Goal: Task Accomplishment & Management: Complete application form

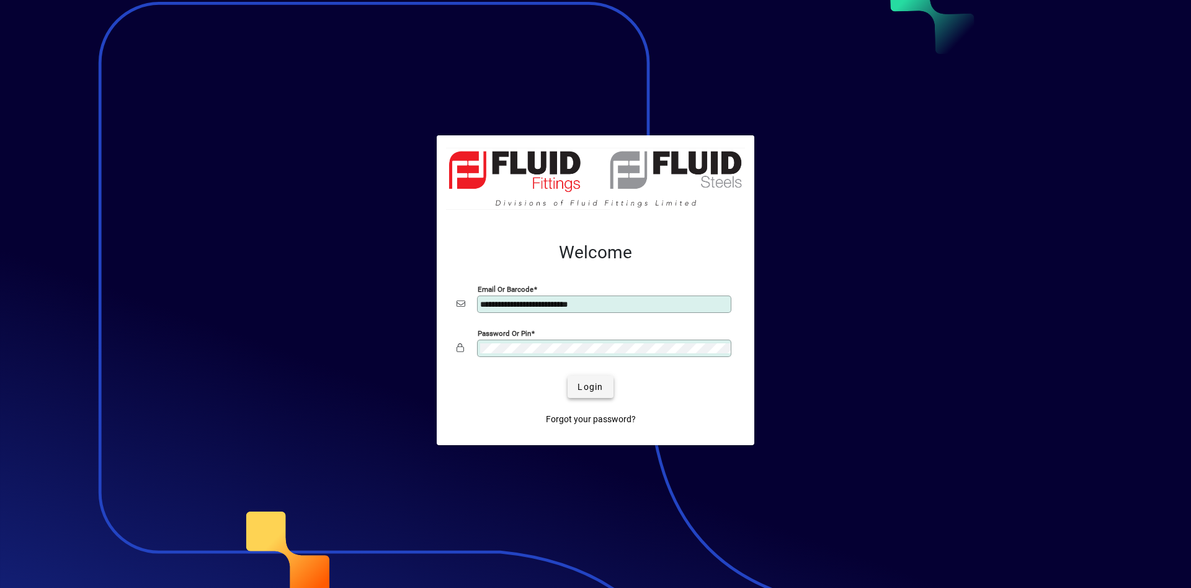
type input "**********"
click at [611, 387] on span "submit" at bounding box center [590, 387] width 45 height 30
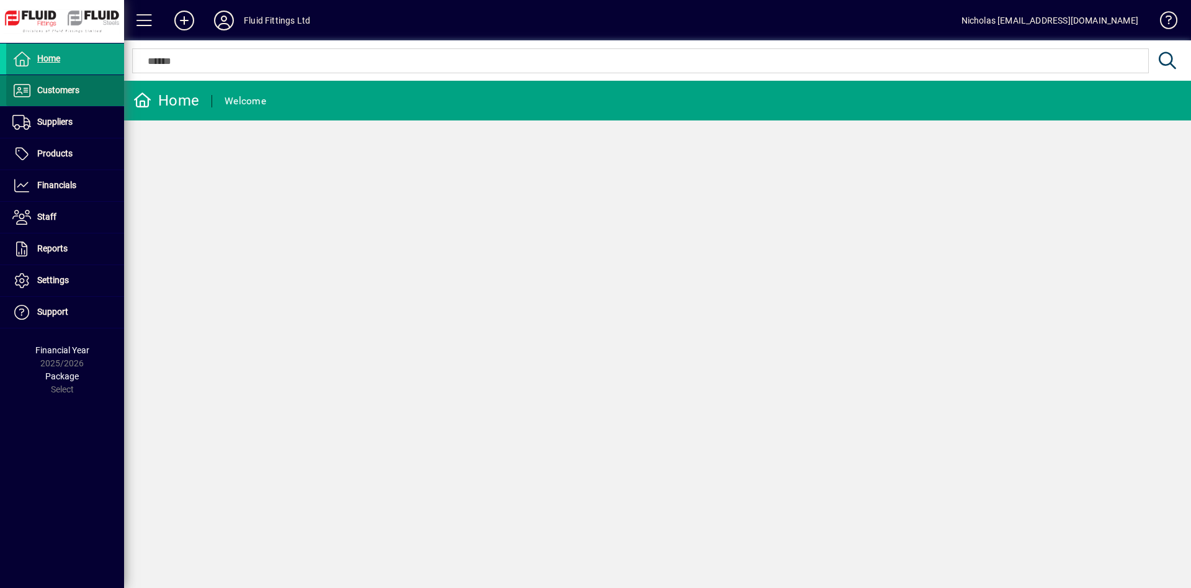
click at [62, 98] on span at bounding box center [65, 91] width 118 height 30
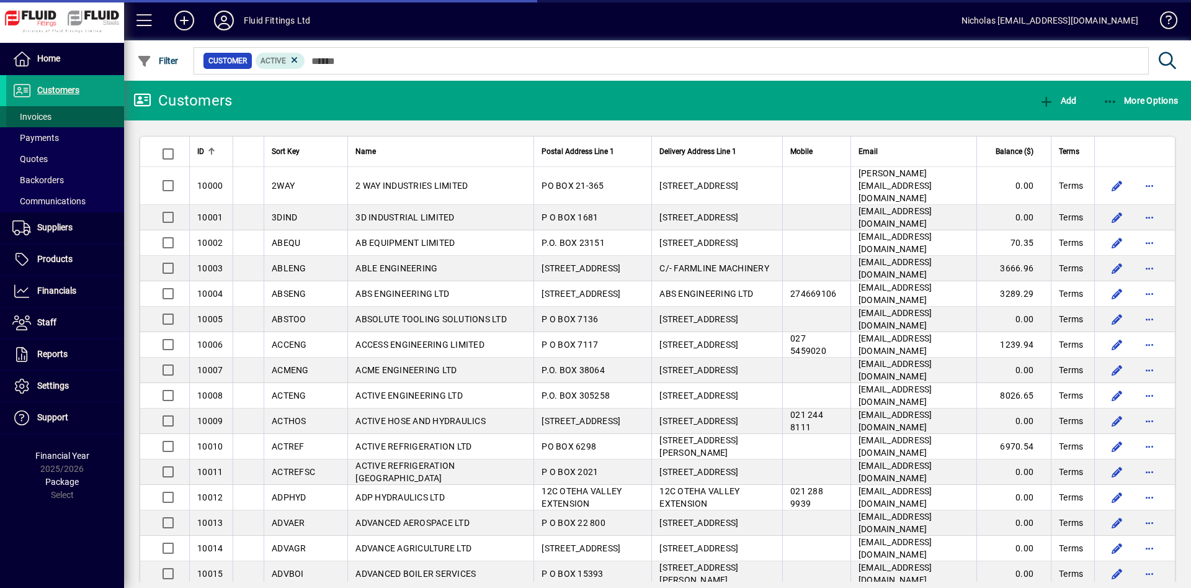
click at [81, 114] on span at bounding box center [65, 117] width 118 height 30
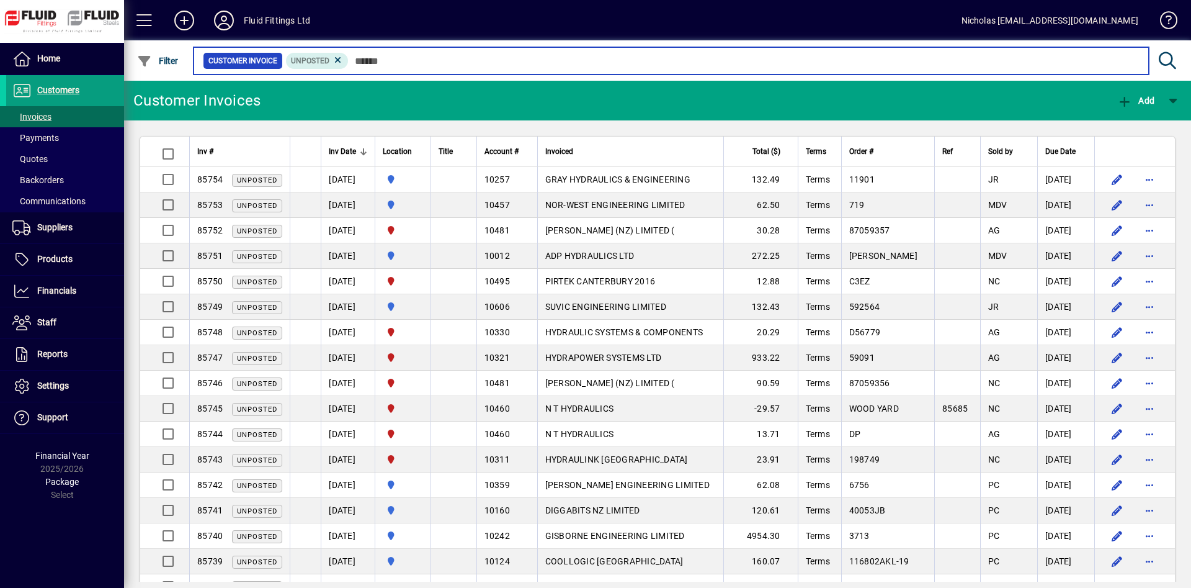
click at [454, 61] on input "text" at bounding box center [744, 60] width 790 height 17
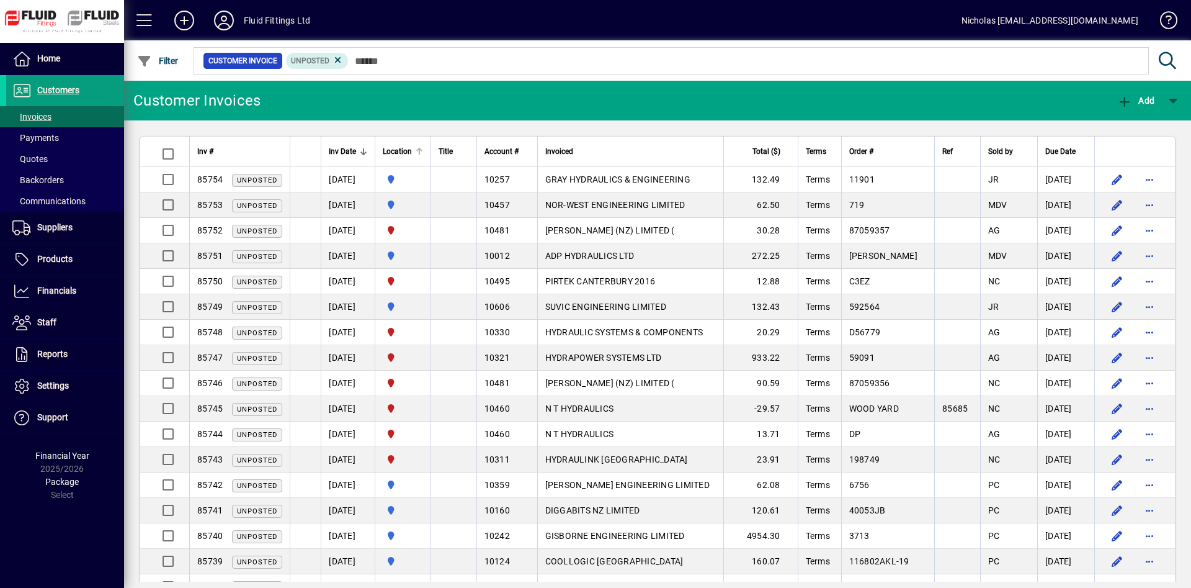
click at [423, 151] on div at bounding box center [419, 151] width 7 height 7
click at [420, 151] on div at bounding box center [419, 151] width 1 height 6
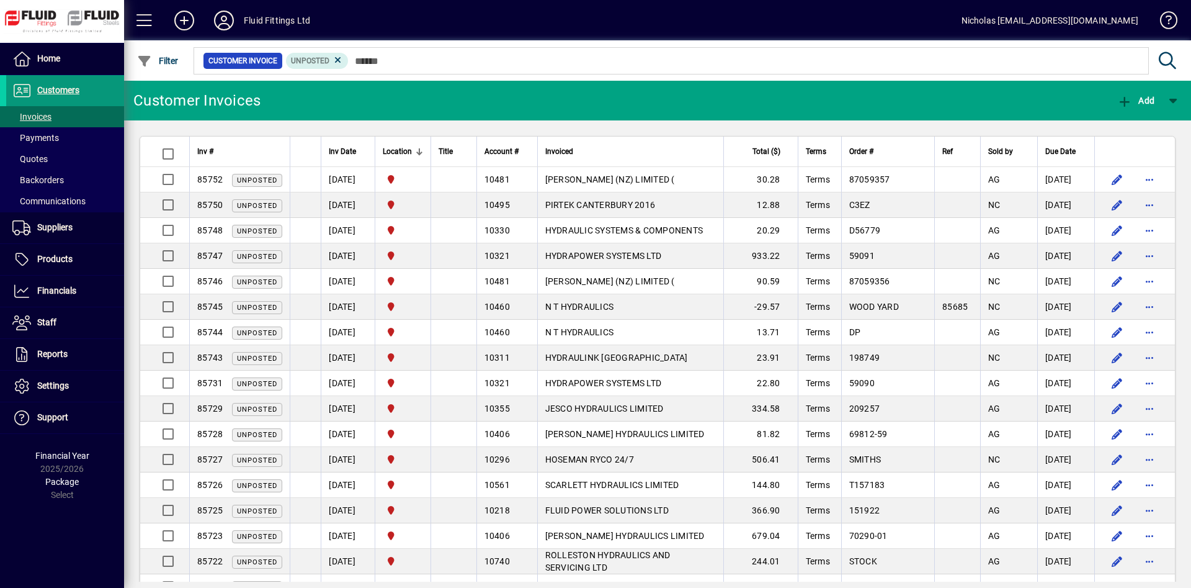
click at [101, 91] on span at bounding box center [65, 91] width 118 height 30
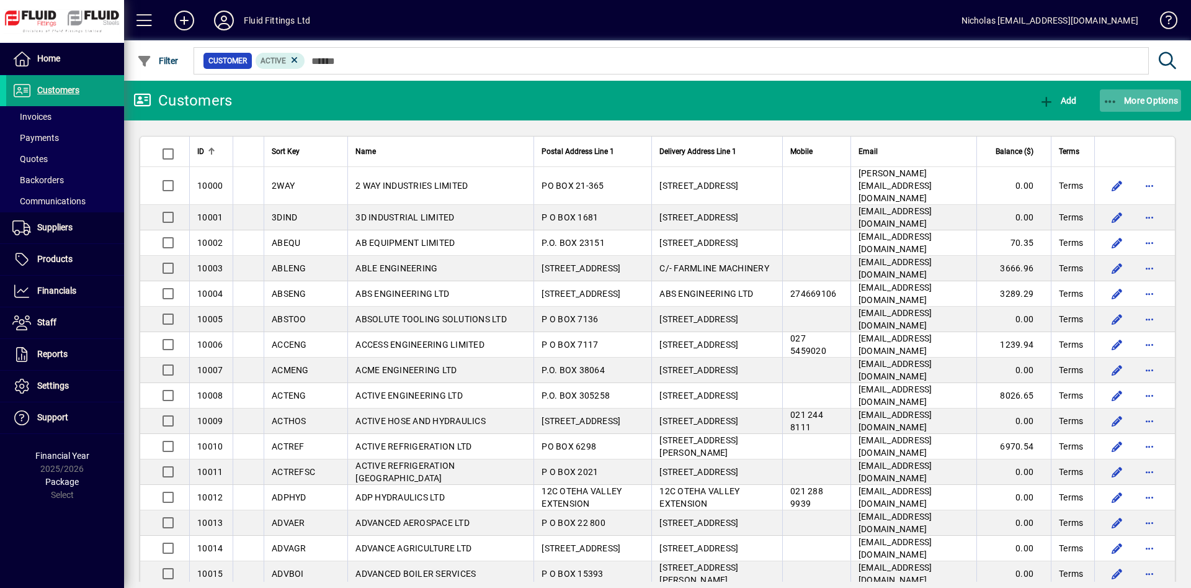
click at [1127, 101] on span "More Options" at bounding box center [1141, 101] width 76 height 10
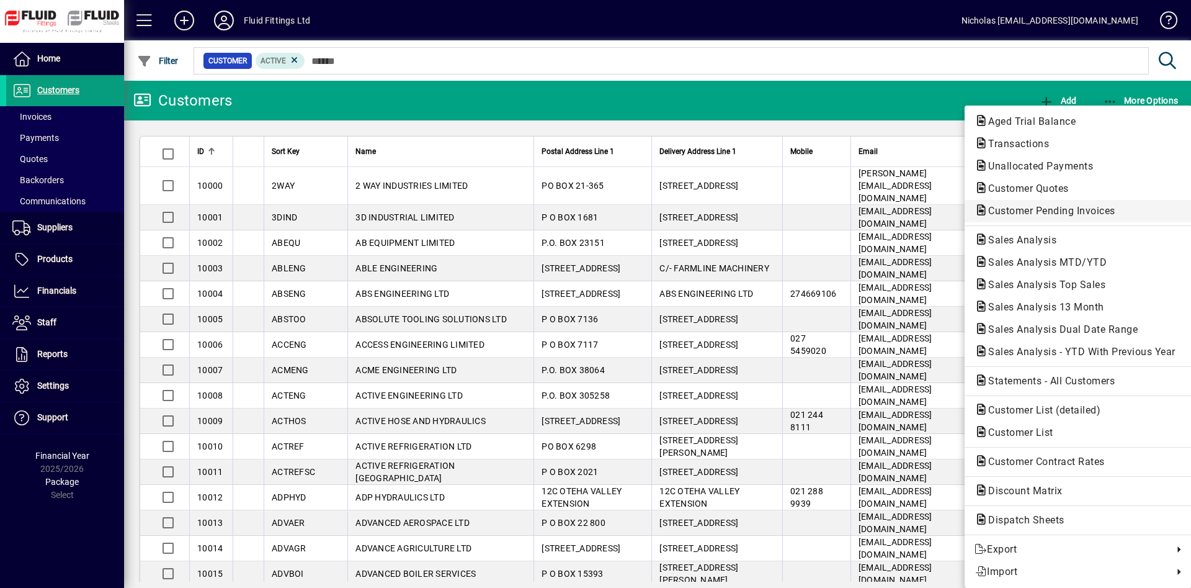
click at [1086, 211] on span "Customer Pending Invoices" at bounding box center [1048, 211] width 147 height 12
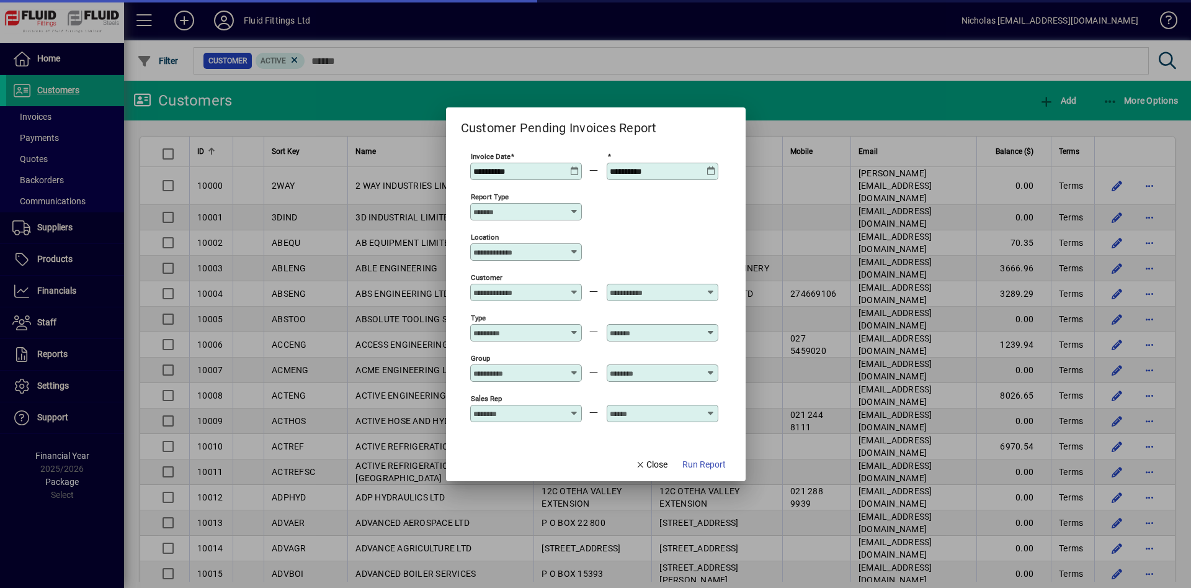
click at [540, 254] on input "Location" at bounding box center [521, 252] width 96 height 10
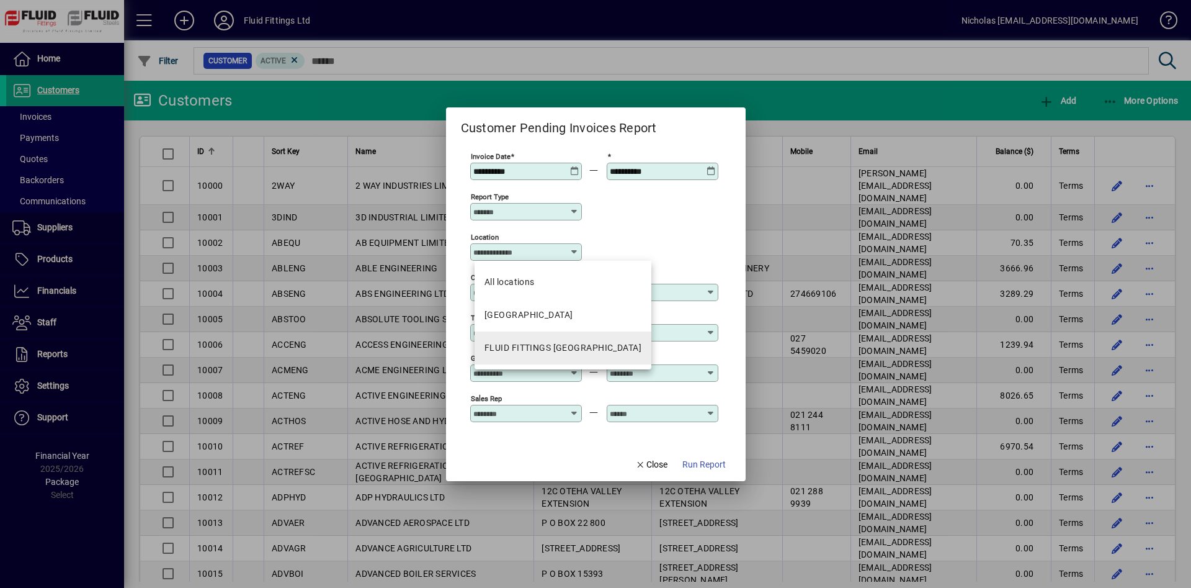
click at [584, 333] on mat-option "FLUID FITTINGS [GEOGRAPHIC_DATA]" at bounding box center [563, 347] width 177 height 33
type input "**********"
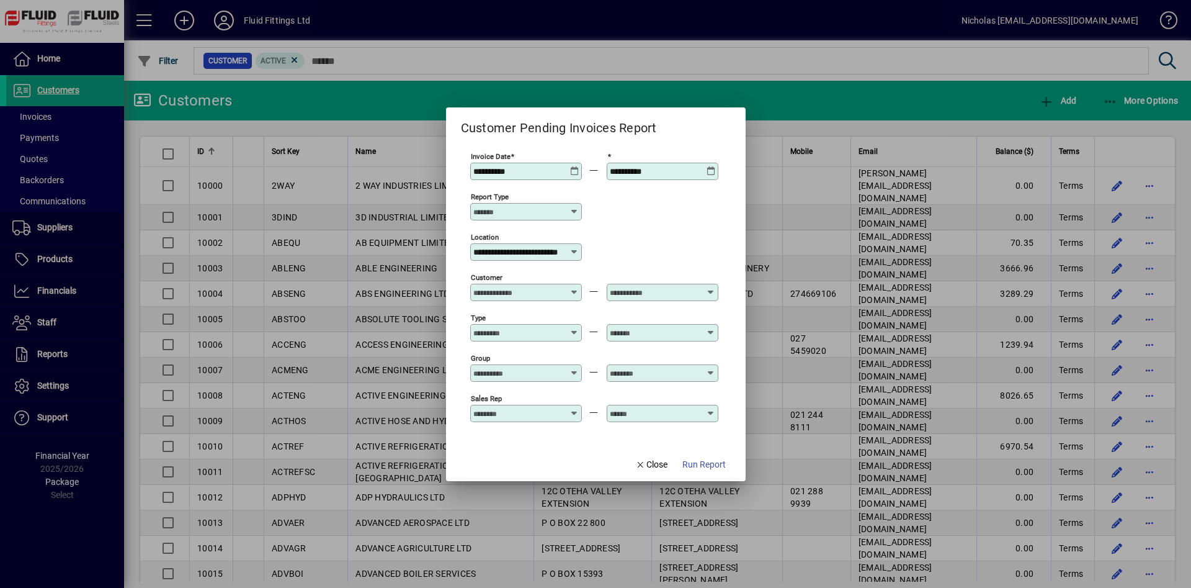
click at [697, 457] on span "button" at bounding box center [703, 465] width 53 height 30
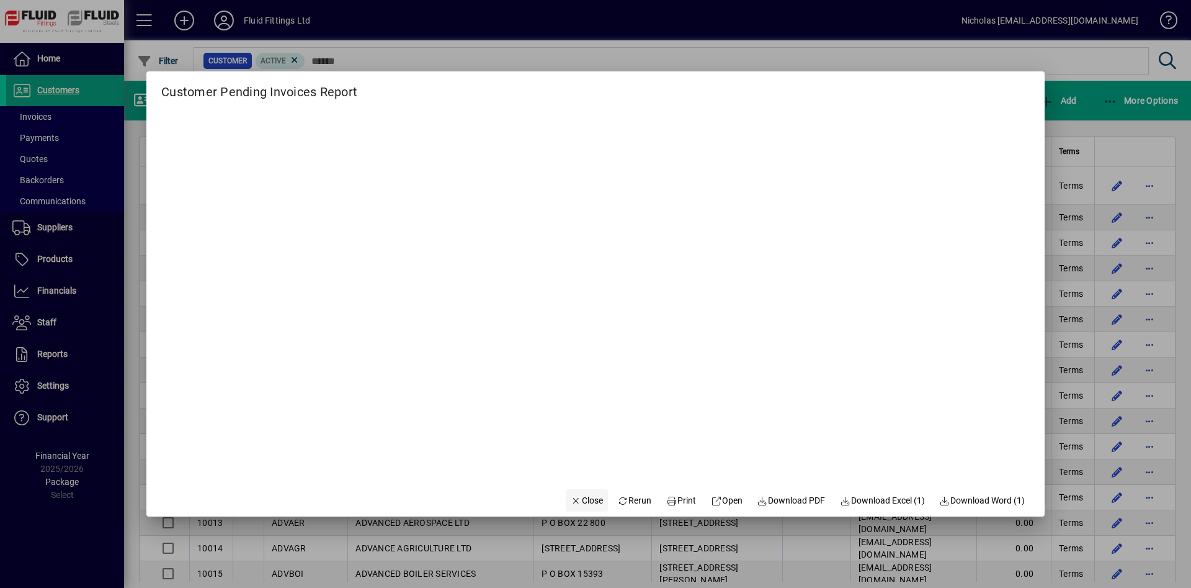
click at [568, 492] on span "button" at bounding box center [587, 500] width 42 height 30
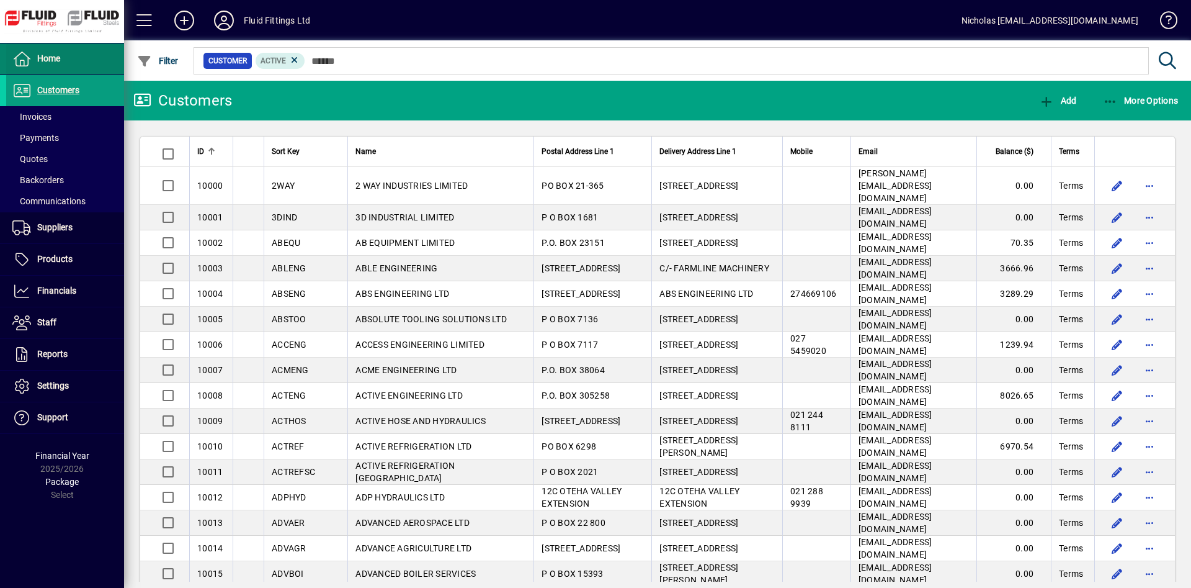
click at [91, 55] on span at bounding box center [65, 59] width 118 height 30
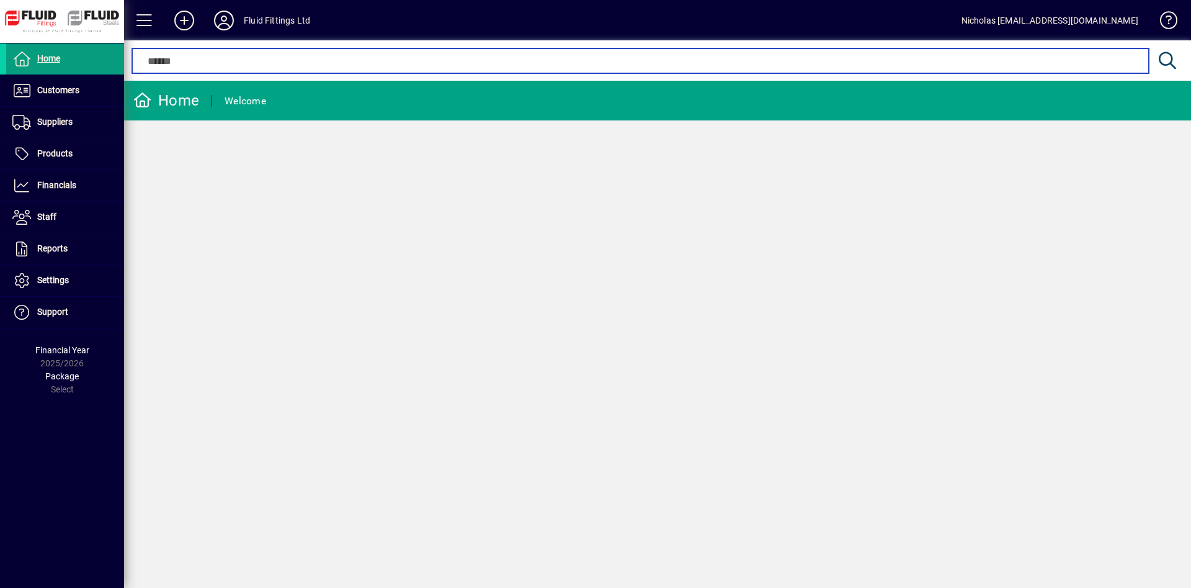
click at [374, 63] on input "text" at bounding box center [640, 60] width 998 height 15
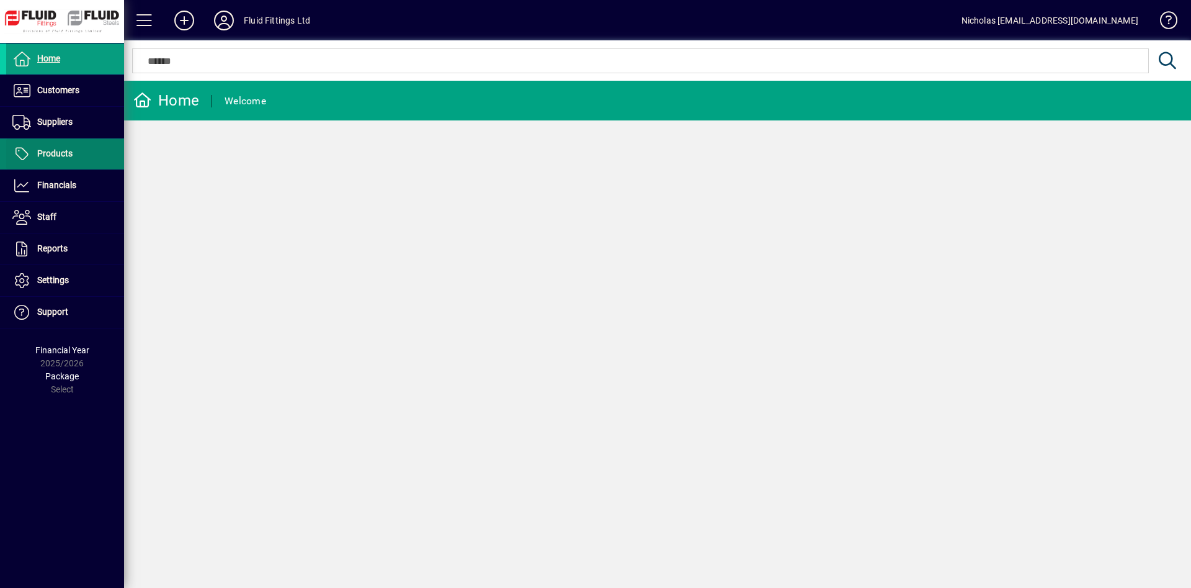
click at [76, 150] on span at bounding box center [65, 154] width 118 height 30
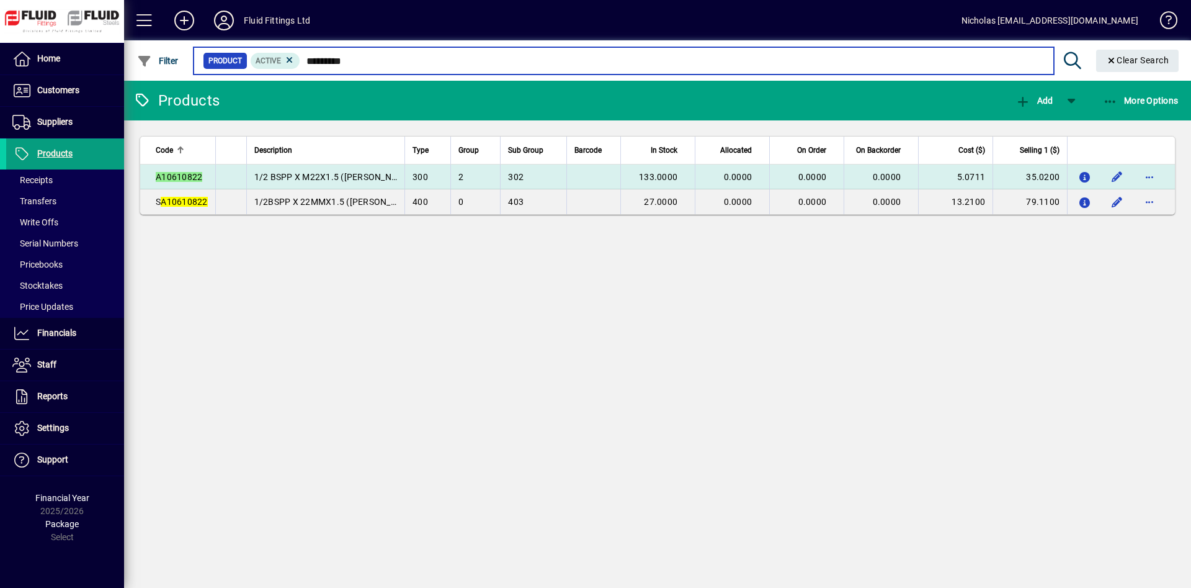
type input "*********"
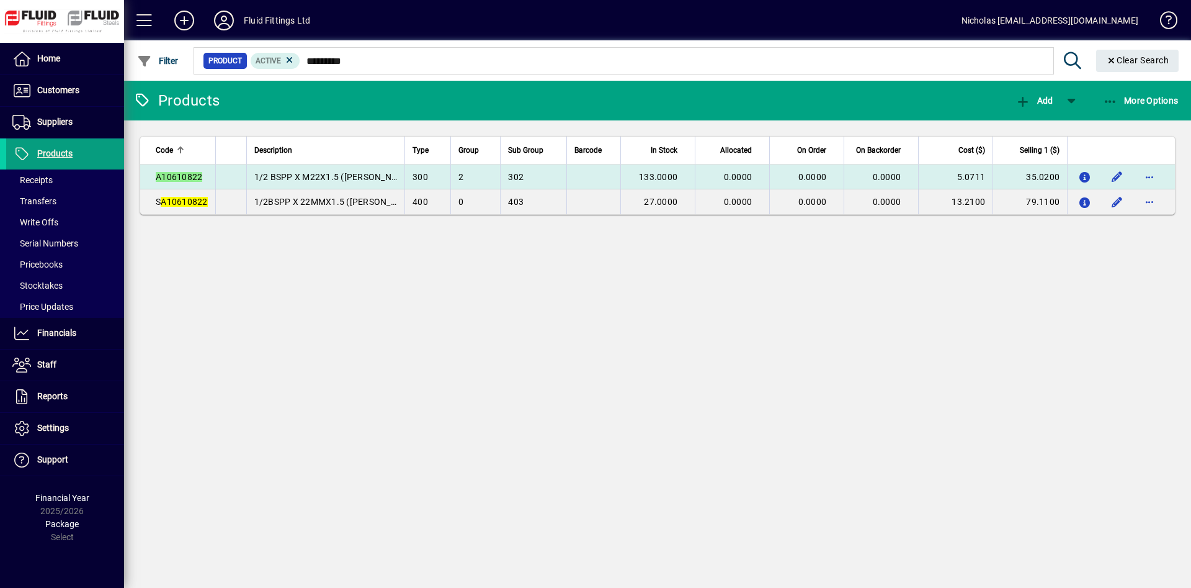
click at [650, 176] on span "133.0000" at bounding box center [658, 177] width 38 height 10
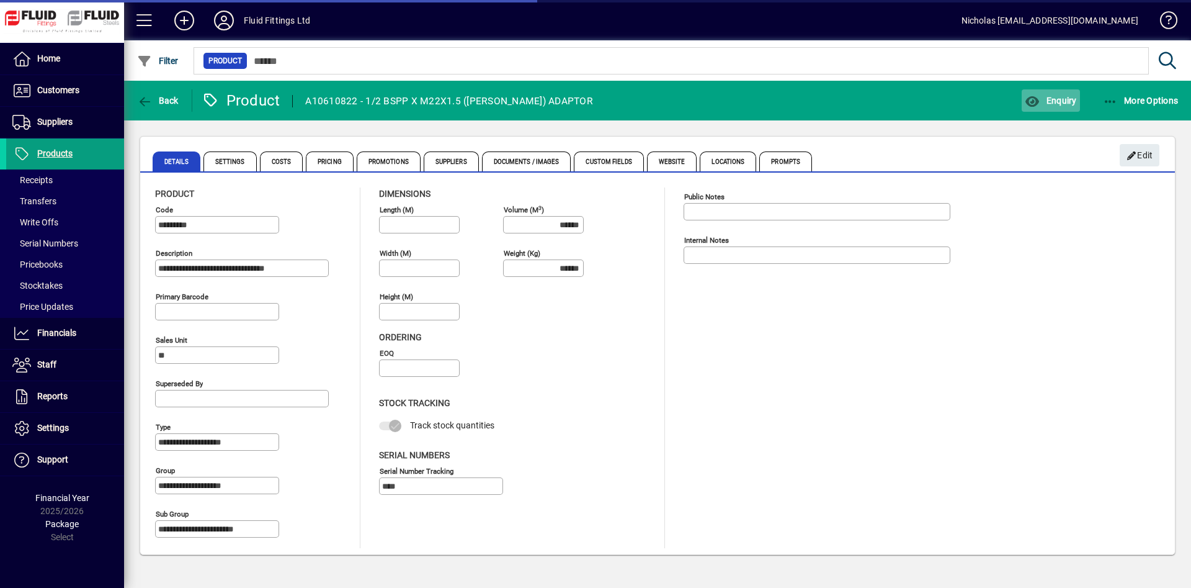
click at [1025, 106] on icon "button" at bounding box center [1033, 102] width 16 height 12
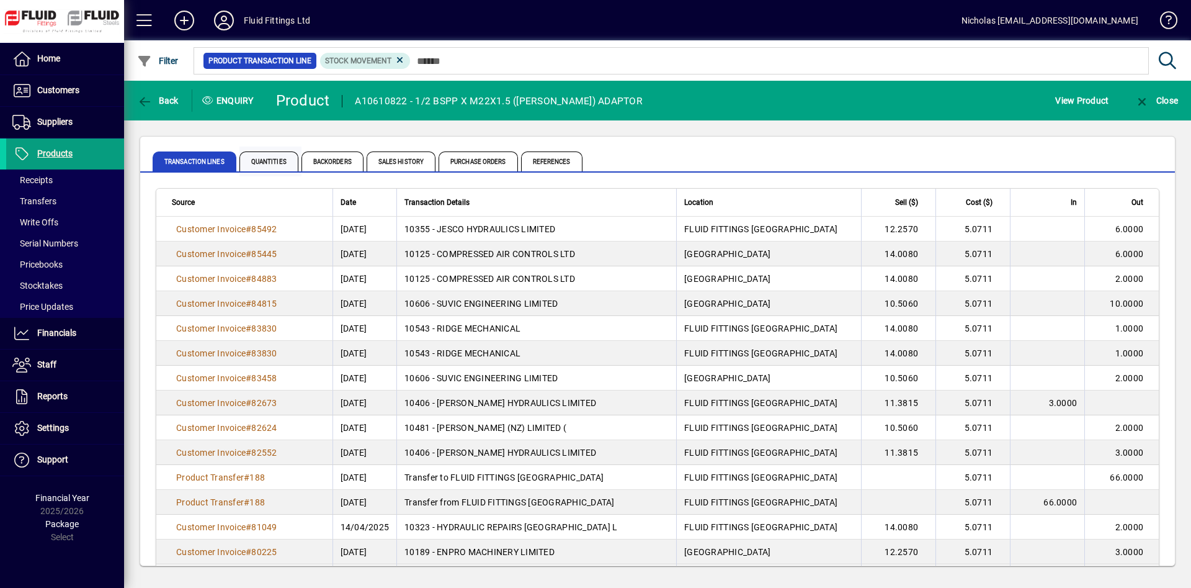
click at [286, 155] on span "Quantities" at bounding box center [268, 161] width 59 height 20
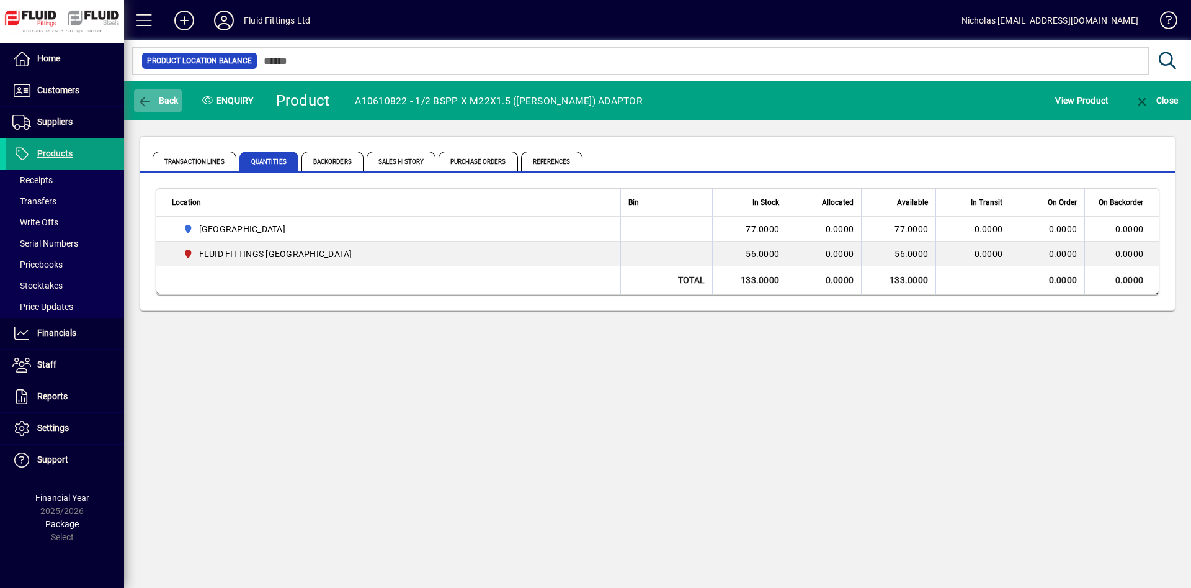
click at [144, 99] on icon "button" at bounding box center [145, 102] width 16 height 12
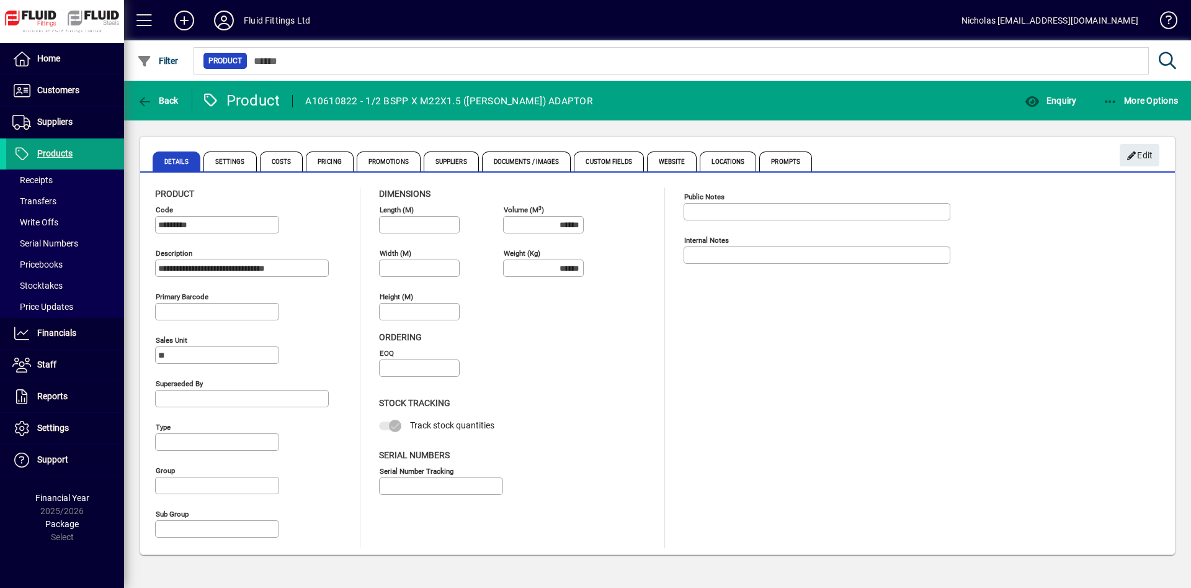
type input "**********"
type input "****"
click at [172, 103] on span "Back" at bounding box center [158, 101] width 42 height 10
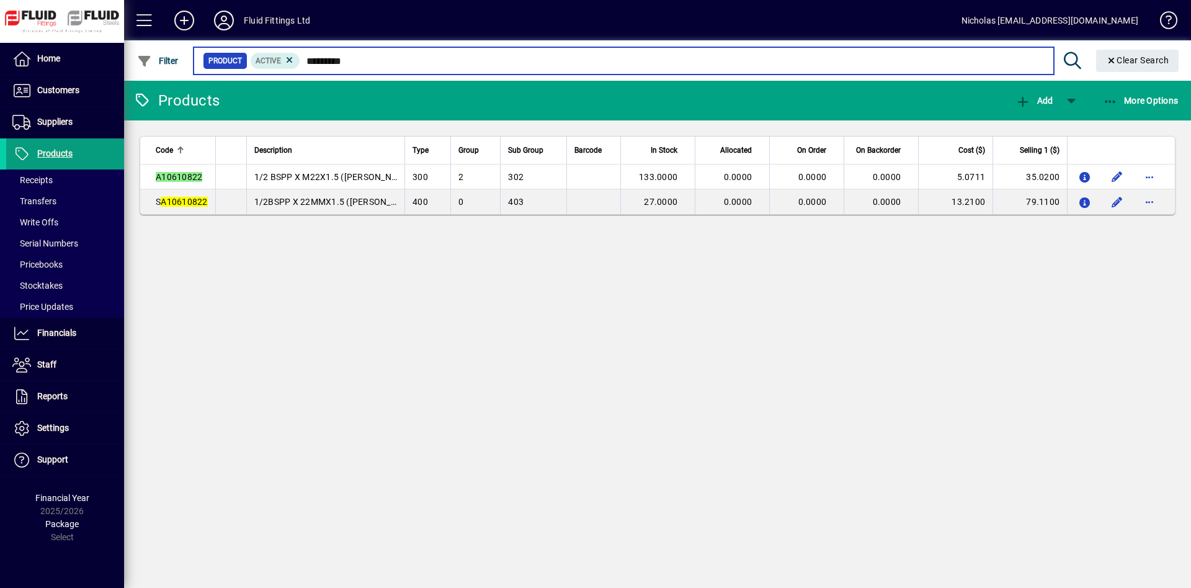
drag, startPoint x: 257, startPoint y: 73, endPoint x: 248, endPoint y: 74, distance: 8.8
click at [300, 69] on input "*********" at bounding box center [671, 60] width 743 height 17
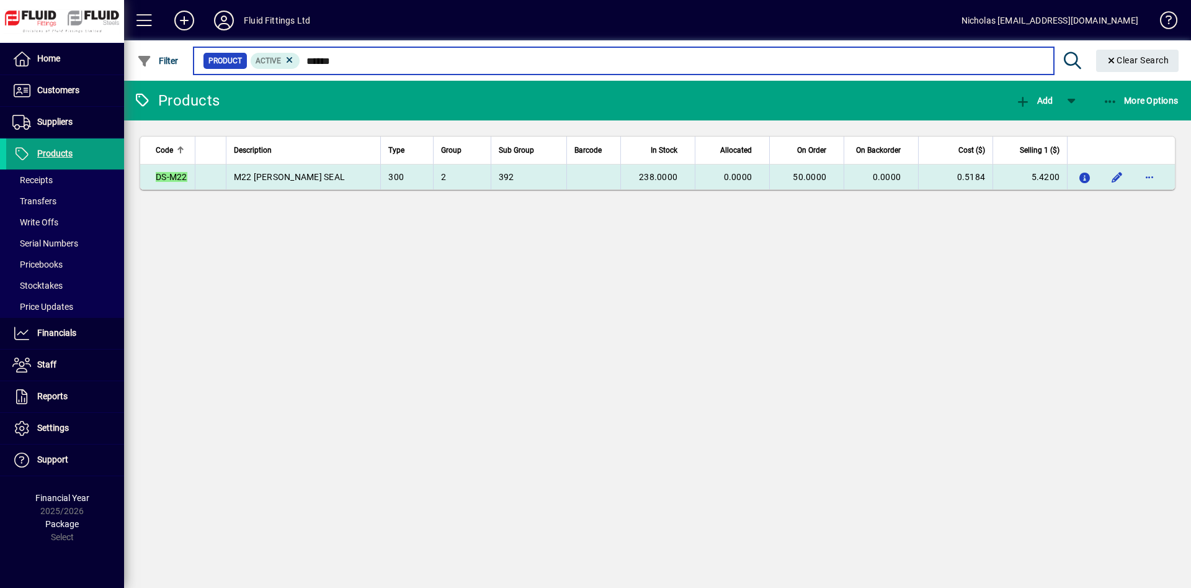
type input "******"
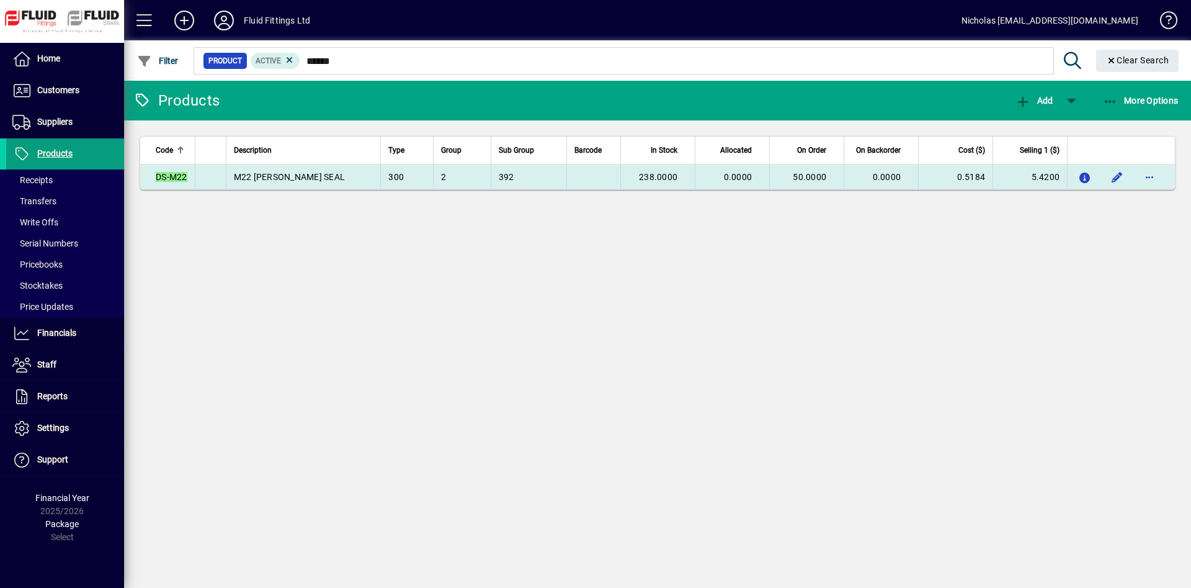
click at [639, 179] on span "238.0000" at bounding box center [658, 177] width 38 height 10
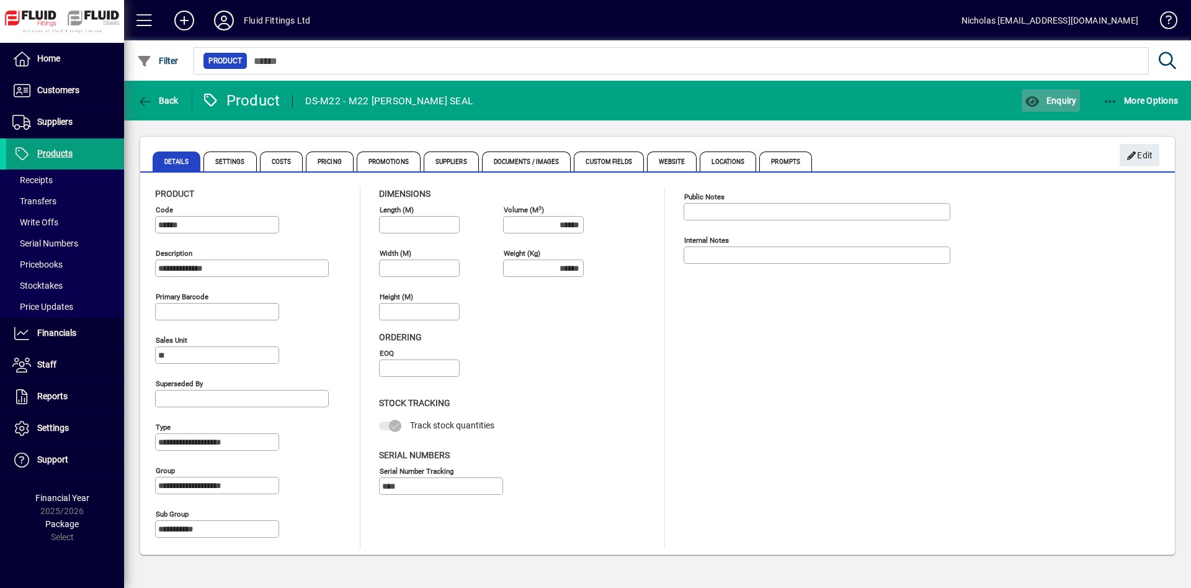
click at [1052, 94] on span "button" at bounding box center [1051, 101] width 58 height 30
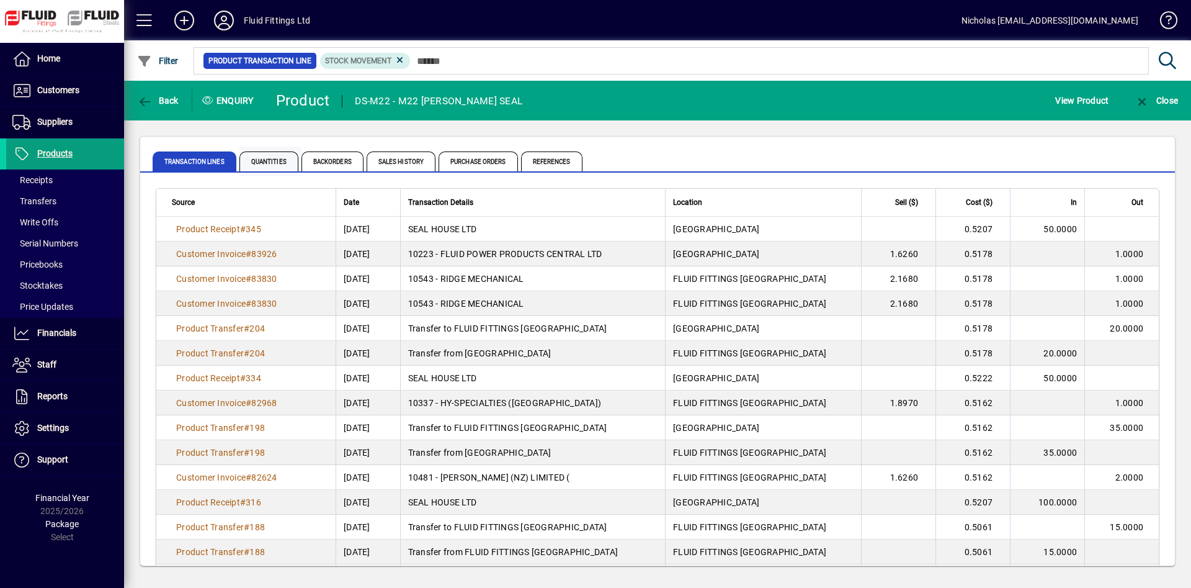
click at [265, 157] on span "Quantities" at bounding box center [268, 161] width 59 height 20
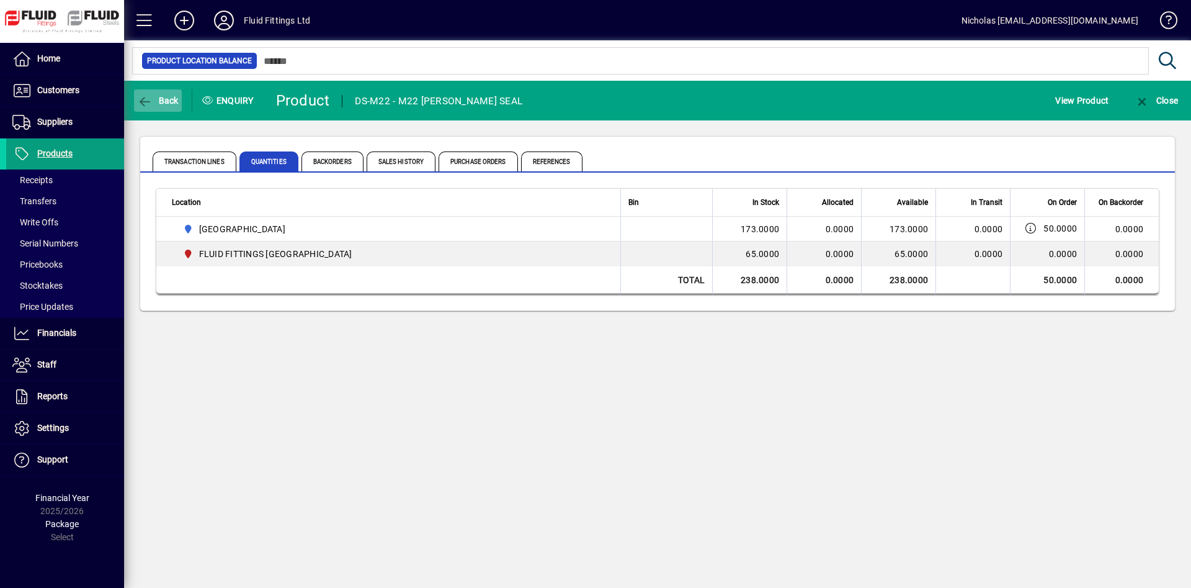
click at [179, 94] on span "button" at bounding box center [158, 101] width 48 height 30
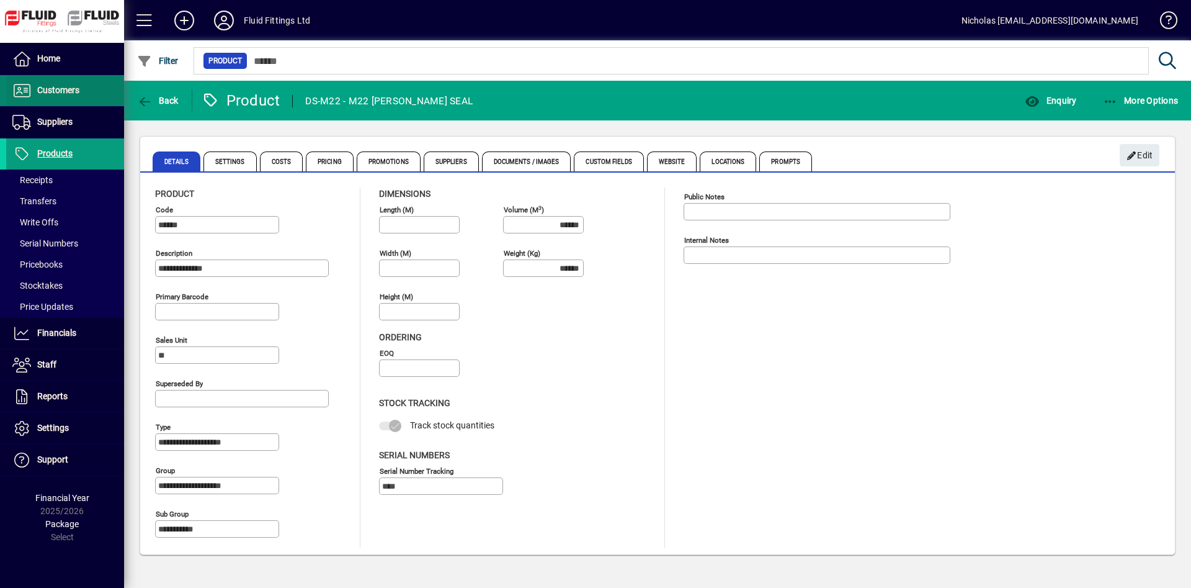
click at [106, 79] on span at bounding box center [65, 91] width 118 height 30
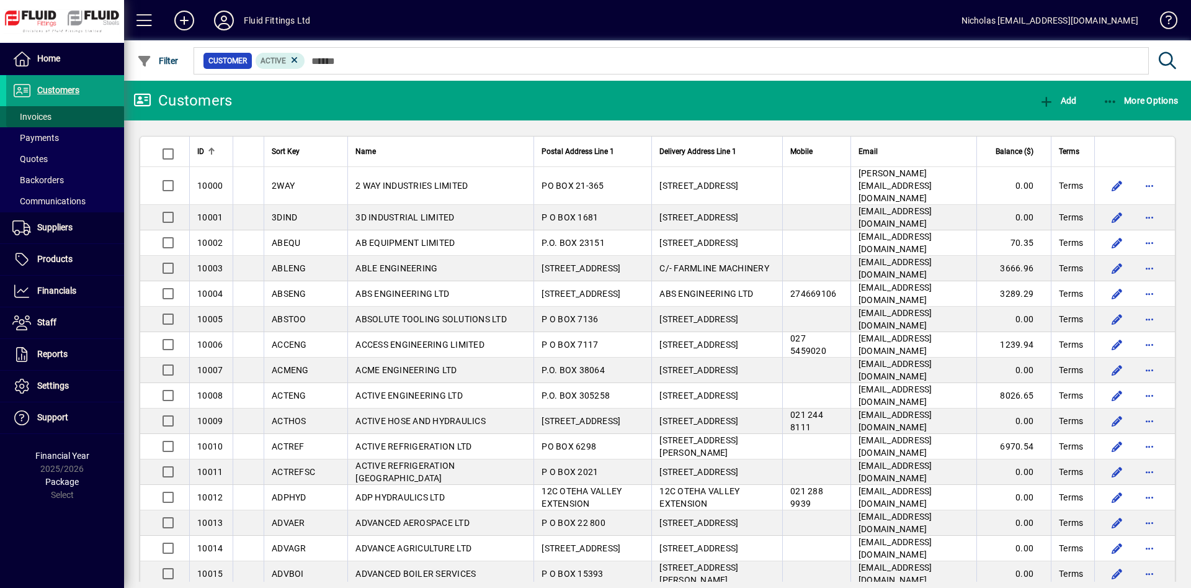
click at [69, 115] on span at bounding box center [65, 117] width 118 height 30
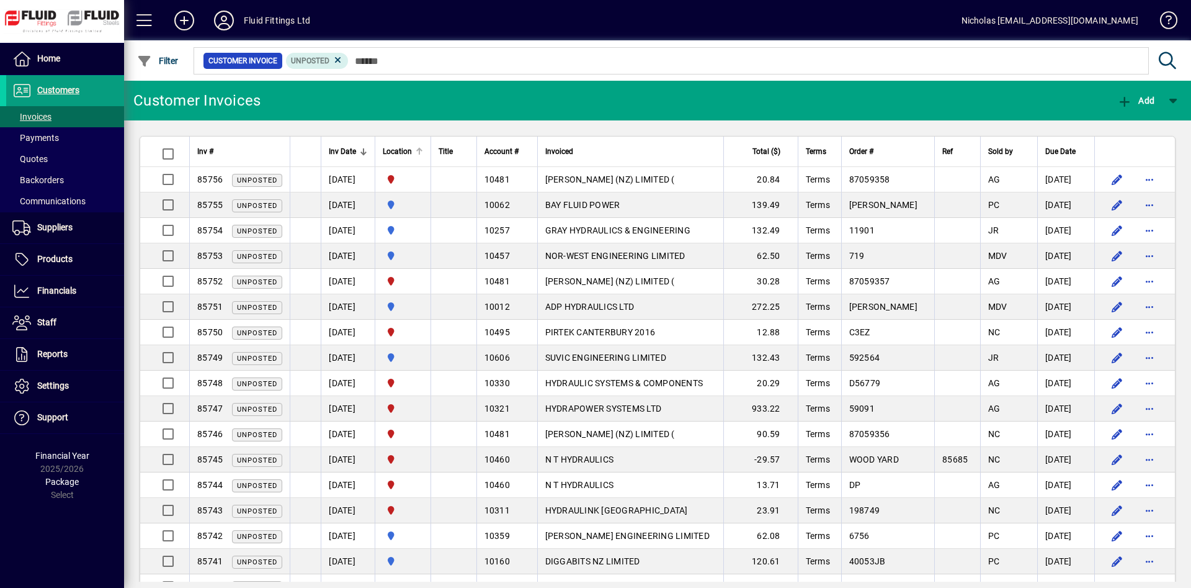
click at [423, 151] on div at bounding box center [419, 151] width 7 height 7
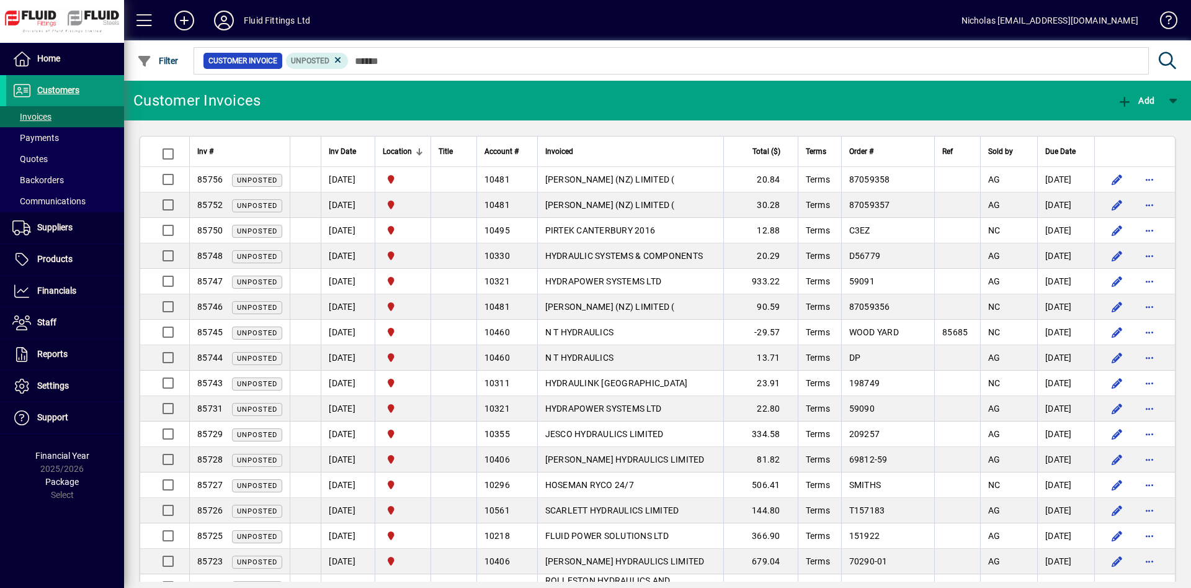
click at [110, 91] on span at bounding box center [65, 91] width 118 height 30
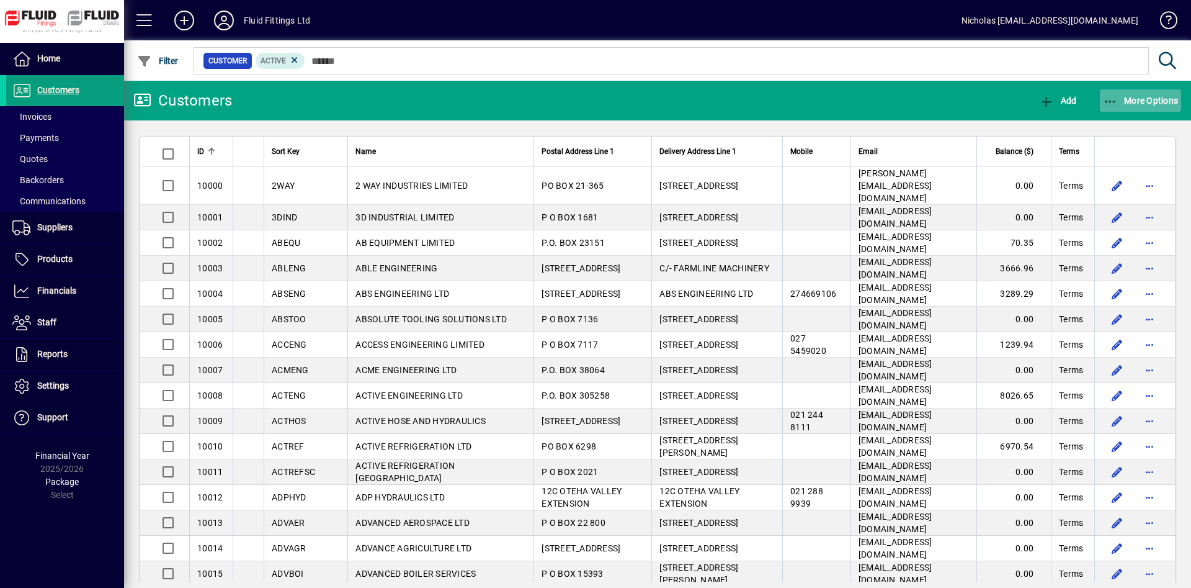
click at [1148, 96] on span "More Options" at bounding box center [1141, 101] width 76 height 10
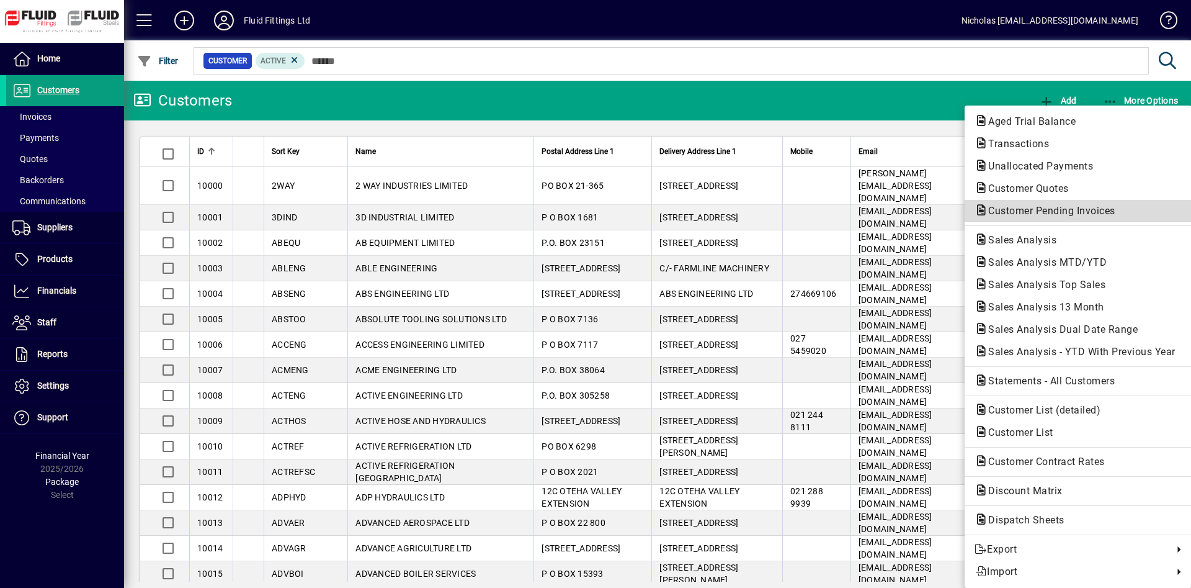
click at [1088, 203] on span "Customer Pending Invoices" at bounding box center [1078, 210] width 207 height 15
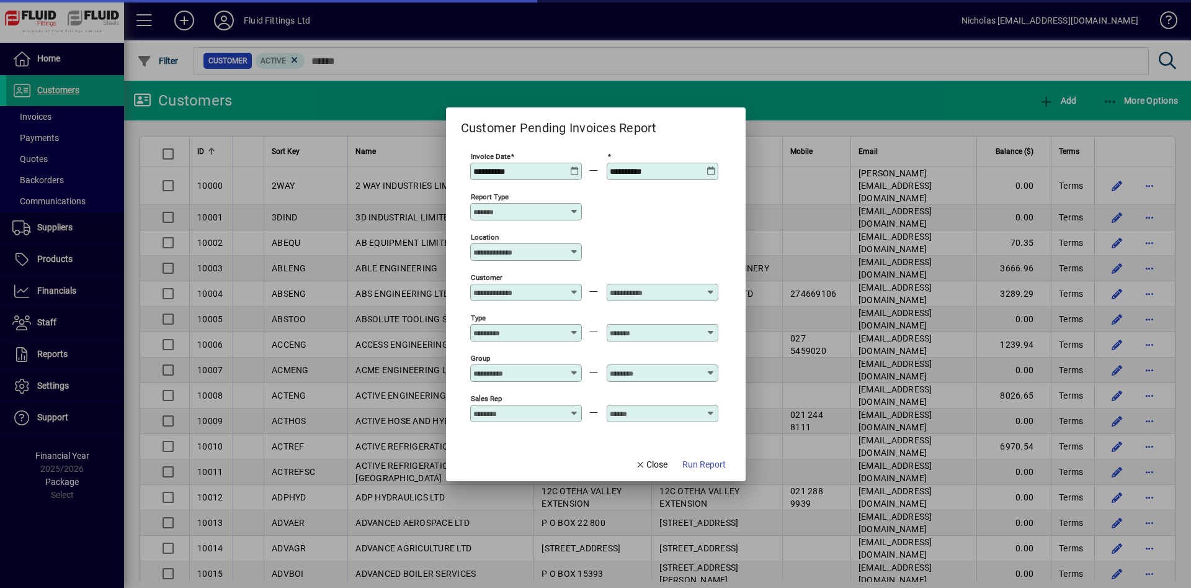
click at [525, 259] on div "Location" at bounding box center [526, 251] width 112 height 17
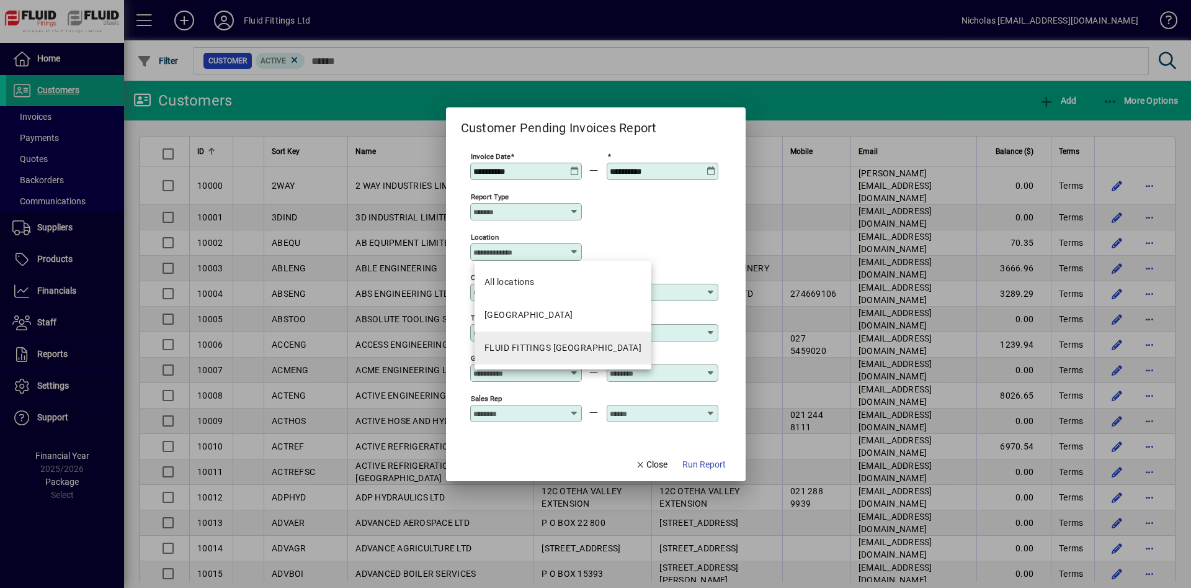
click at [575, 337] on mat-option "FLUID FITTINGS [GEOGRAPHIC_DATA]" at bounding box center [563, 347] width 177 height 33
type input "**********"
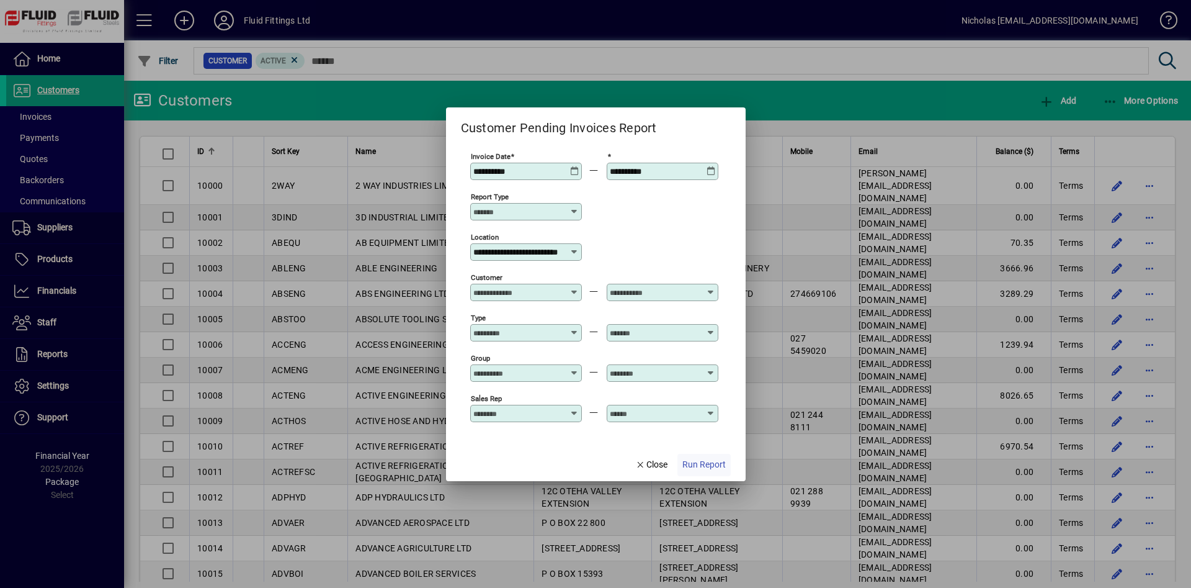
click at [715, 460] on span "Run Report" at bounding box center [703, 464] width 43 height 13
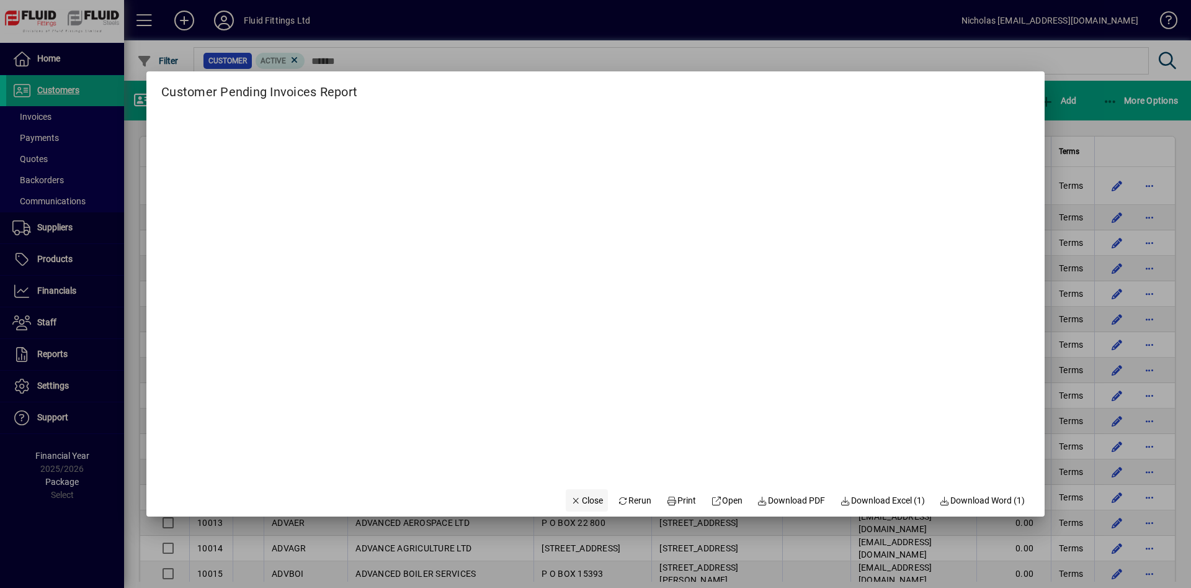
click at [581, 501] on span "Close" at bounding box center [587, 500] width 32 height 13
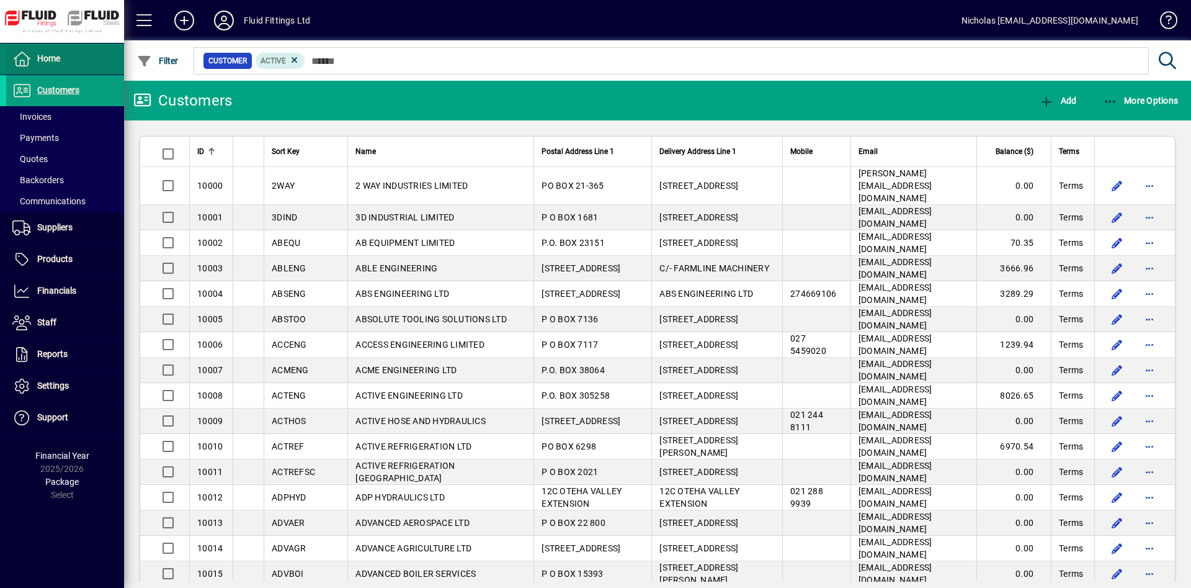
click at [60, 65] on span "Home" at bounding box center [33, 58] width 54 height 15
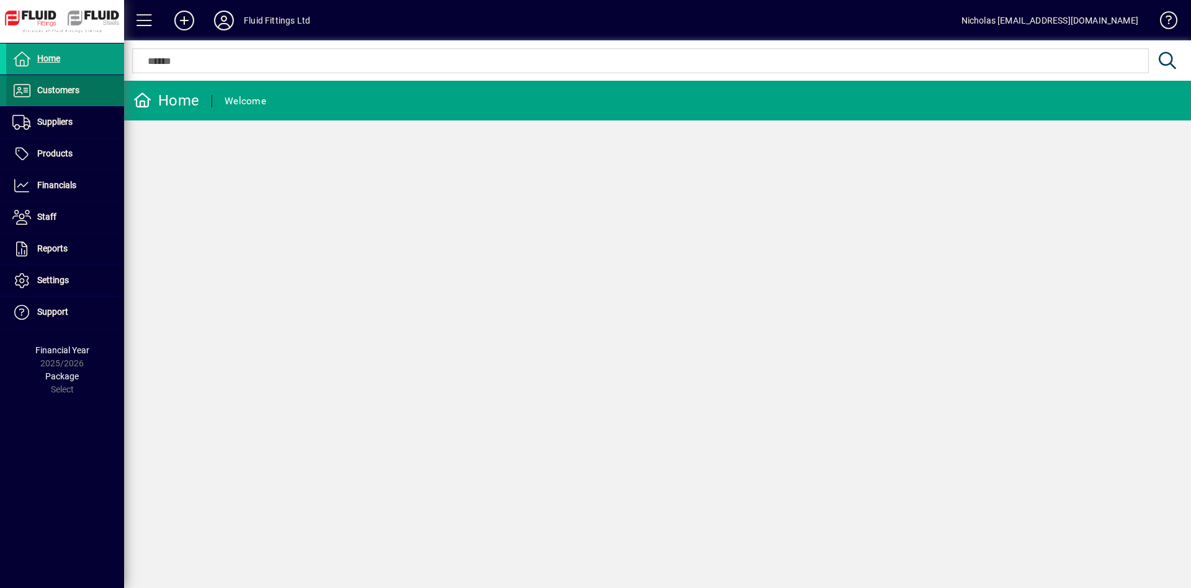
click at [73, 91] on span "Customers" at bounding box center [58, 90] width 42 height 10
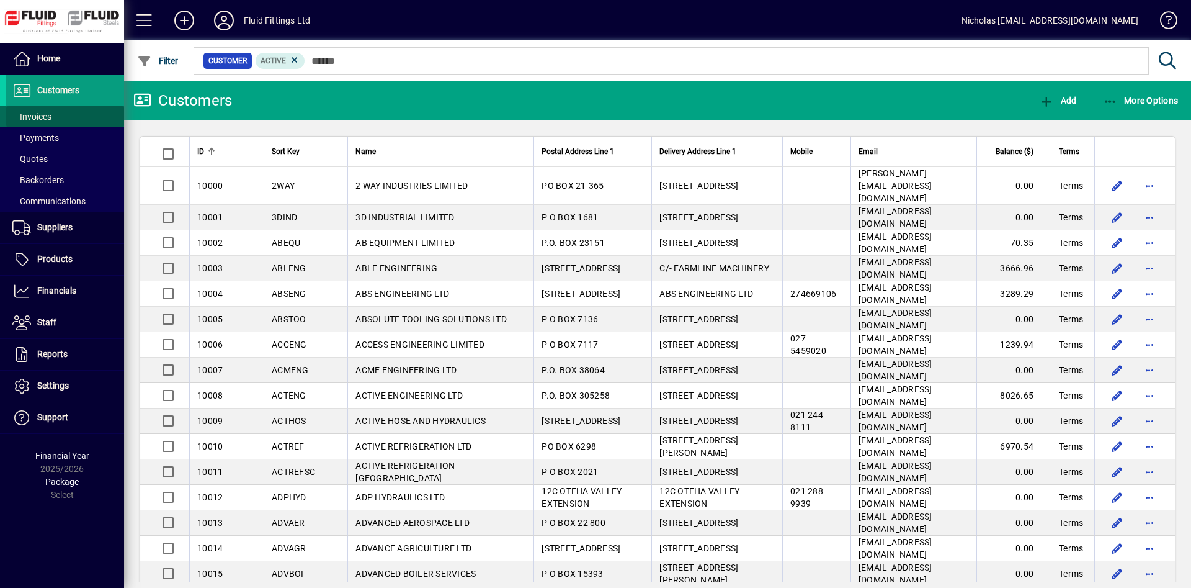
click at [83, 110] on span at bounding box center [65, 117] width 118 height 30
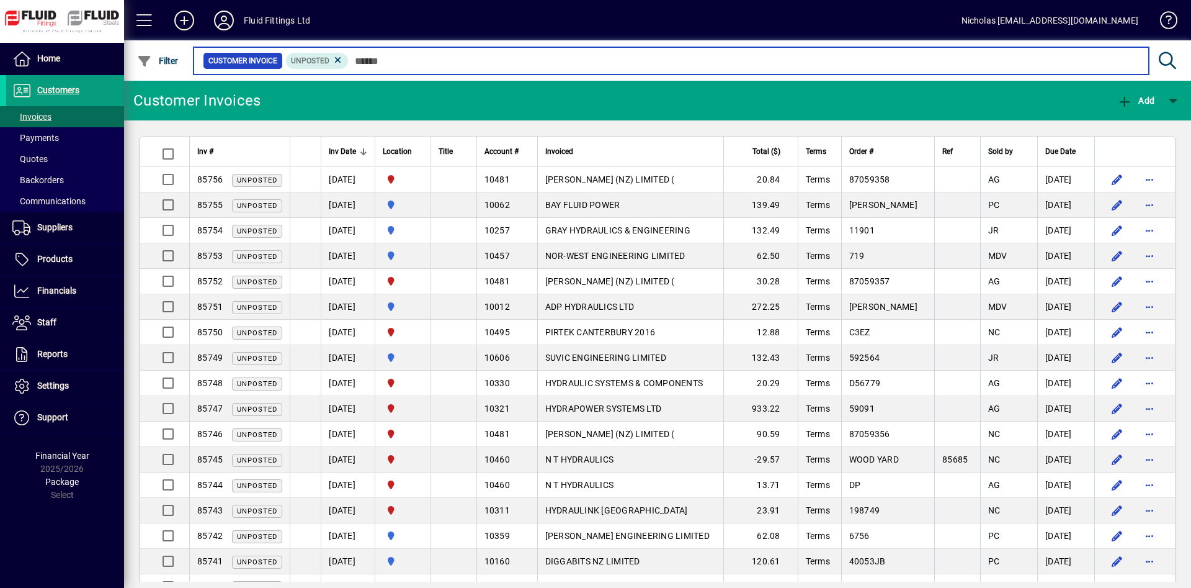
click at [465, 65] on input "text" at bounding box center [744, 60] width 790 height 17
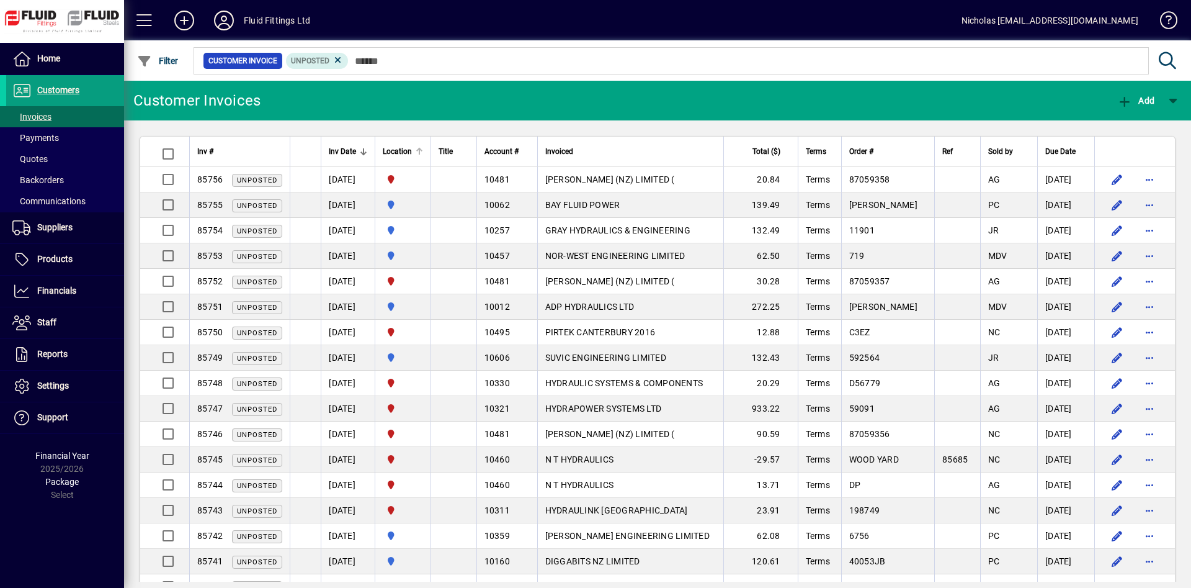
click at [420, 151] on div at bounding box center [419, 151] width 1 height 6
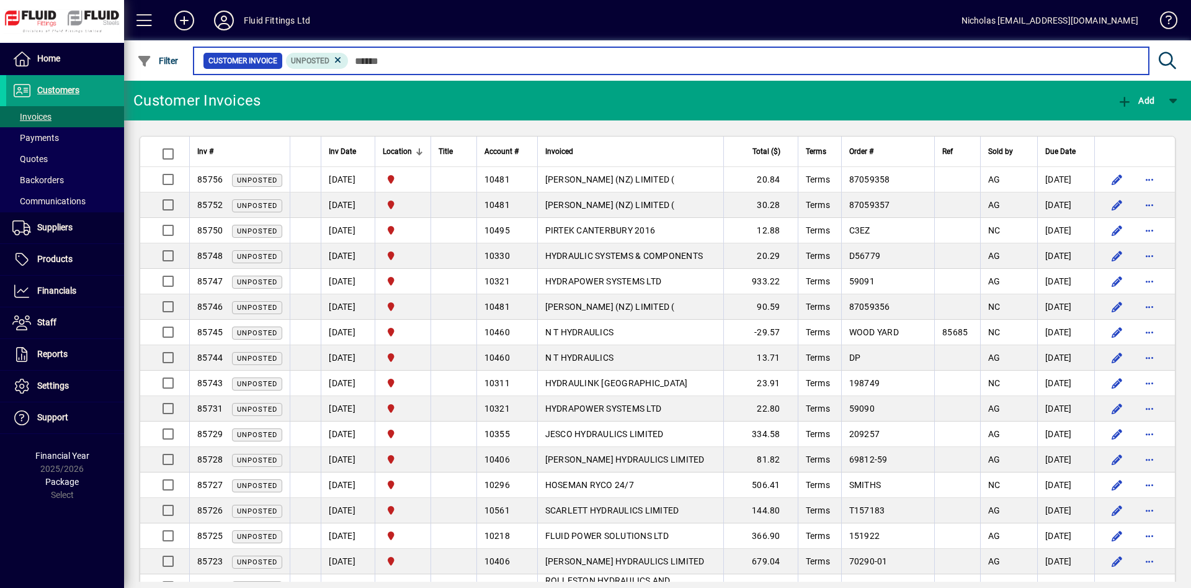
click at [679, 61] on input "text" at bounding box center [744, 60] width 790 height 17
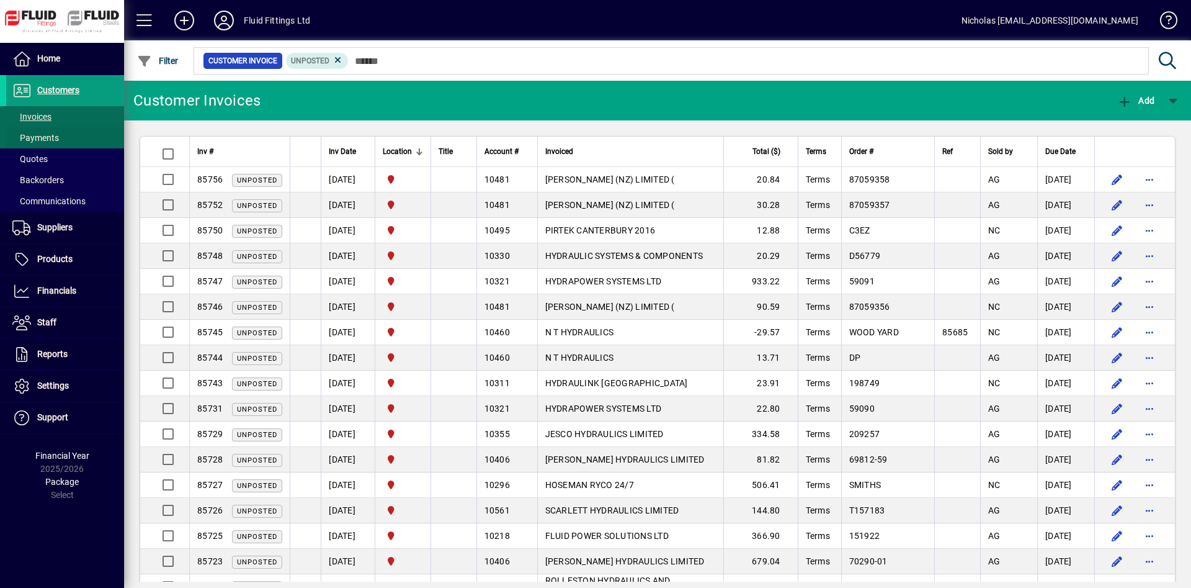
click at [100, 129] on span at bounding box center [65, 138] width 118 height 30
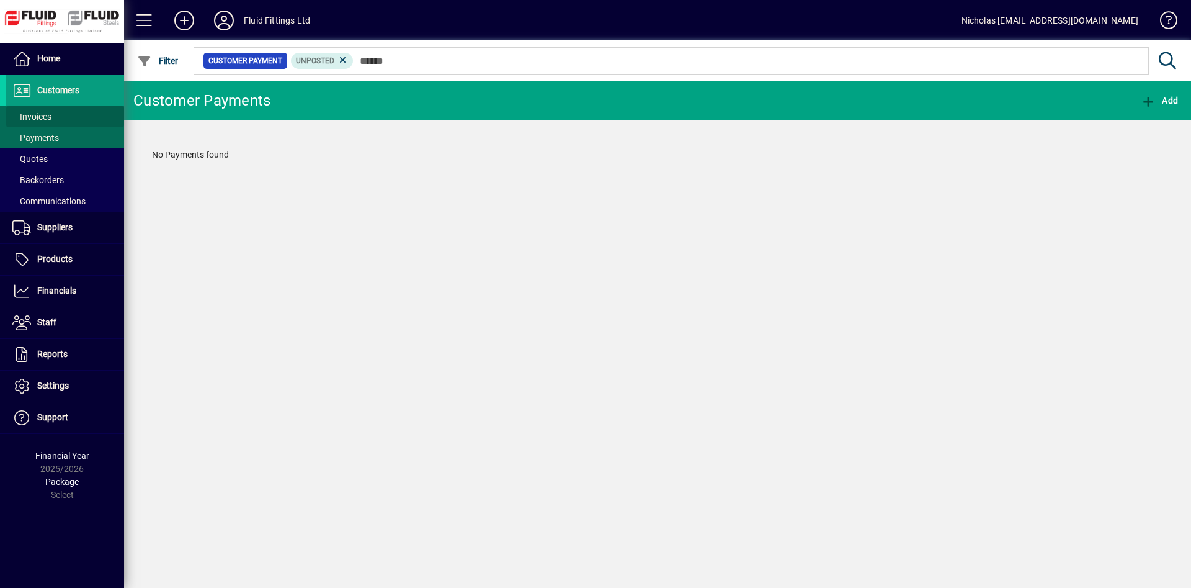
click at [99, 112] on span at bounding box center [65, 117] width 118 height 30
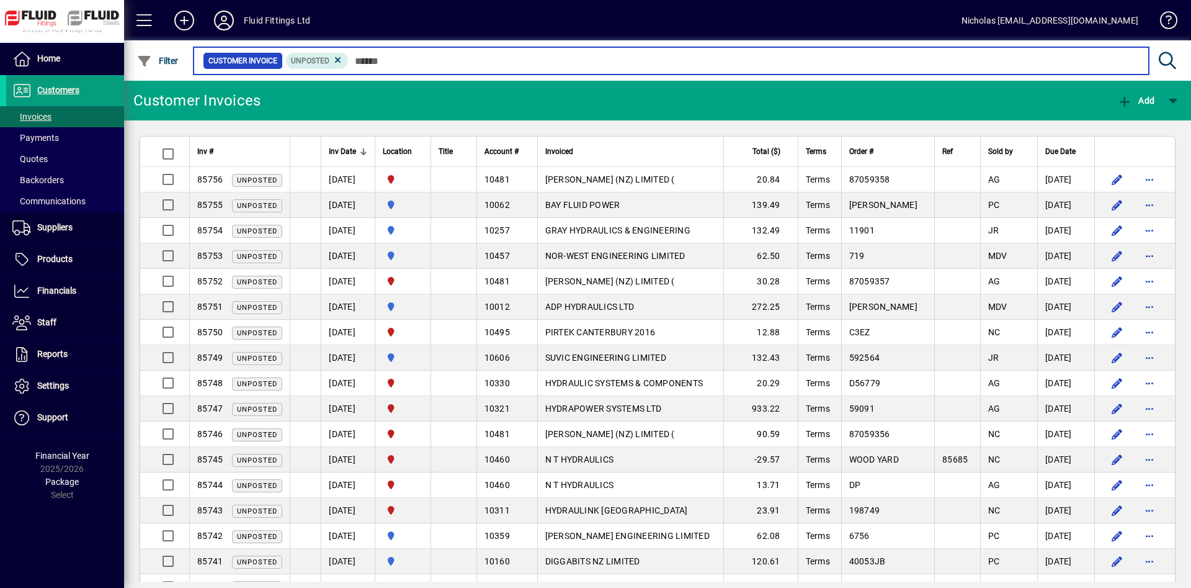
click at [541, 62] on input "text" at bounding box center [744, 60] width 790 height 17
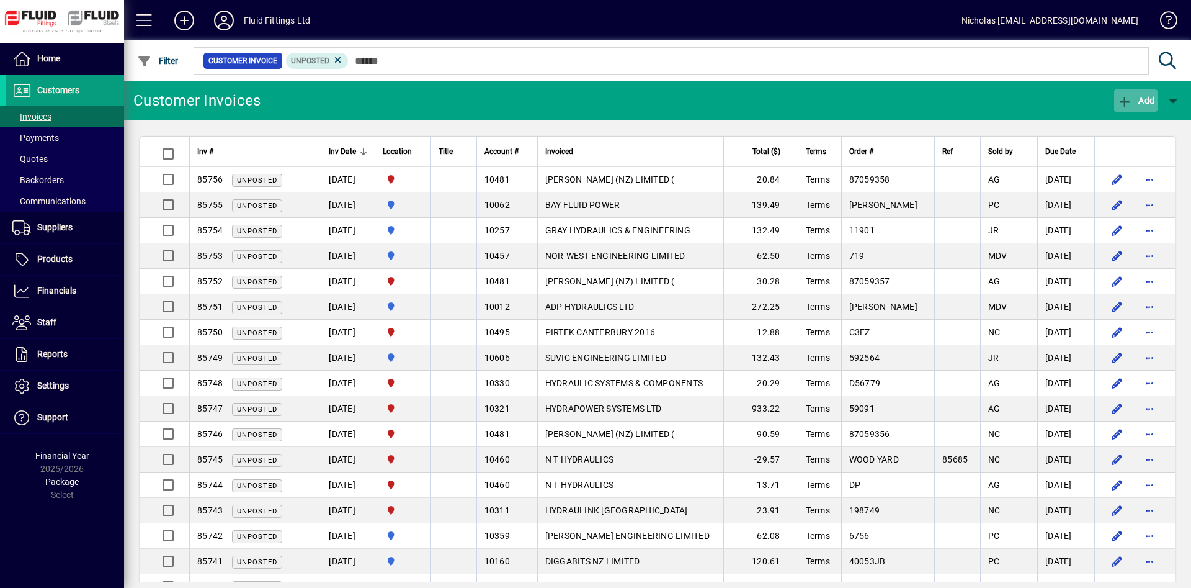
click at [1133, 97] on span "Add" at bounding box center [1135, 101] width 37 height 10
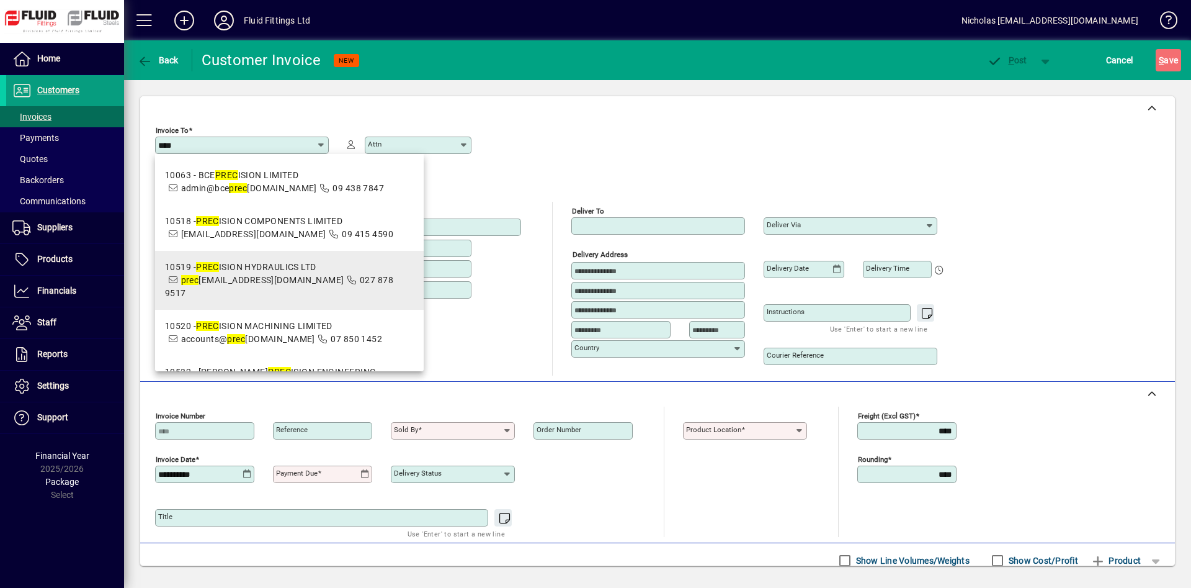
click at [297, 284] on span "prec [EMAIL_ADDRESS][DOMAIN_NAME]" at bounding box center [262, 280] width 163 height 10
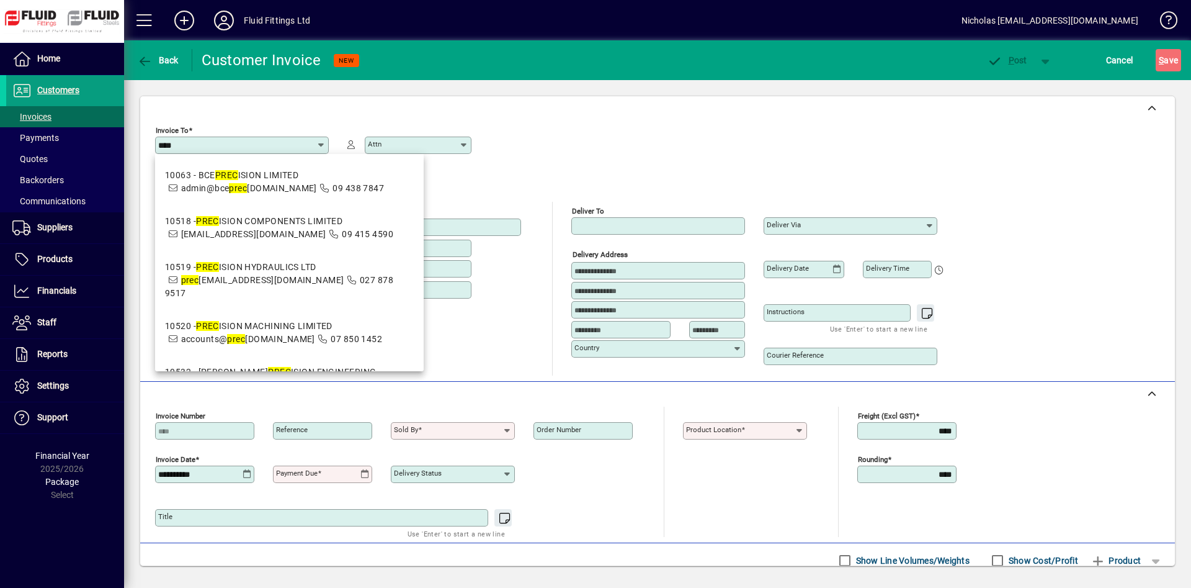
type input "**********"
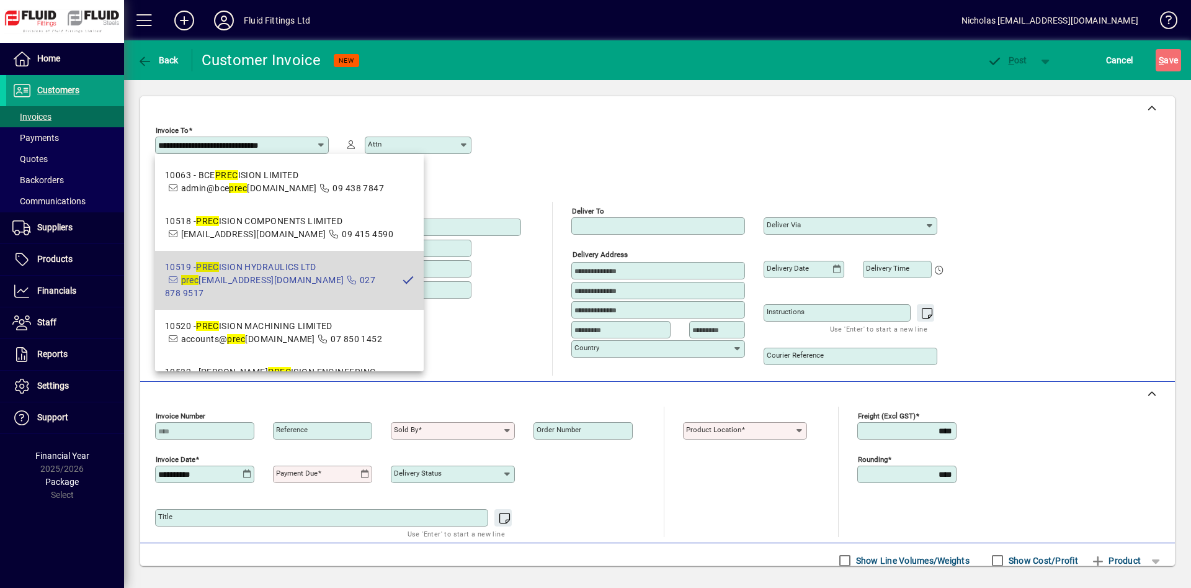
type input "**********"
type input "********"
type input "**********"
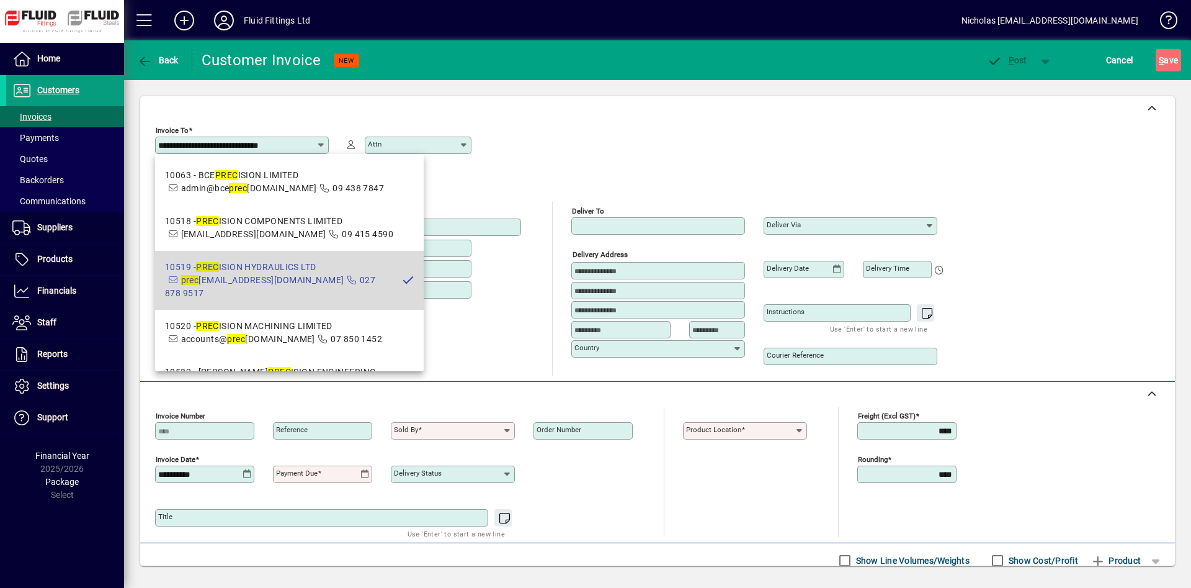
type input "**********"
type input "********"
type input "**********"
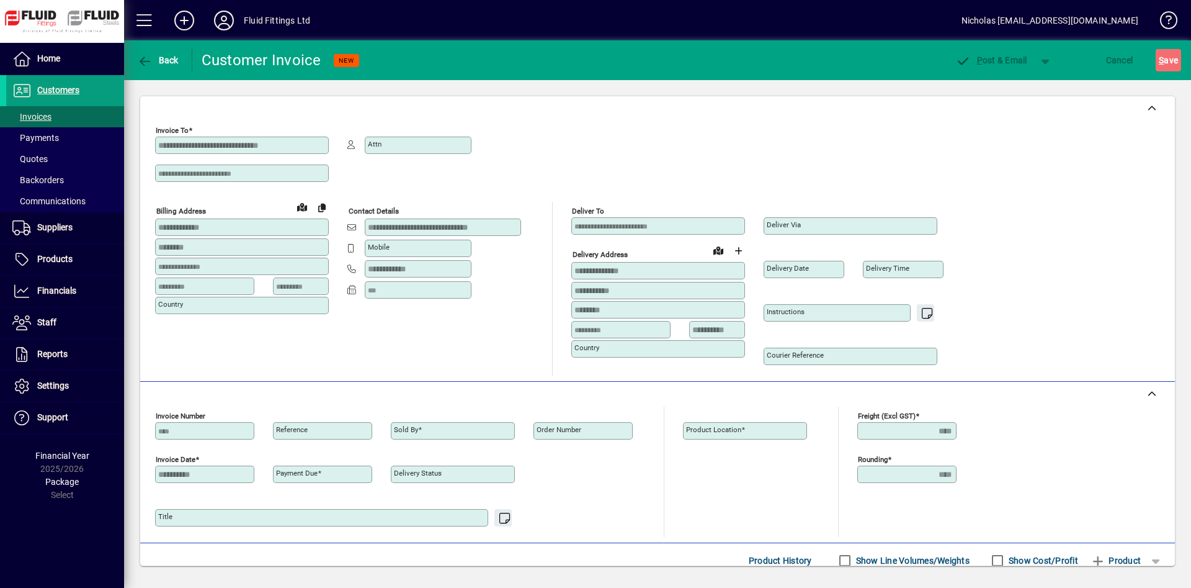
type input "**********"
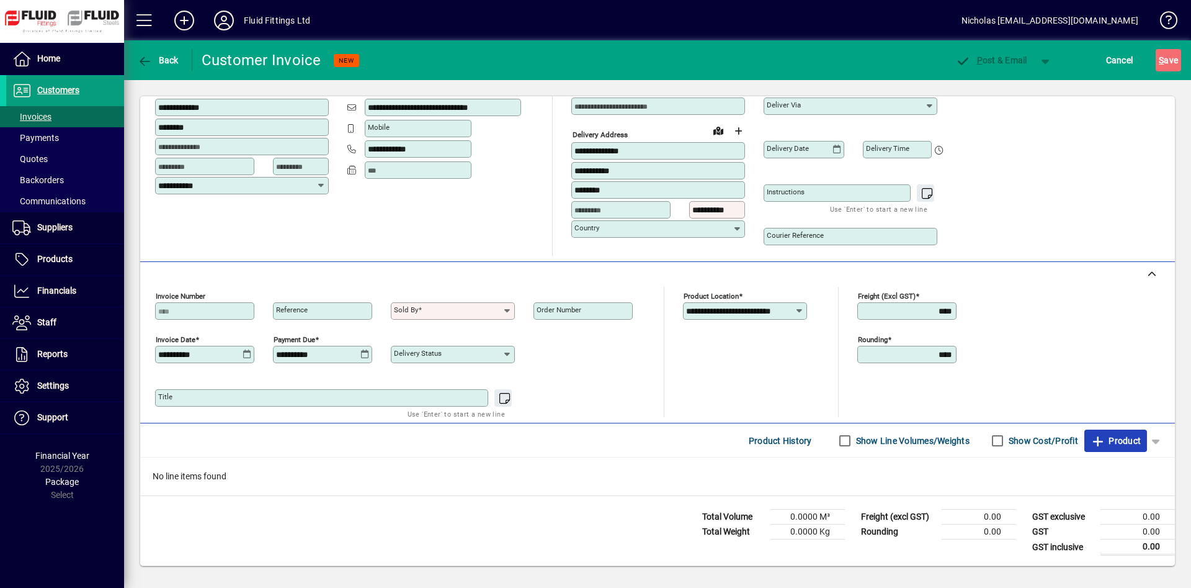
click at [1099, 445] on icon "button" at bounding box center [1099, 441] width 16 height 12
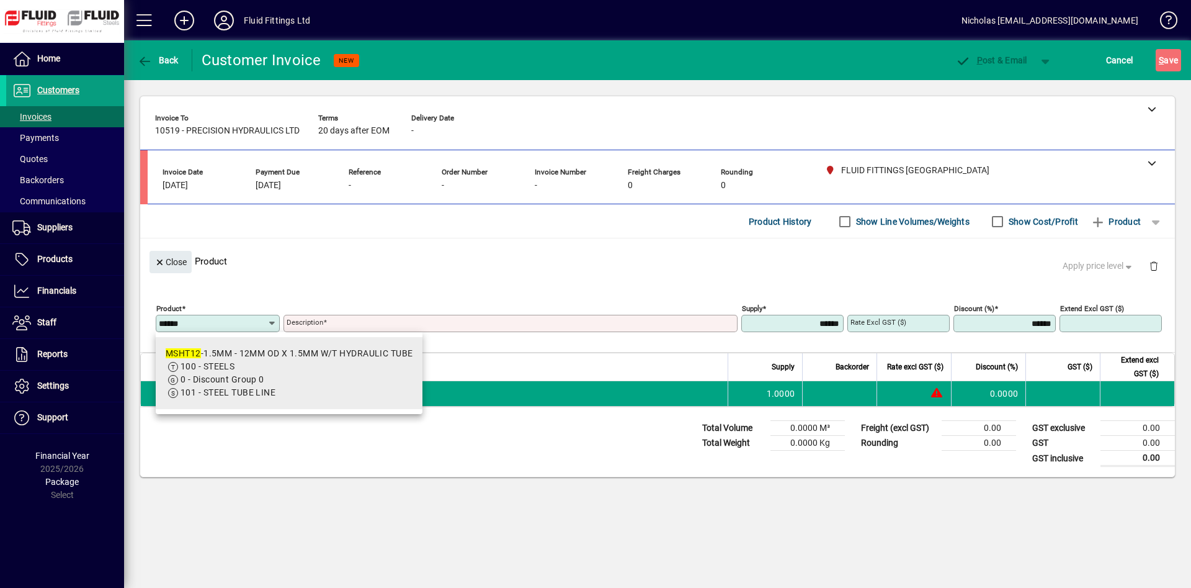
click at [285, 389] on span "101 - STEEL TUBE LINE" at bounding box center [289, 392] width 247 height 13
type input "**********"
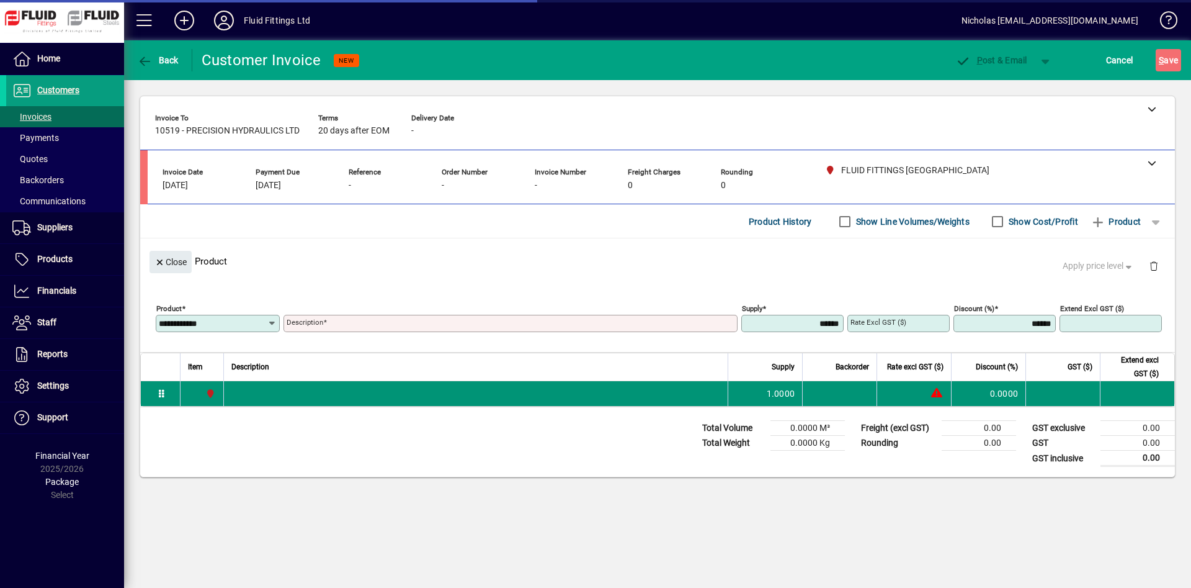
type input "**********"
type input "*******"
type input "****"
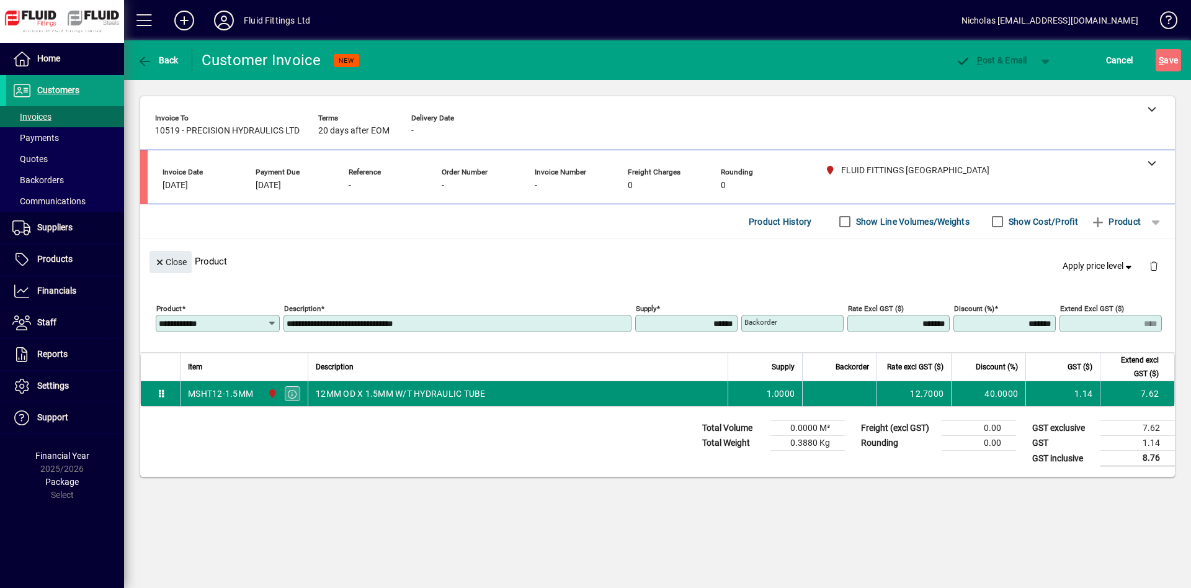
click at [292, 393] on icon "button" at bounding box center [292, 394] width 11 height 9
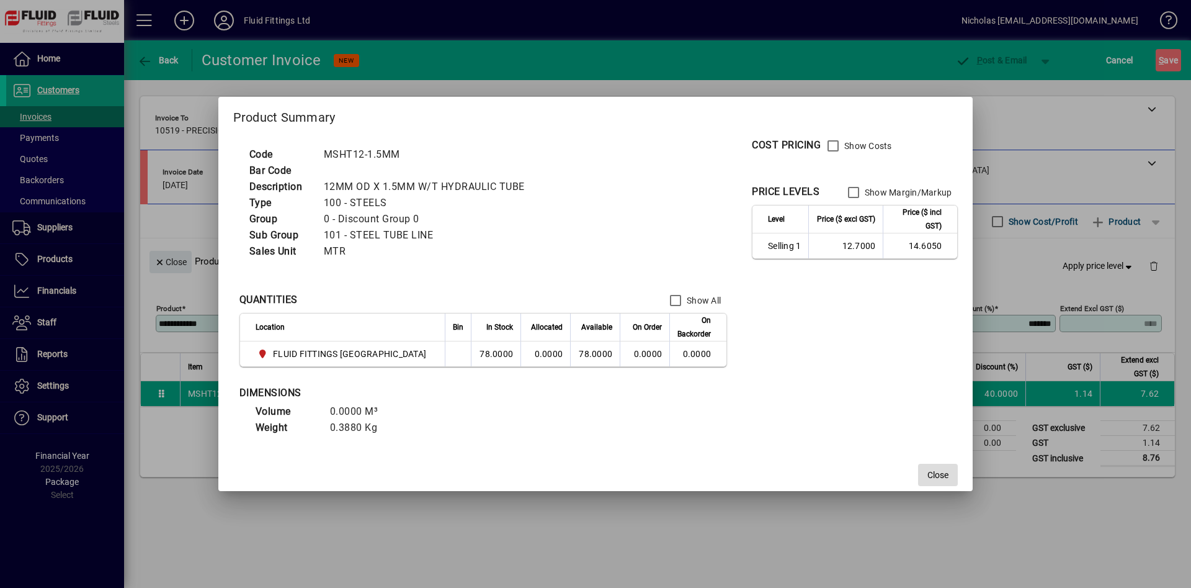
click at [941, 480] on span "Close" at bounding box center [938, 474] width 21 height 13
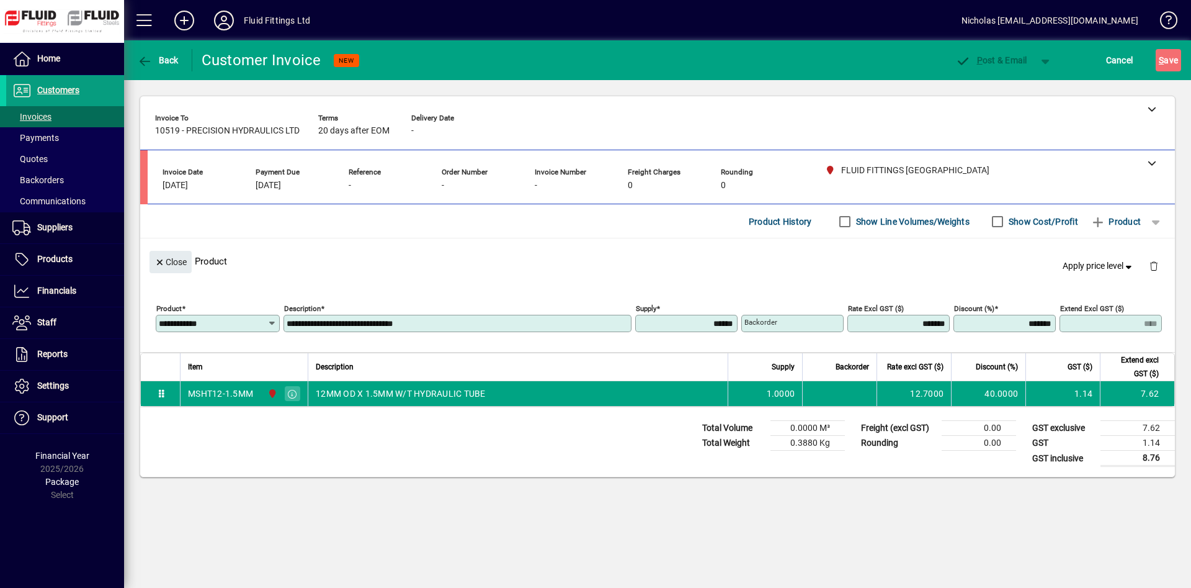
click at [245, 323] on input "**********" at bounding box center [213, 323] width 109 height 10
click at [182, 324] on input "**********" at bounding box center [213, 323] width 109 height 10
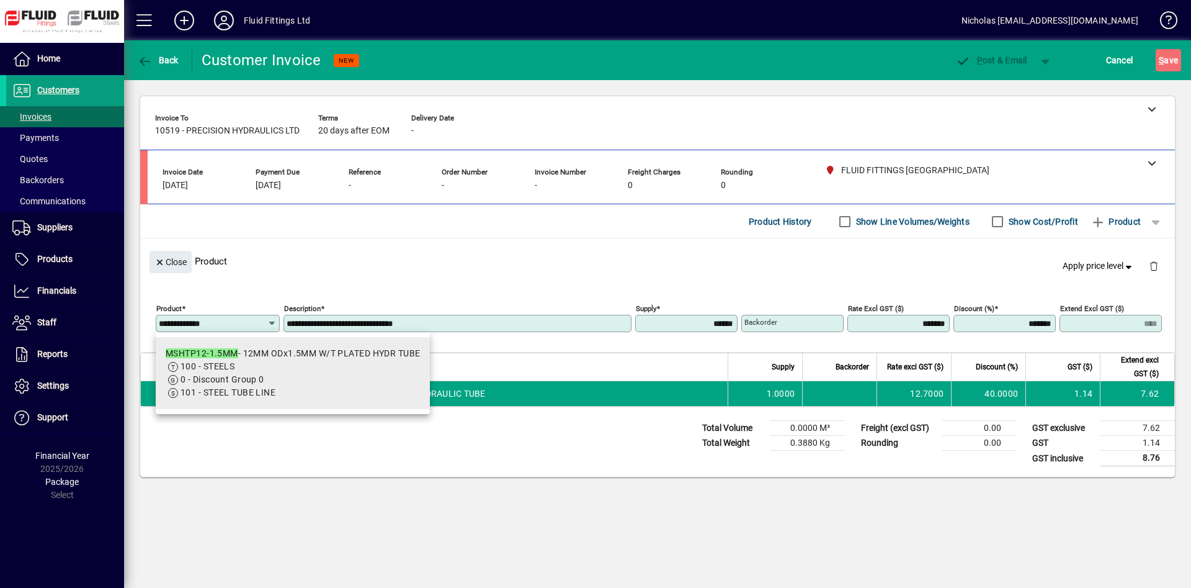
click at [322, 375] on span "0 - Discount Group 0" at bounding box center [293, 379] width 254 height 13
type input "**********"
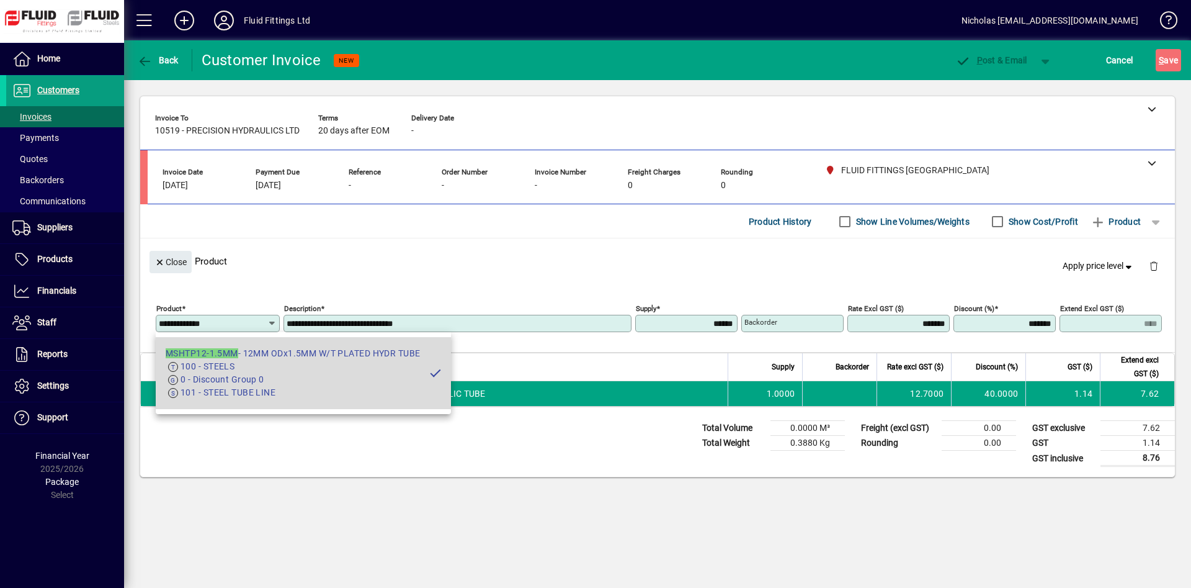
type input "**********"
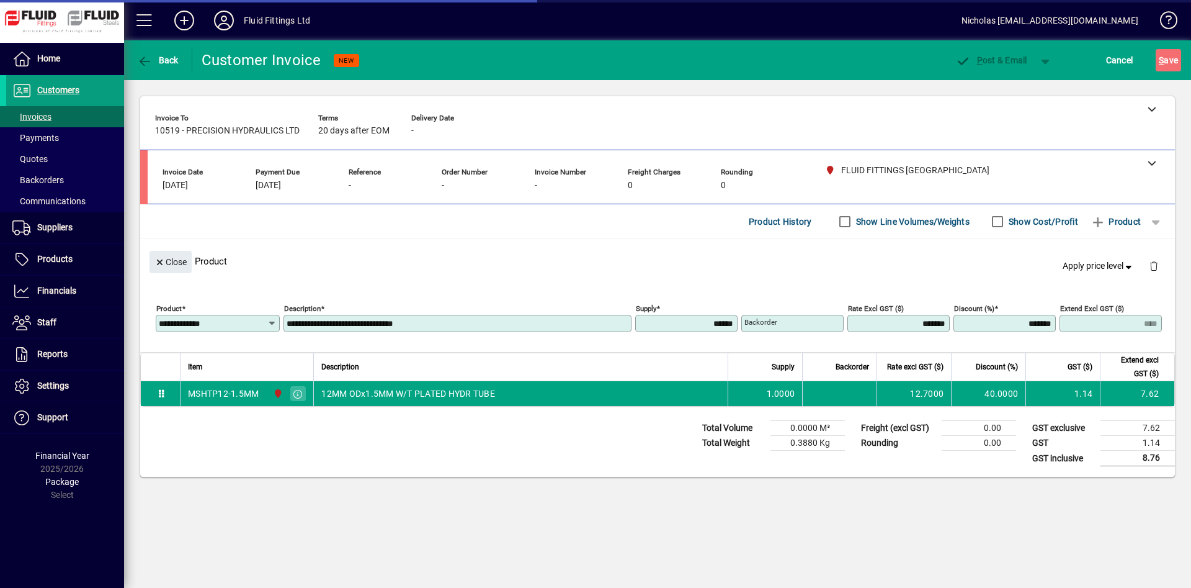
type input "*******"
type input "*****"
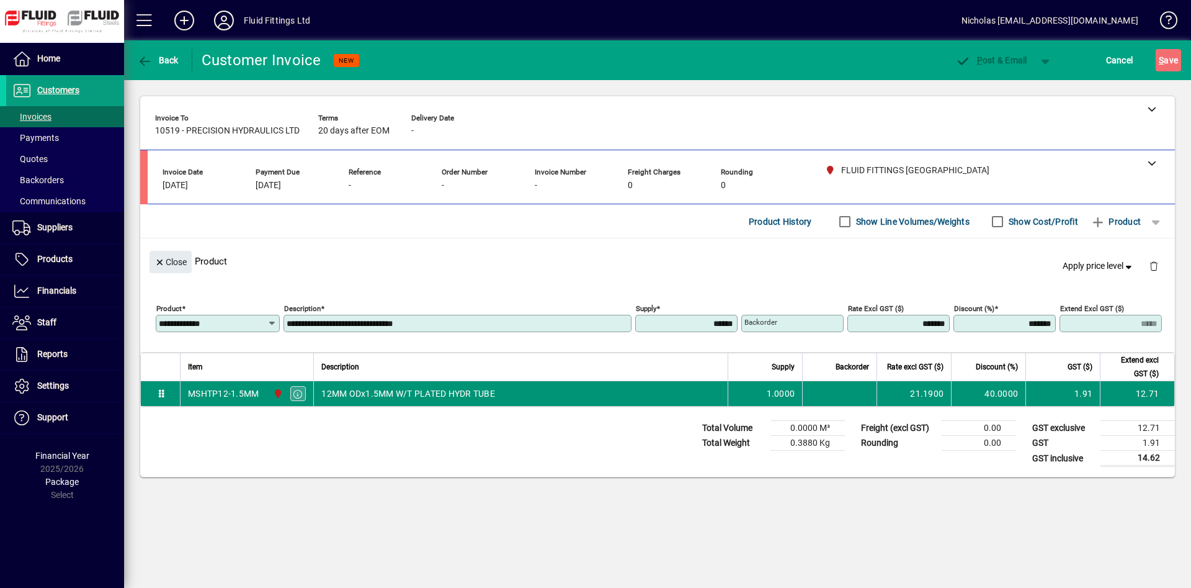
click at [296, 392] on icon "button" at bounding box center [298, 394] width 11 height 9
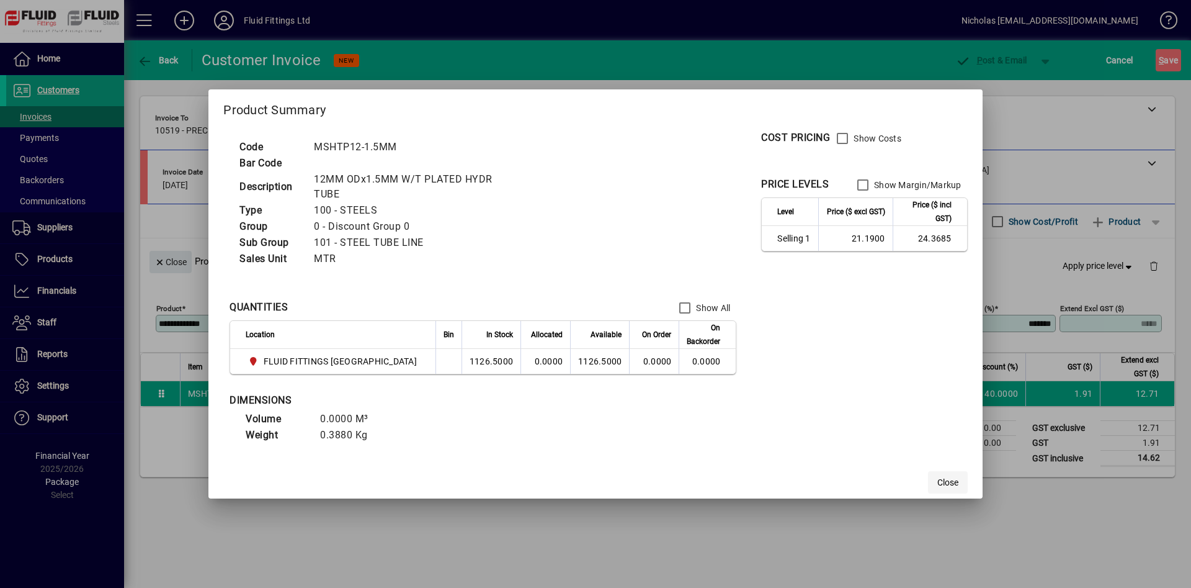
click at [939, 477] on span "Close" at bounding box center [947, 482] width 21 height 13
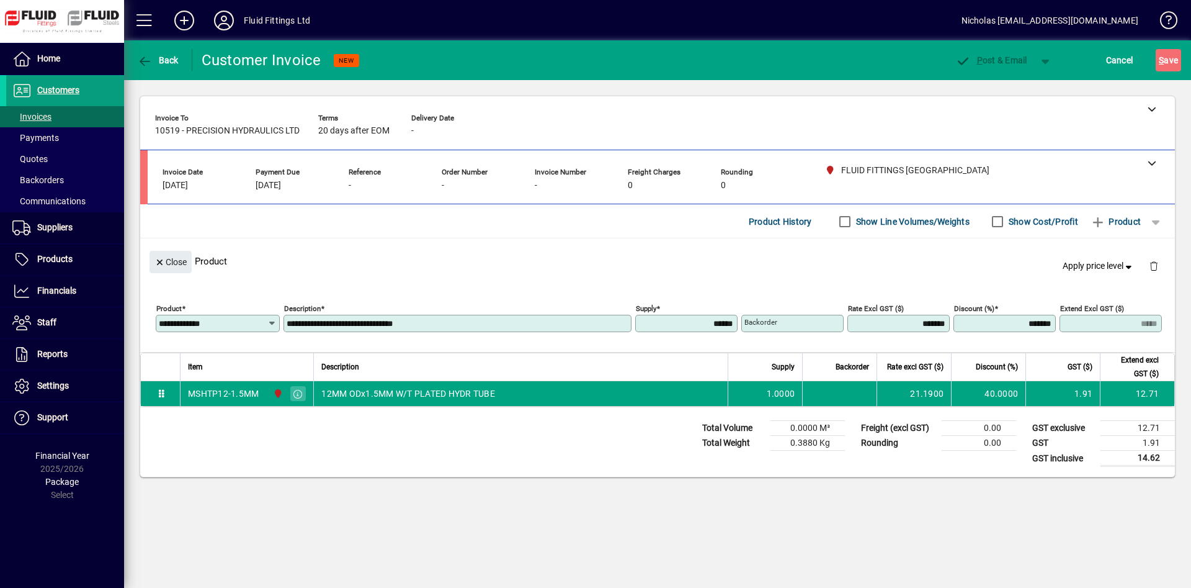
click at [238, 320] on input "**********" at bounding box center [213, 323] width 109 height 10
drag, startPoint x: 637, startPoint y: 308, endPoint x: 674, endPoint y: 308, distance: 36.6
click at [660, 308] on label "Supply" at bounding box center [648, 308] width 24 height 10
click at [674, 308] on div "Supply ******" at bounding box center [686, 317] width 102 height 30
drag, startPoint x: 668, startPoint y: 306, endPoint x: 618, endPoint y: 306, distance: 49.6
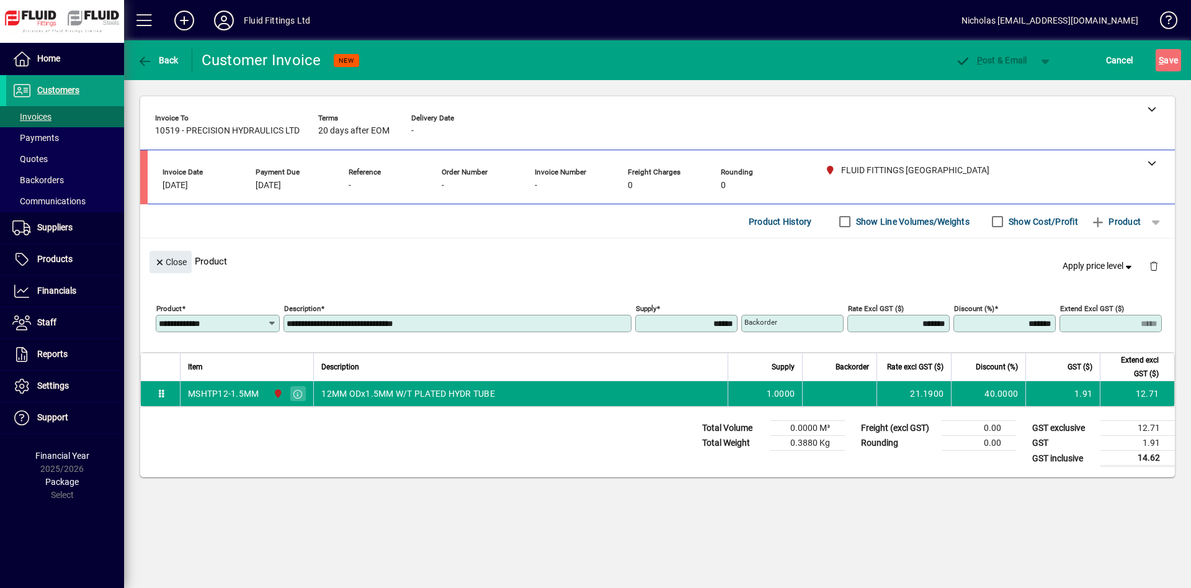
click at [618, 306] on div "**********" at bounding box center [661, 320] width 1010 height 43
click at [591, 297] on div "**********" at bounding box center [658, 315] width 1016 height 56
drag, startPoint x: 329, startPoint y: 305, endPoint x: 279, endPoint y: 309, distance: 49.8
click at [279, 309] on div "**********" at bounding box center [661, 320] width 1010 height 43
click at [1115, 58] on span "Cancel" at bounding box center [1119, 60] width 27 height 20
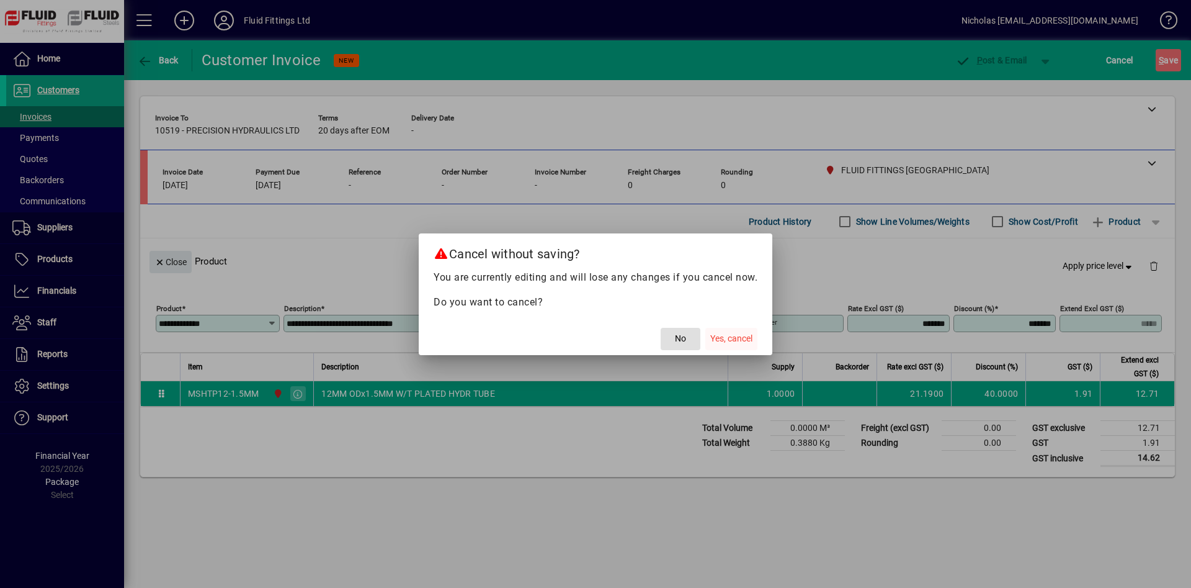
click at [735, 334] on span "Yes, cancel" at bounding box center [731, 338] width 42 height 13
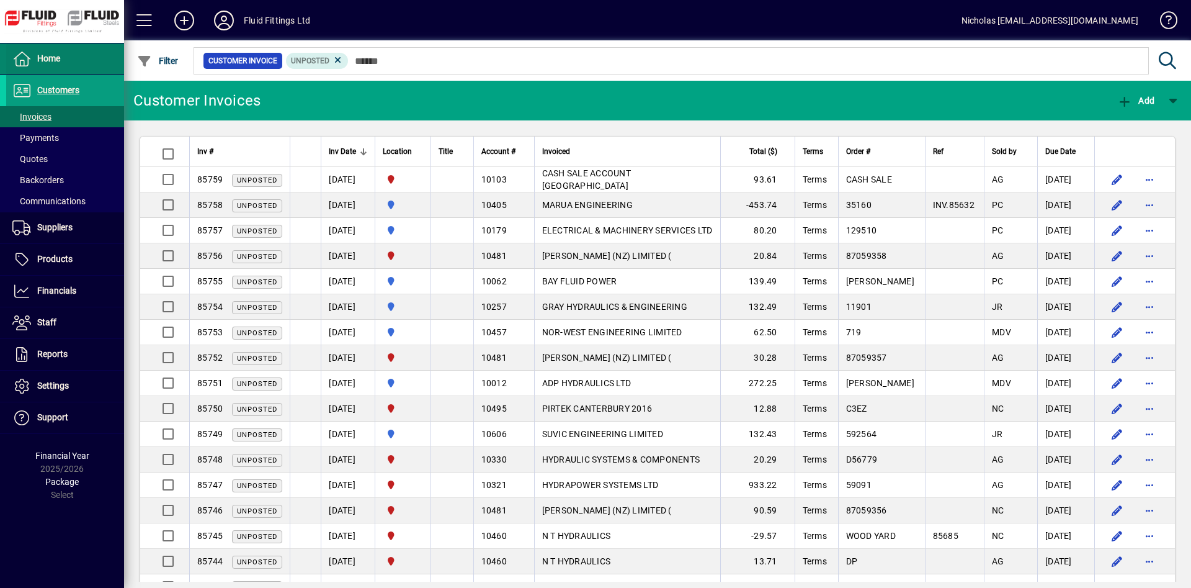
click at [99, 54] on span at bounding box center [65, 59] width 118 height 30
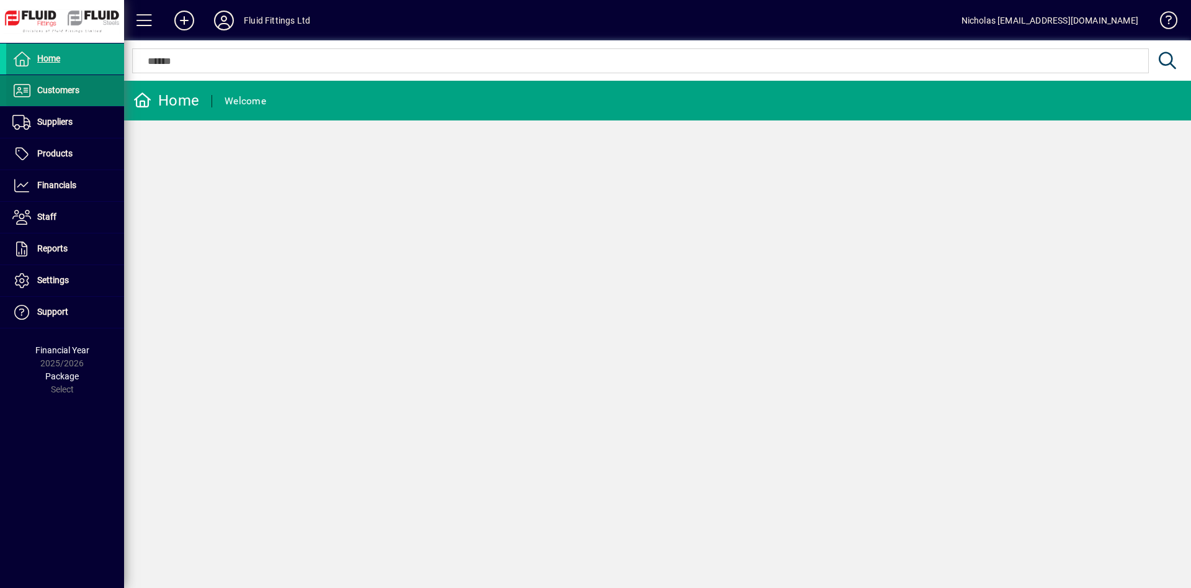
click at [92, 91] on span at bounding box center [65, 91] width 118 height 30
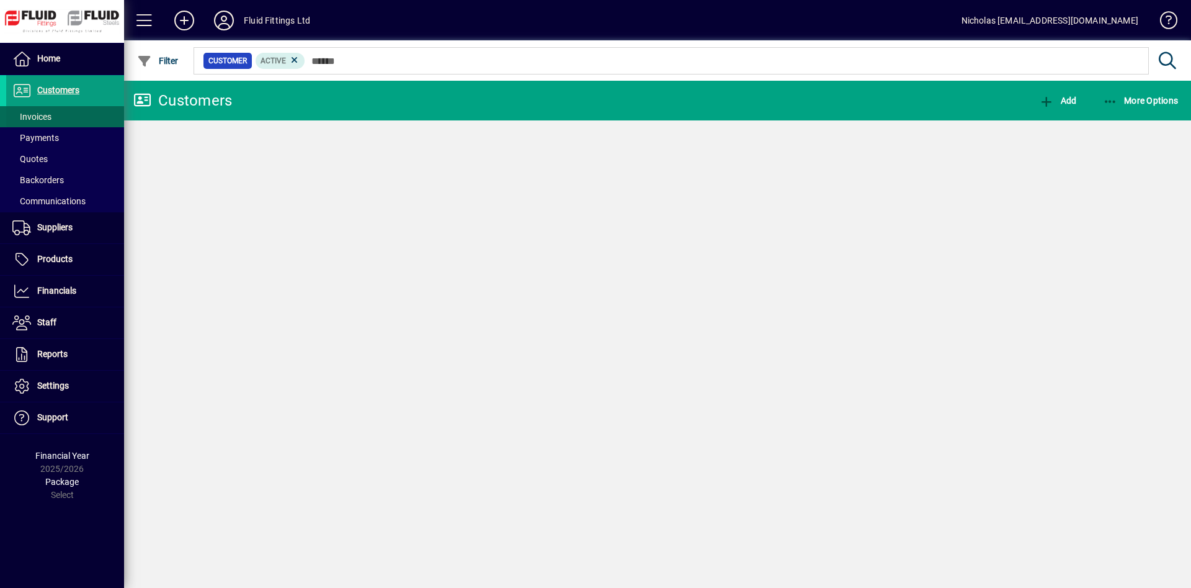
click at [83, 116] on span at bounding box center [65, 117] width 118 height 30
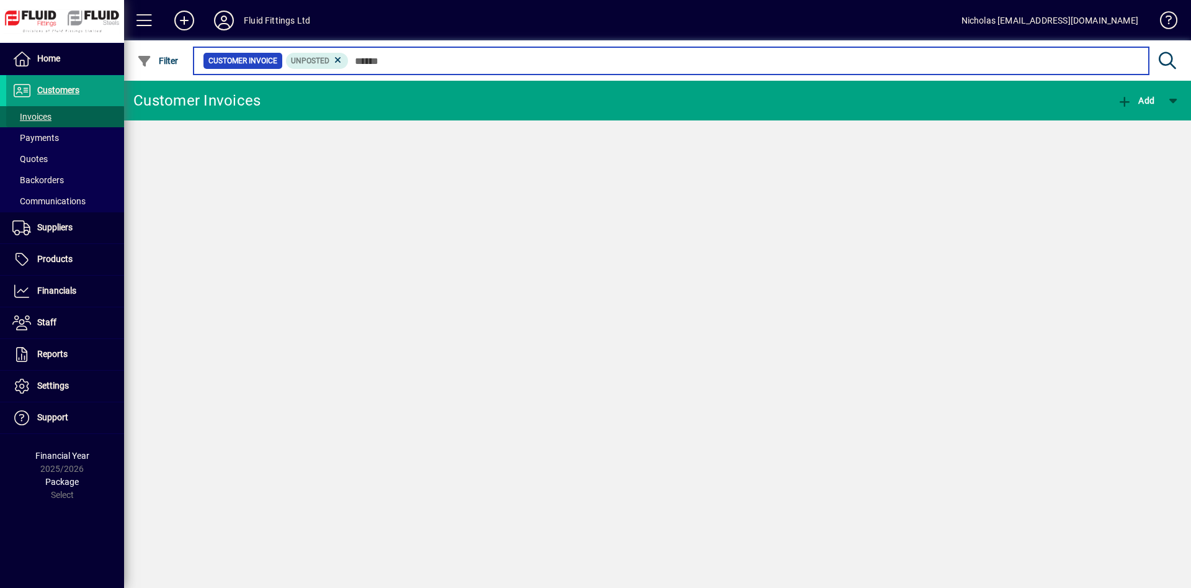
click at [378, 64] on input "text" at bounding box center [744, 60] width 790 height 17
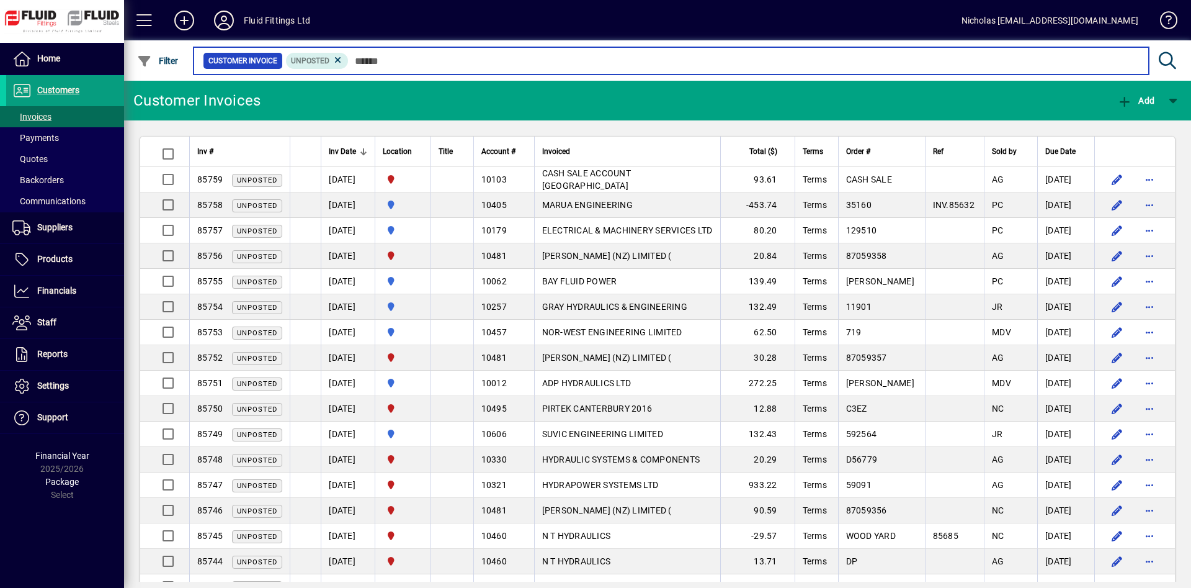
click at [380, 61] on input "text" at bounding box center [744, 60] width 790 height 17
click at [379, 61] on input "text" at bounding box center [744, 60] width 790 height 17
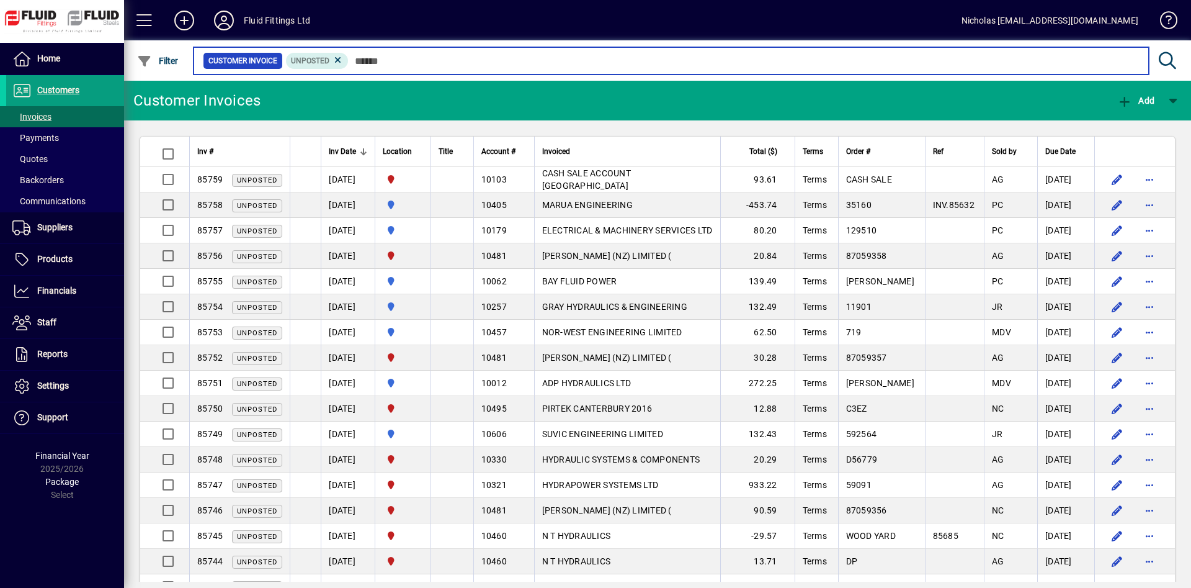
click at [661, 58] on input "text" at bounding box center [744, 60] width 790 height 17
click at [561, 64] on input "text" at bounding box center [744, 60] width 790 height 17
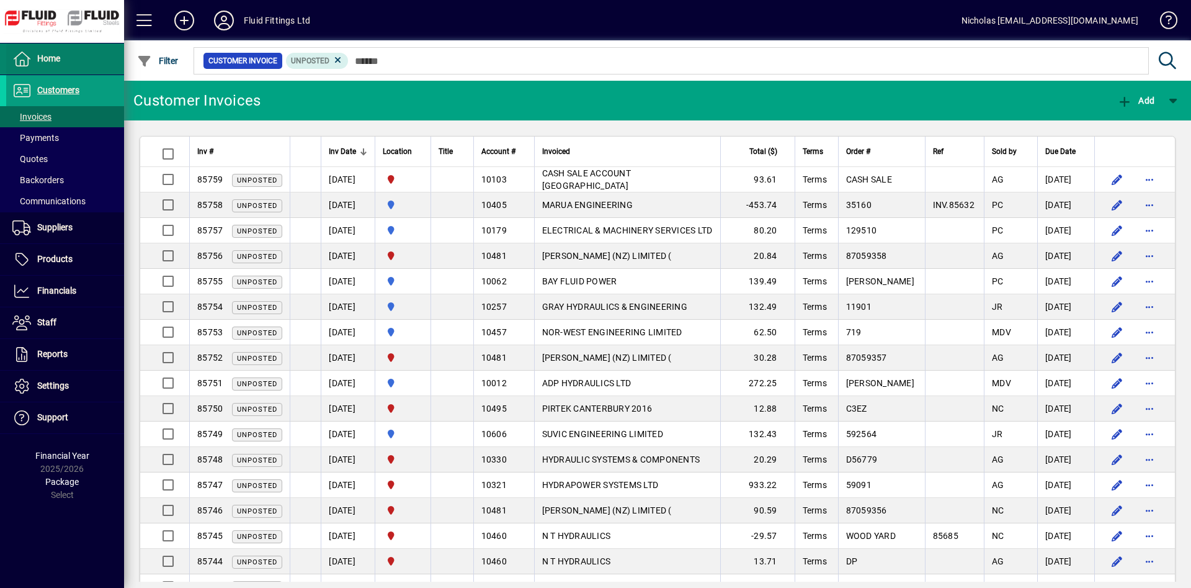
click at [69, 69] on span at bounding box center [65, 59] width 118 height 30
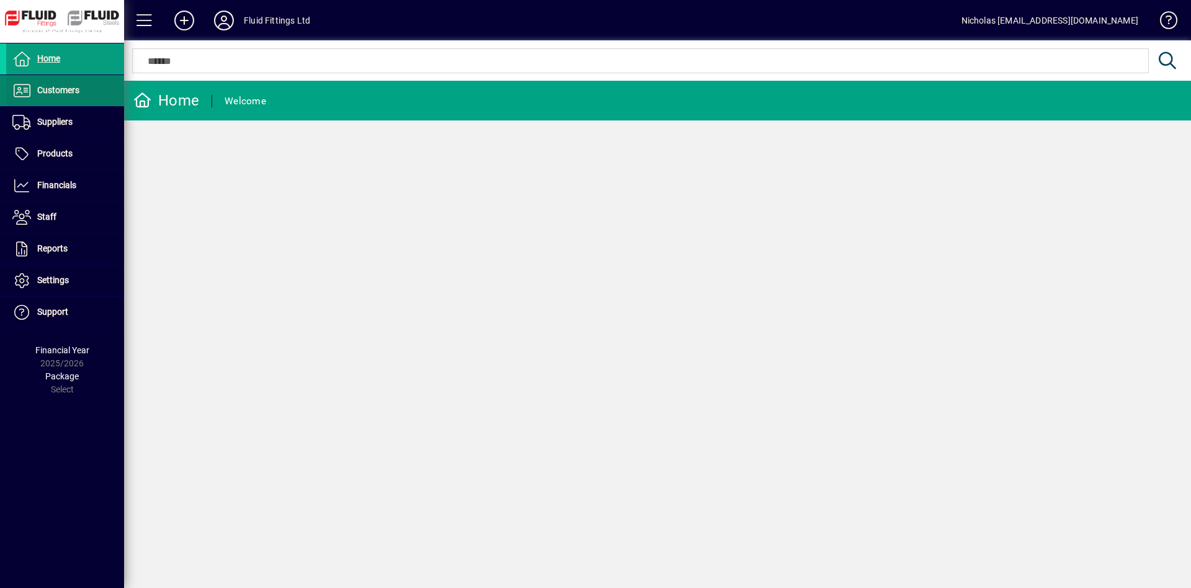
click at [83, 91] on span at bounding box center [65, 91] width 118 height 30
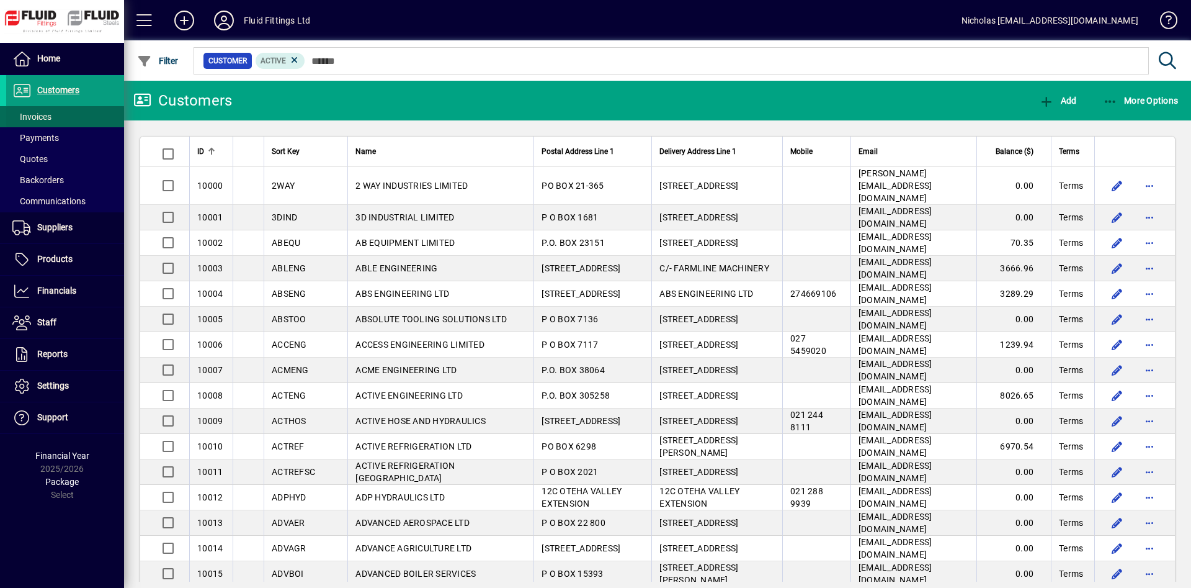
click at [74, 112] on span at bounding box center [65, 117] width 118 height 30
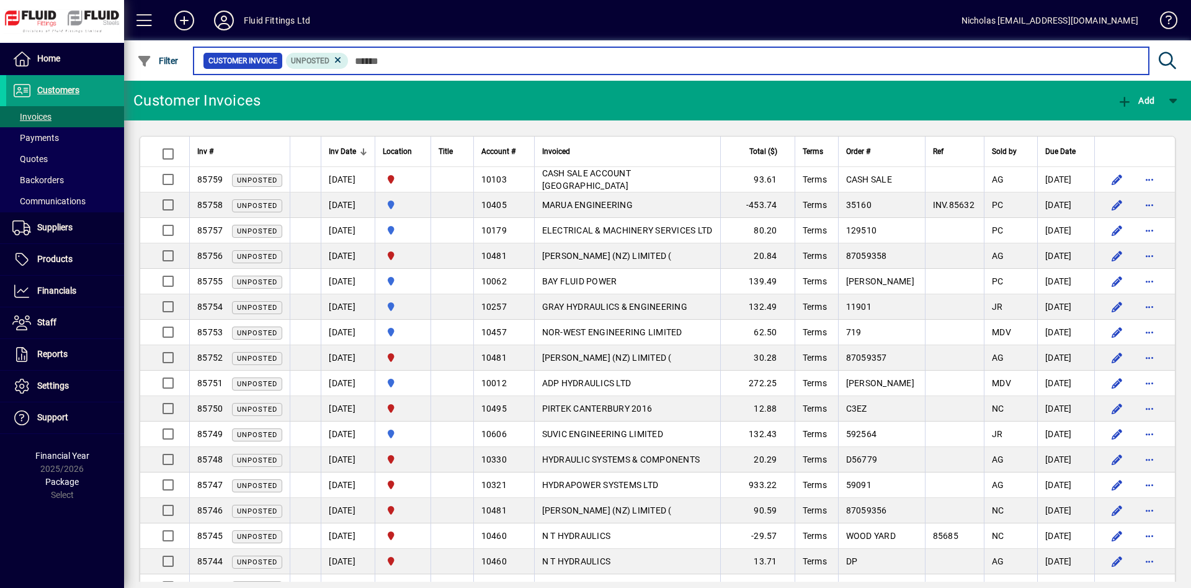
click at [391, 63] on input "text" at bounding box center [744, 60] width 790 height 17
click at [398, 65] on input "text" at bounding box center [744, 60] width 790 height 17
click at [380, 61] on input "text" at bounding box center [744, 60] width 790 height 17
click at [379, 61] on input "text" at bounding box center [744, 60] width 790 height 17
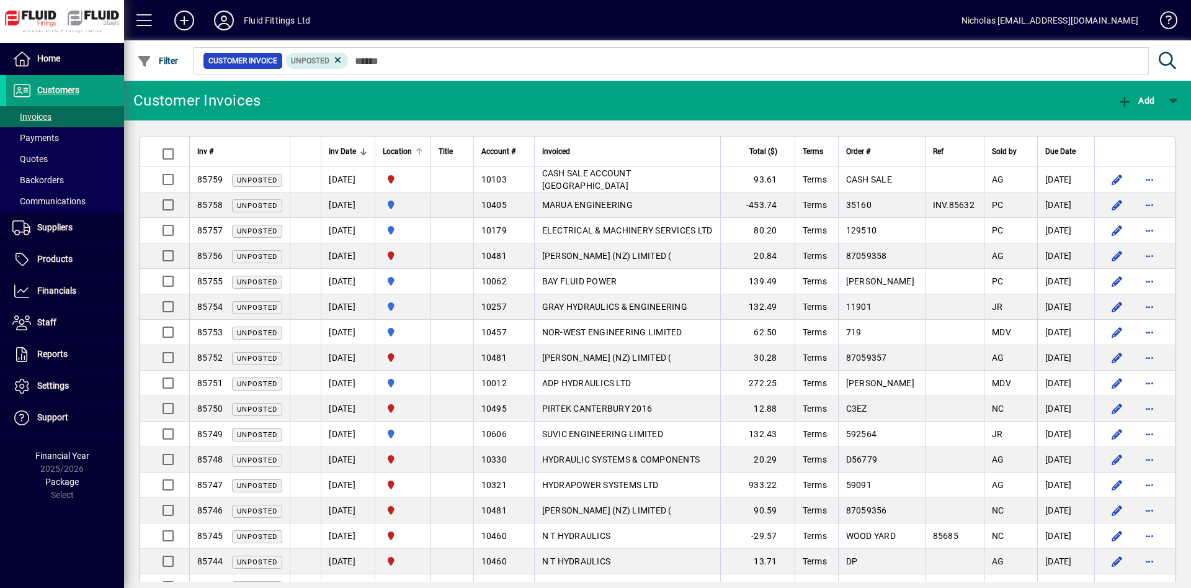
click at [423, 149] on div at bounding box center [421, 150] width 4 height 4
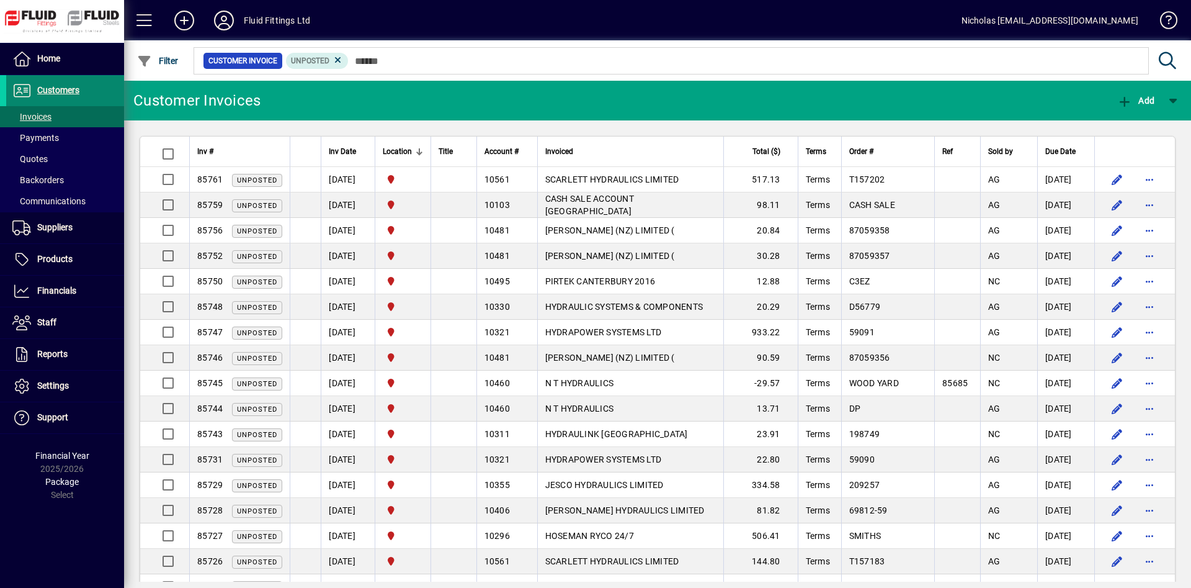
click at [106, 82] on span at bounding box center [65, 91] width 118 height 30
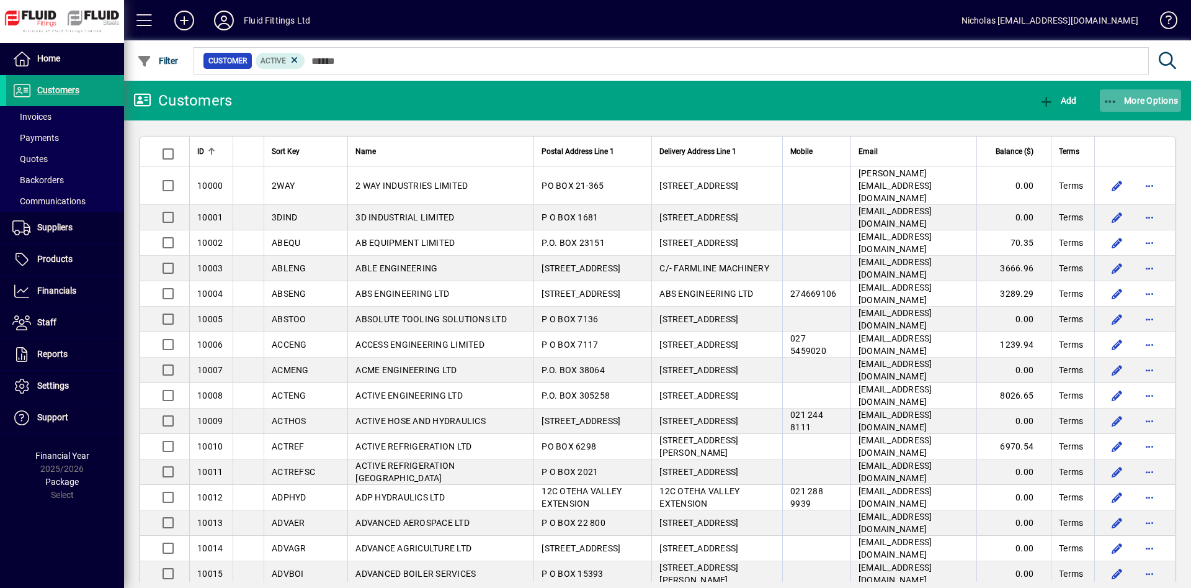
click at [1138, 102] on span "More Options" at bounding box center [1141, 101] width 76 height 10
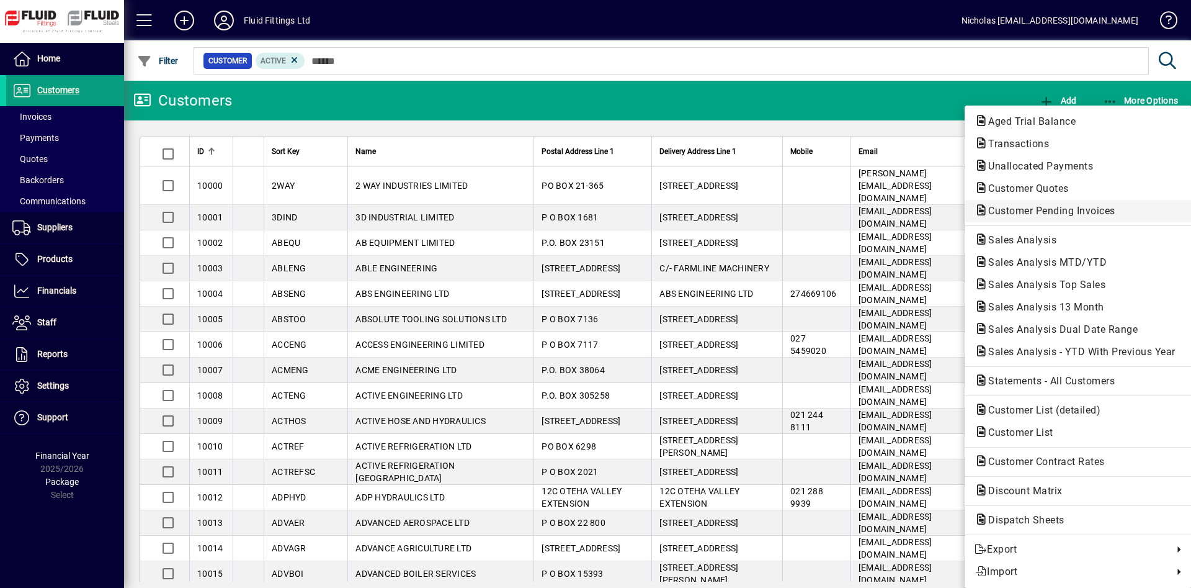
click at [1085, 212] on span "Customer Pending Invoices" at bounding box center [1048, 211] width 147 height 12
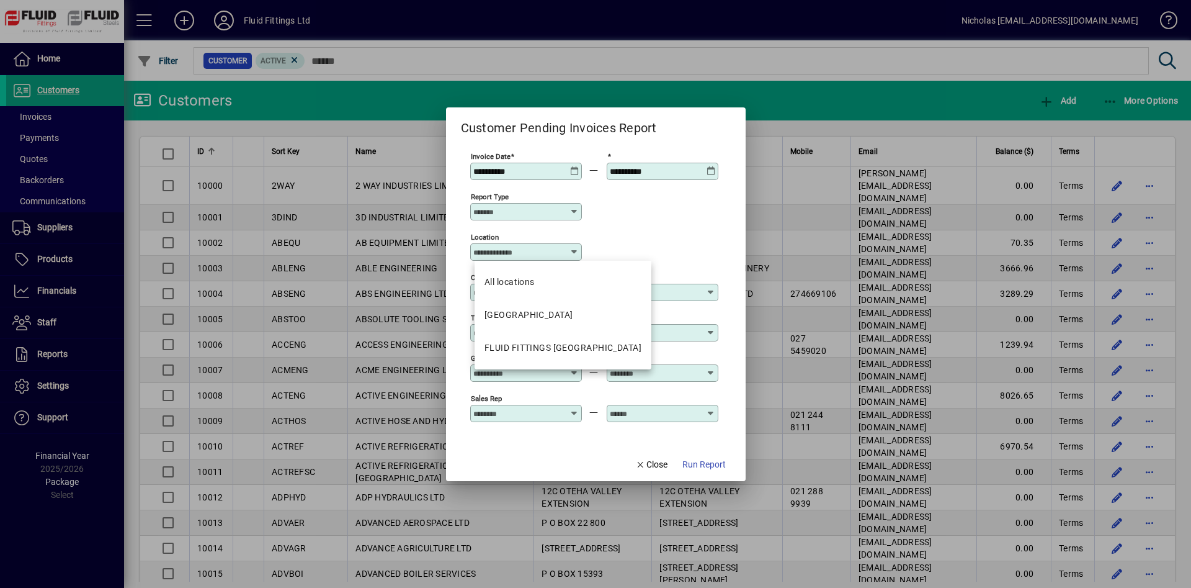
click at [519, 253] on input "Location" at bounding box center [521, 252] width 96 height 10
click at [579, 347] on div "FLUID FITTINGS [GEOGRAPHIC_DATA]" at bounding box center [563, 347] width 157 height 13
type input "**********"
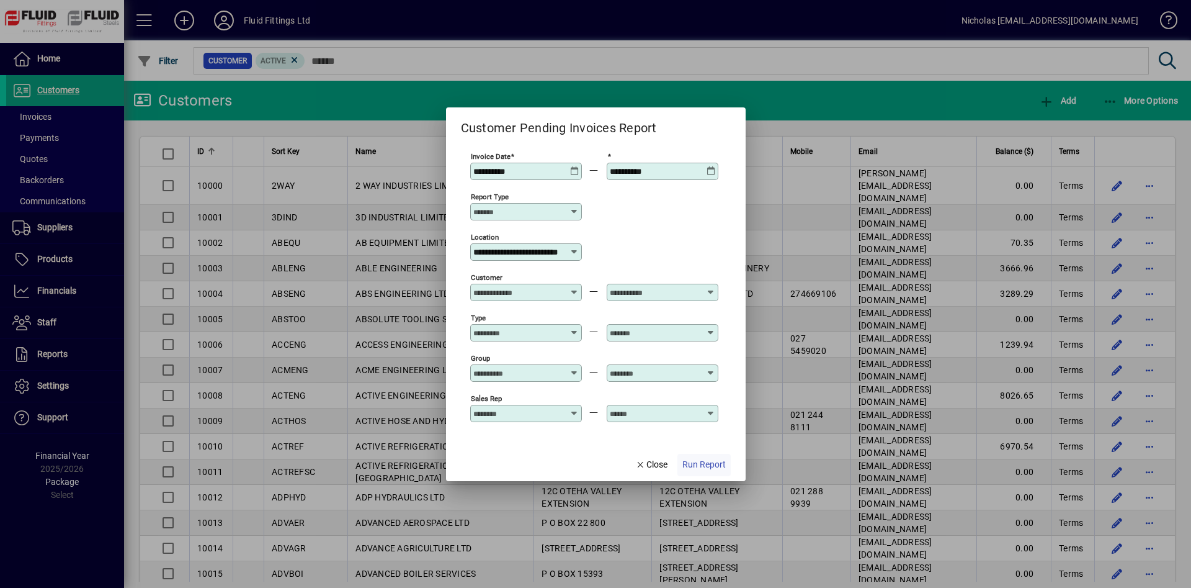
click at [707, 468] on span "Run Report" at bounding box center [703, 464] width 43 height 13
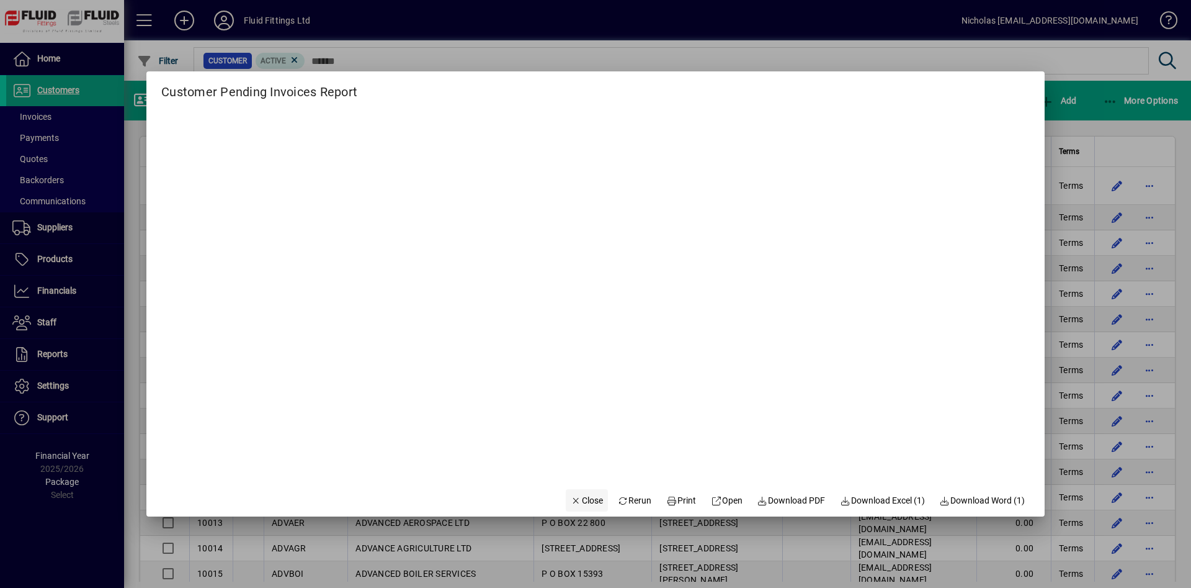
click at [574, 490] on span "button" at bounding box center [587, 500] width 42 height 30
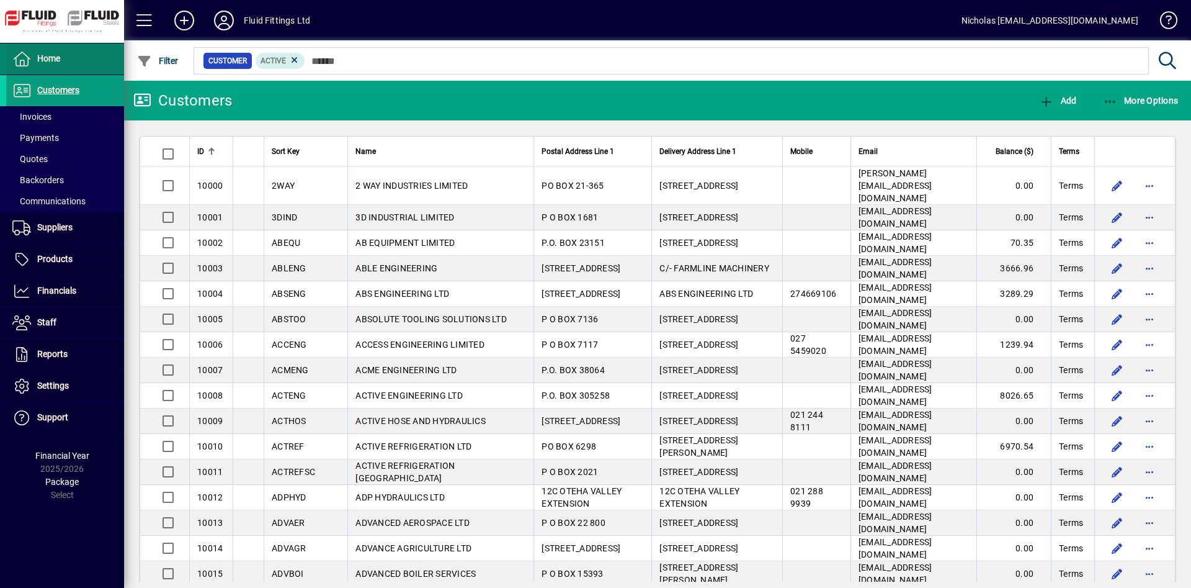
click at [84, 54] on span at bounding box center [65, 59] width 118 height 30
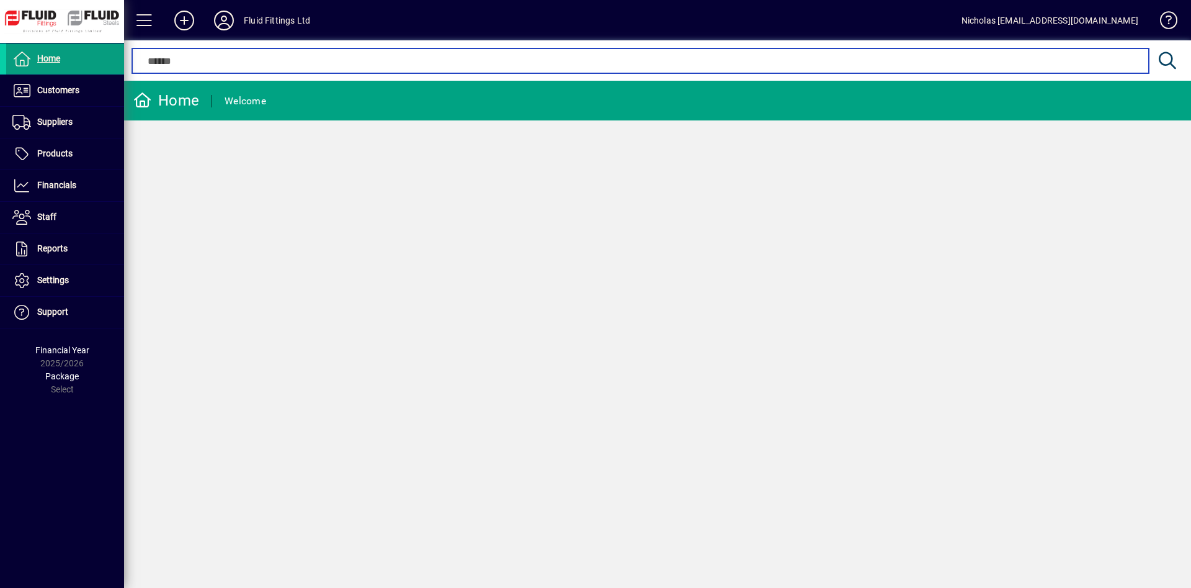
click at [376, 61] on input "text" at bounding box center [640, 60] width 998 height 15
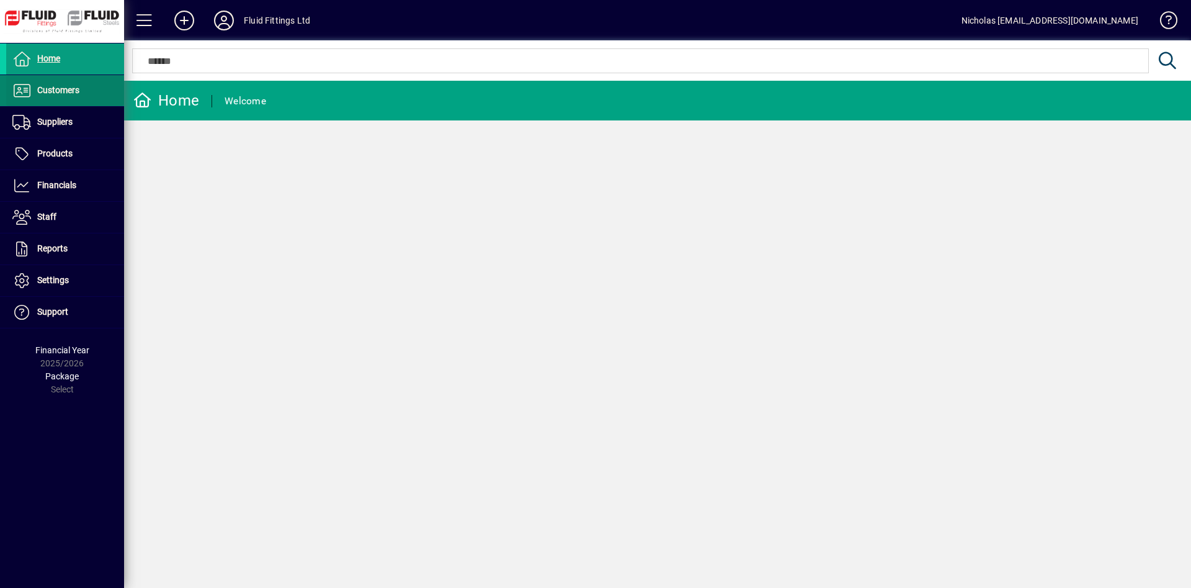
click at [84, 99] on span at bounding box center [65, 91] width 118 height 30
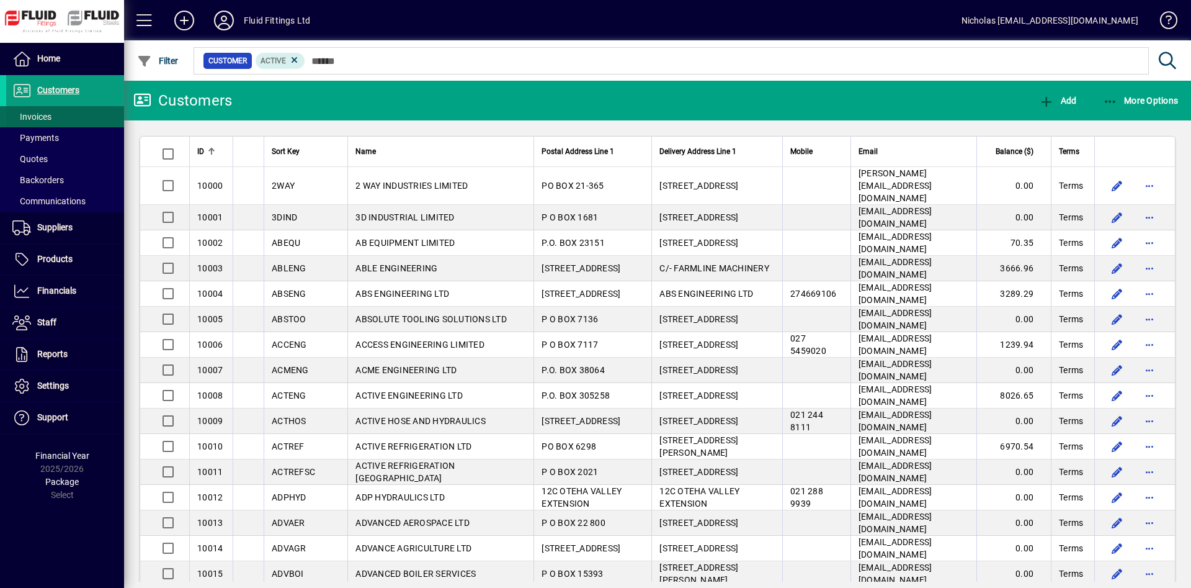
click at [66, 110] on span at bounding box center [65, 117] width 118 height 30
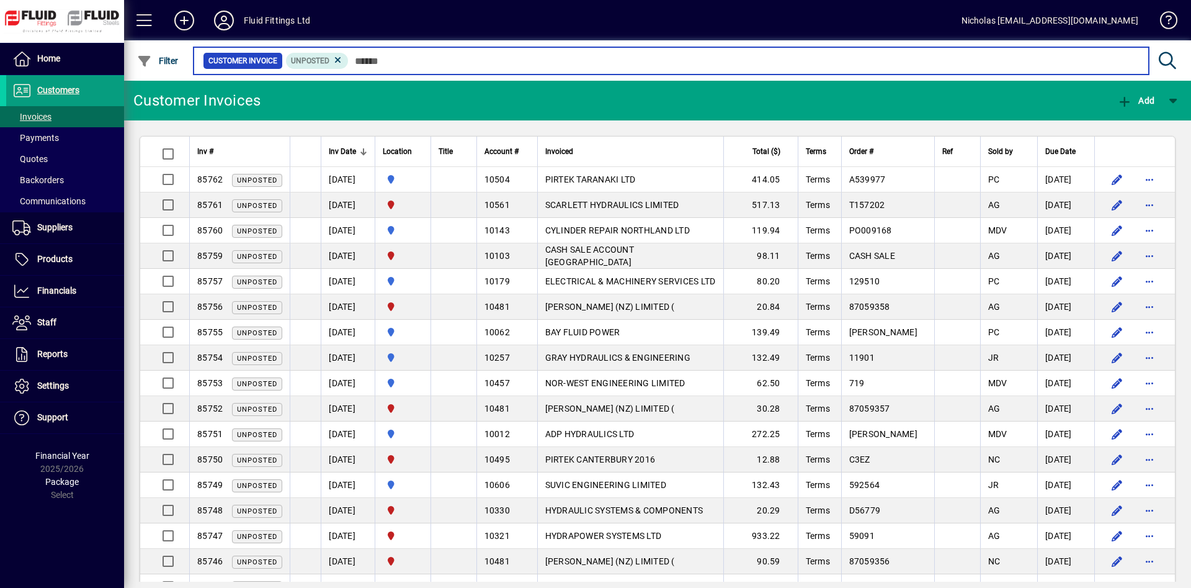
click at [405, 64] on input "text" at bounding box center [744, 60] width 790 height 17
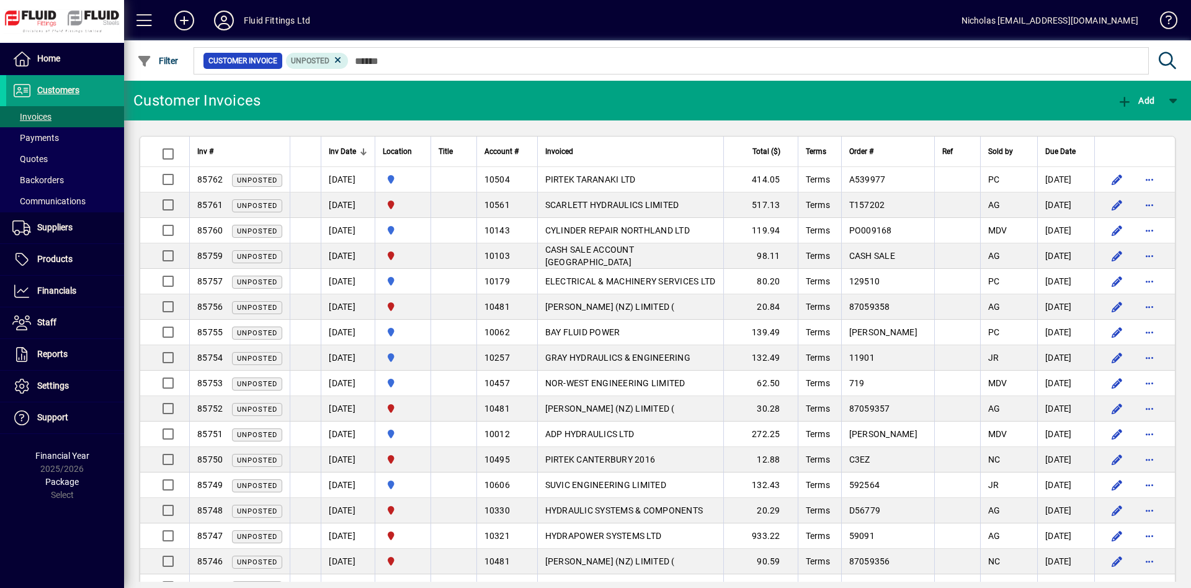
click at [423, 151] on div at bounding box center [419, 151] width 7 height 7
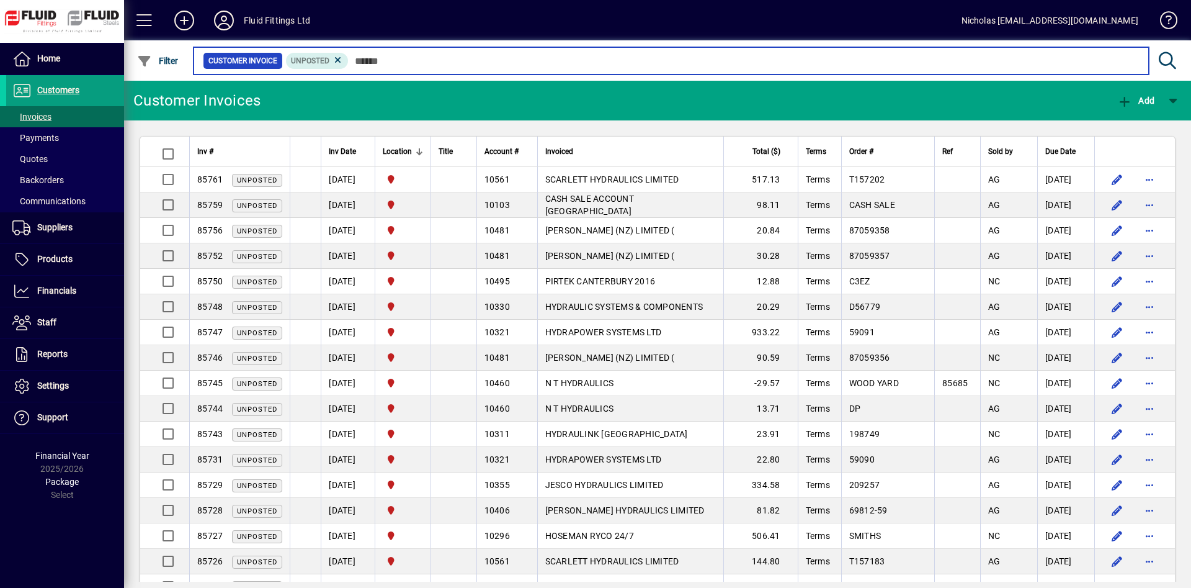
click at [463, 62] on input "text" at bounding box center [744, 60] width 790 height 17
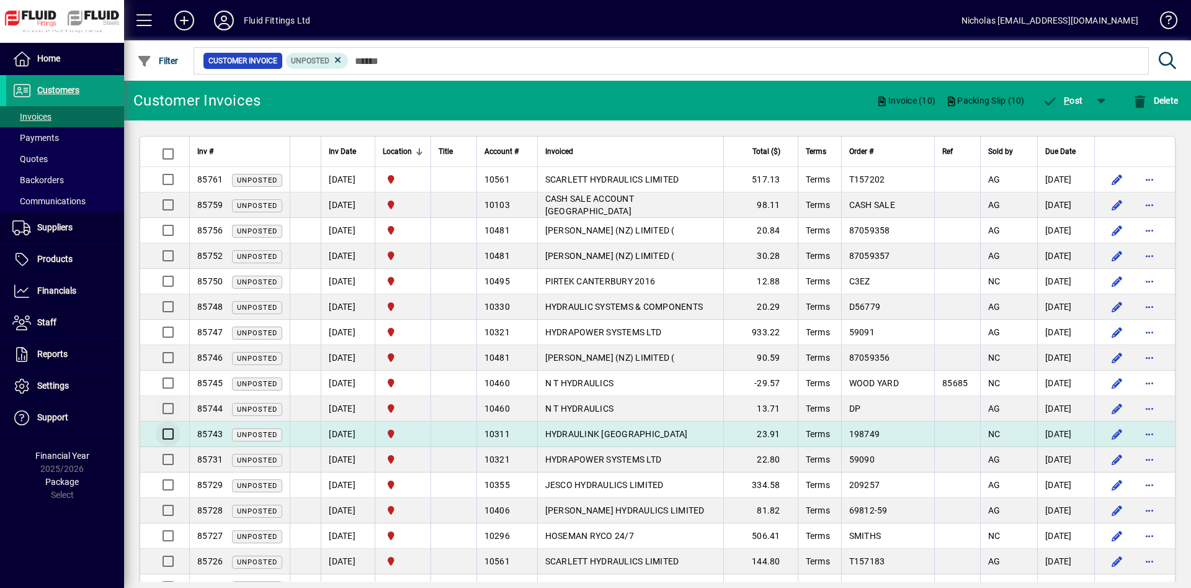
click at [172, 429] on div at bounding box center [166, 433] width 21 height 25
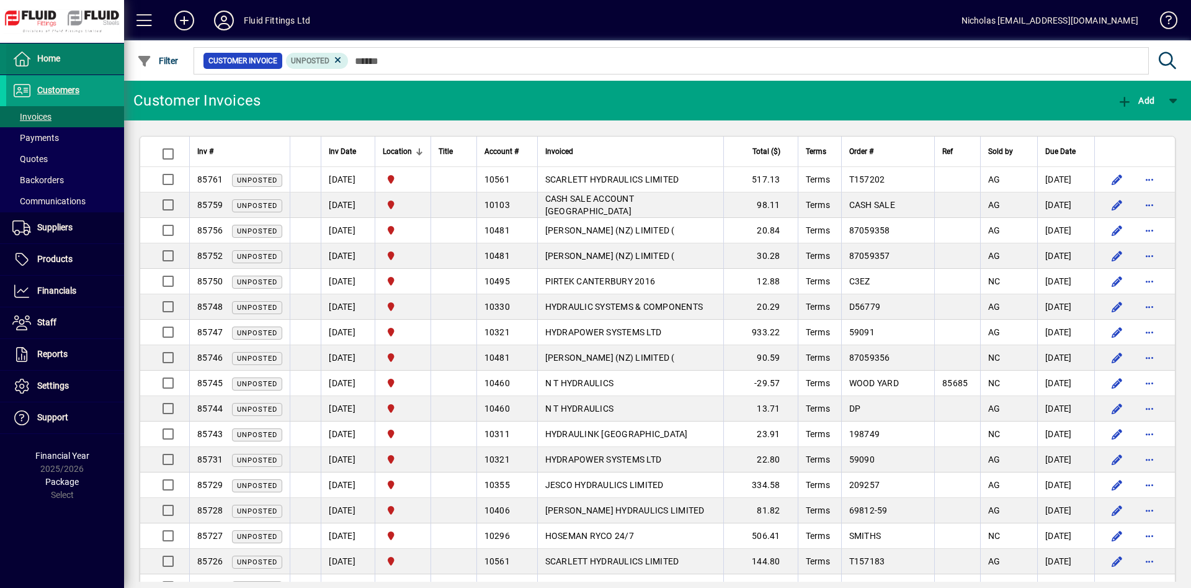
click at [85, 61] on span at bounding box center [65, 59] width 118 height 30
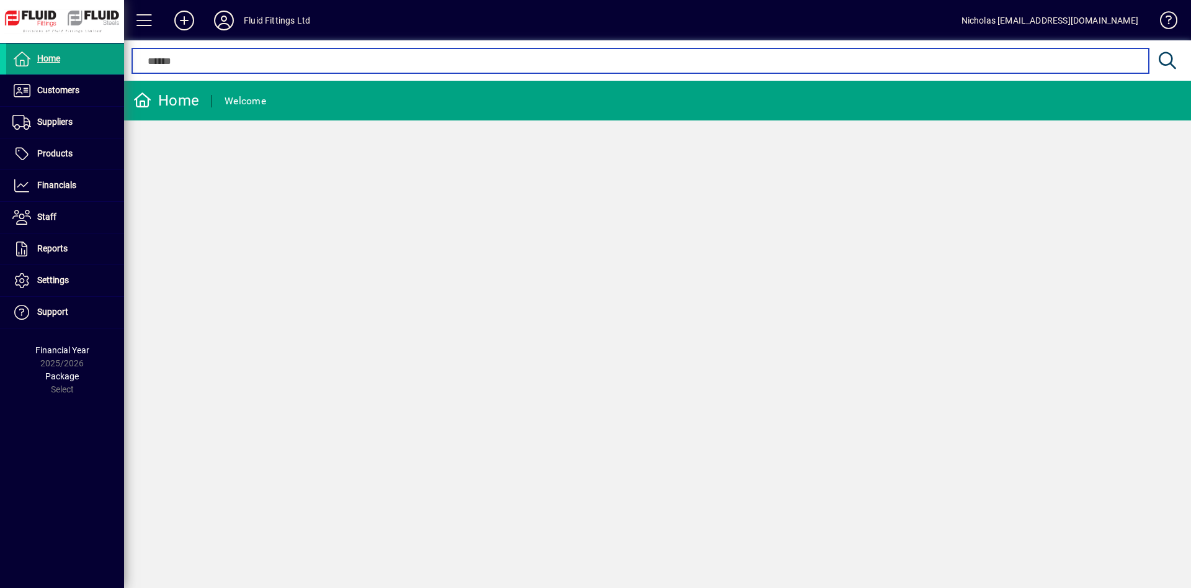
click at [436, 66] on input "text" at bounding box center [640, 60] width 998 height 15
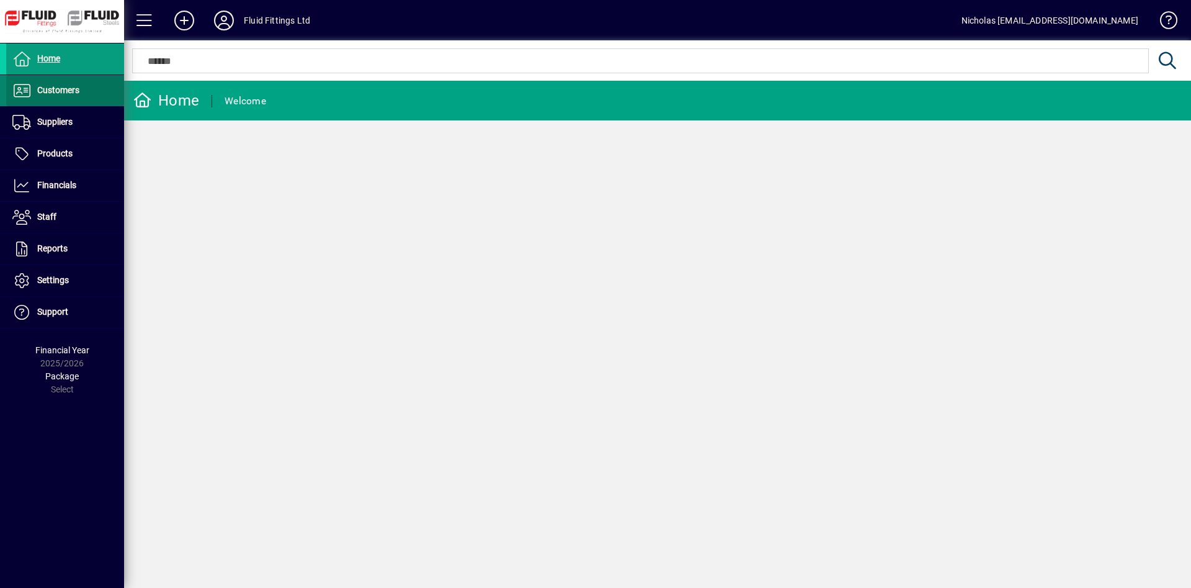
click at [67, 97] on span "Customers" at bounding box center [42, 90] width 73 height 15
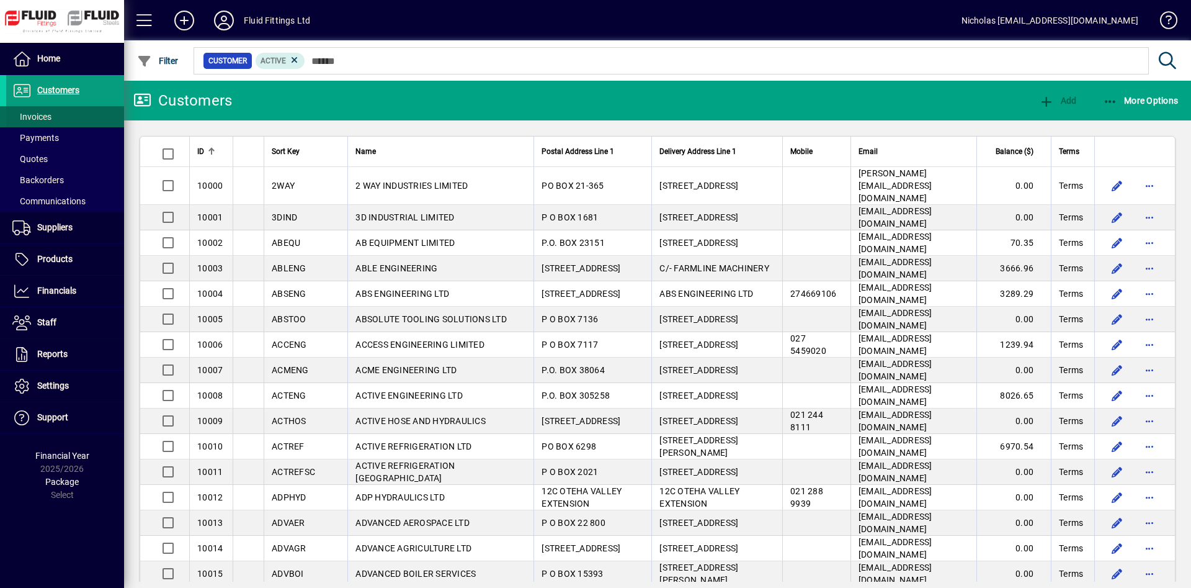
click at [92, 120] on span at bounding box center [65, 117] width 118 height 30
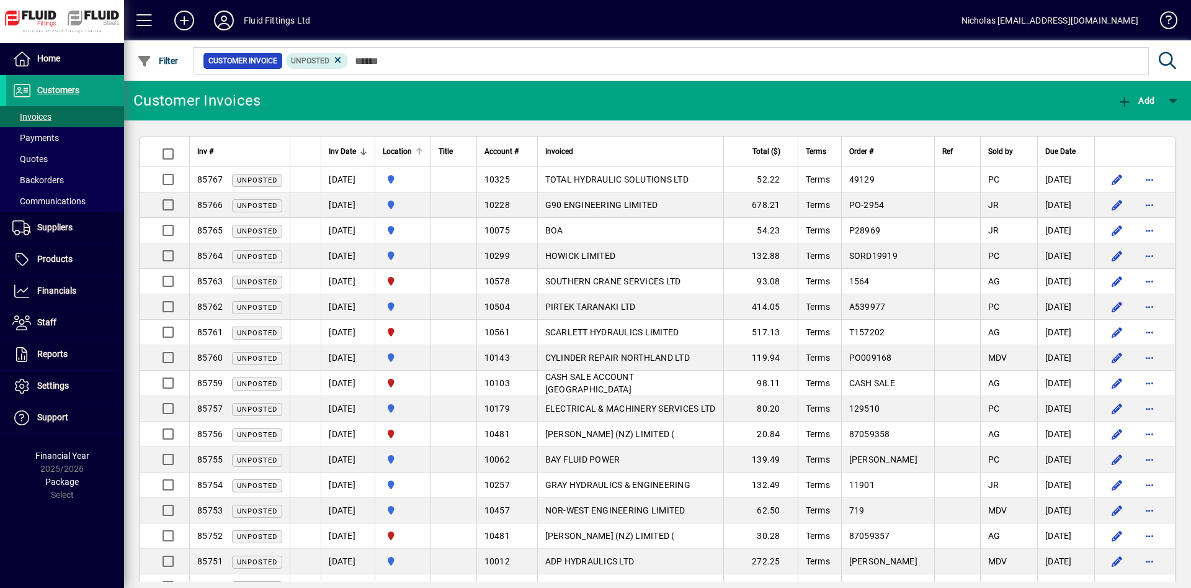
click at [423, 148] on div at bounding box center [421, 150] width 4 height 4
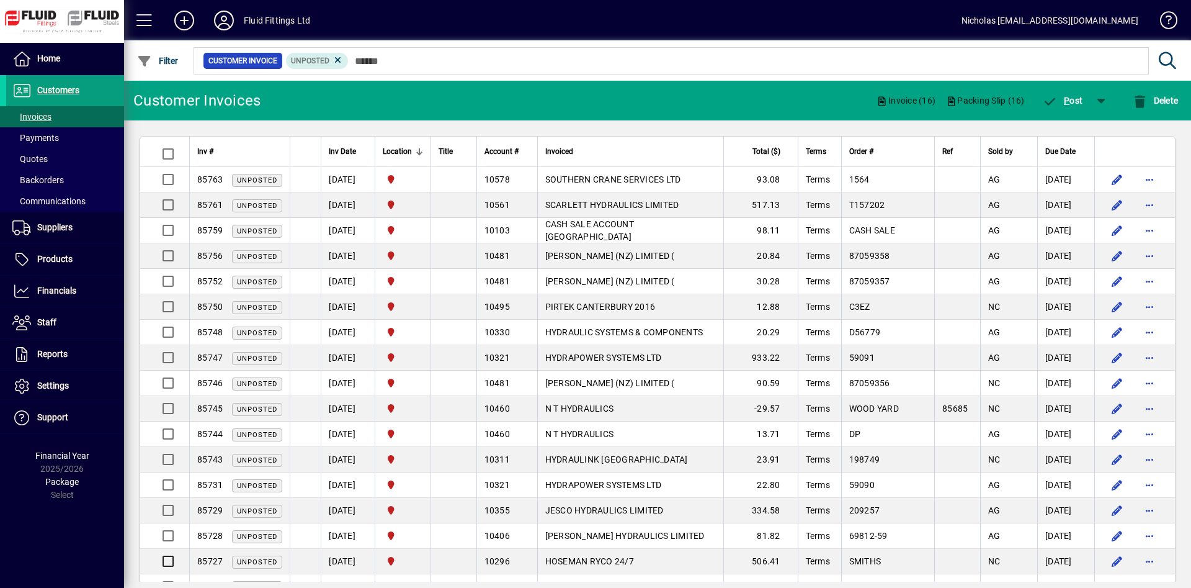
scroll to position [316, 0]
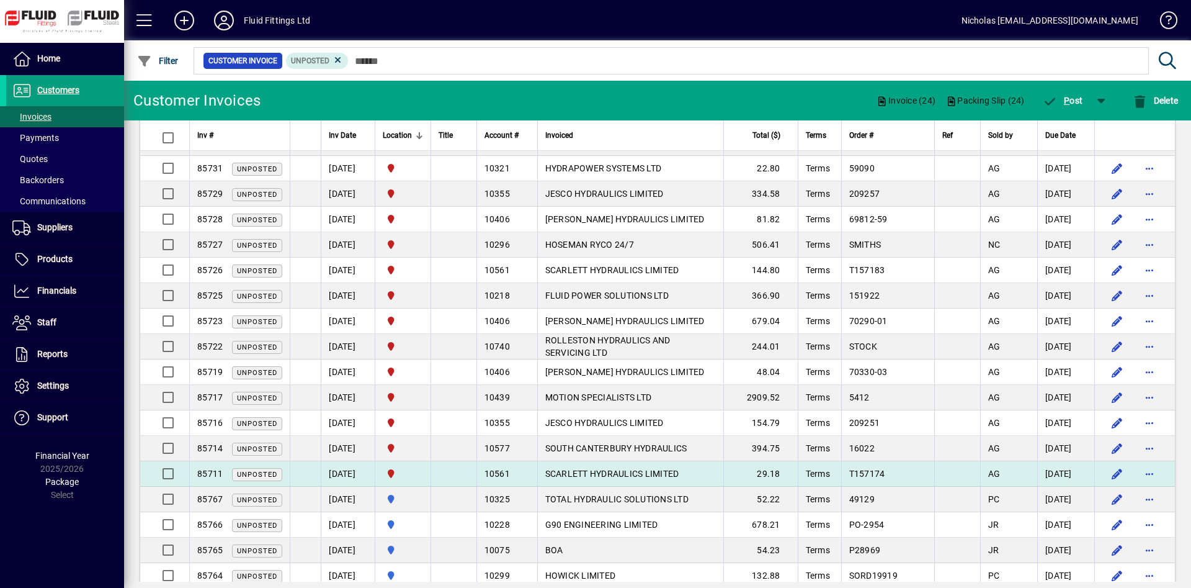
click at [182, 485] on td at bounding box center [164, 473] width 49 height 25
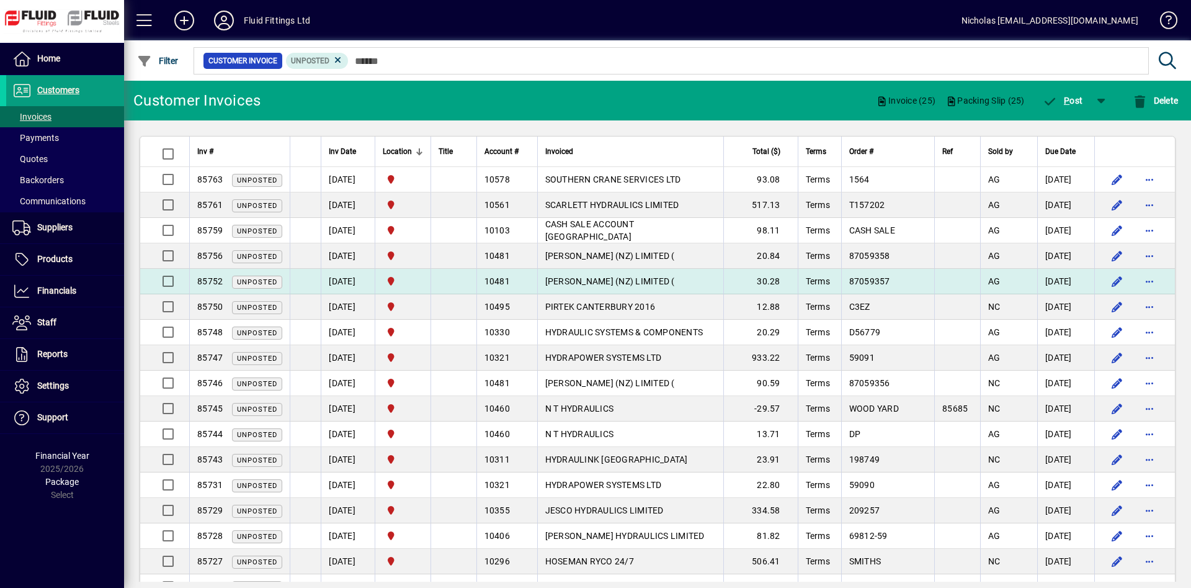
scroll to position [0, 0]
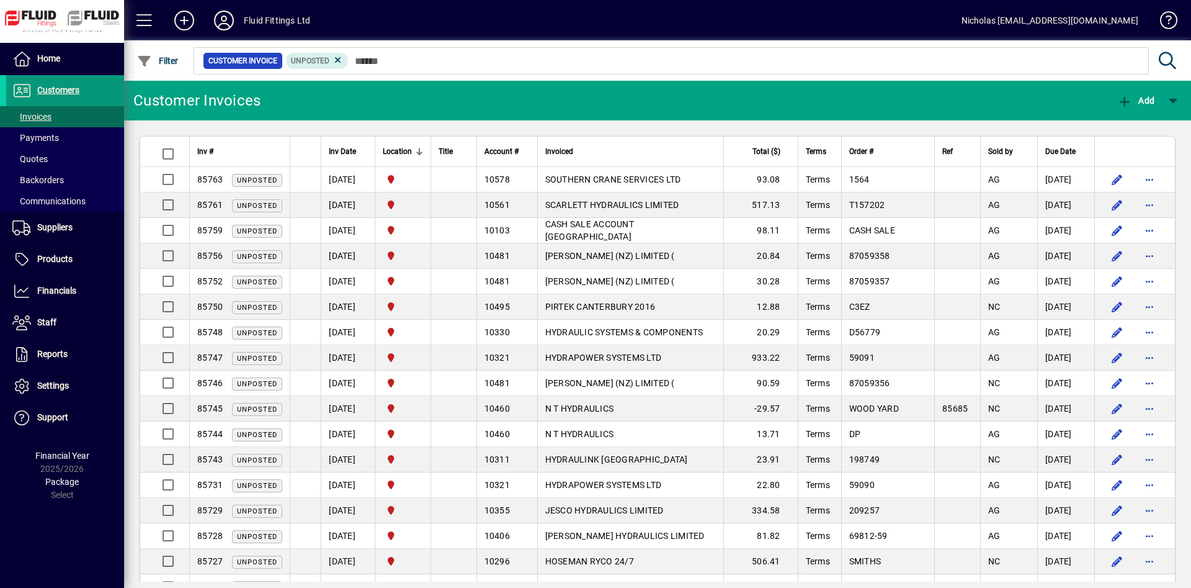
click at [99, 79] on span at bounding box center [65, 91] width 118 height 30
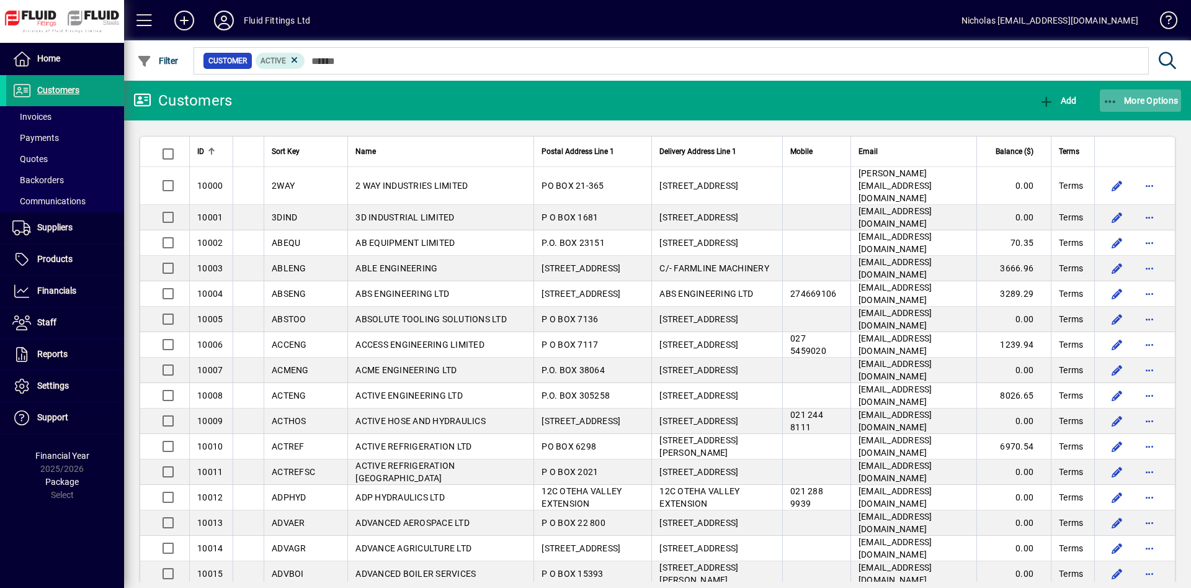
click at [1151, 98] on span "More Options" at bounding box center [1141, 101] width 76 height 10
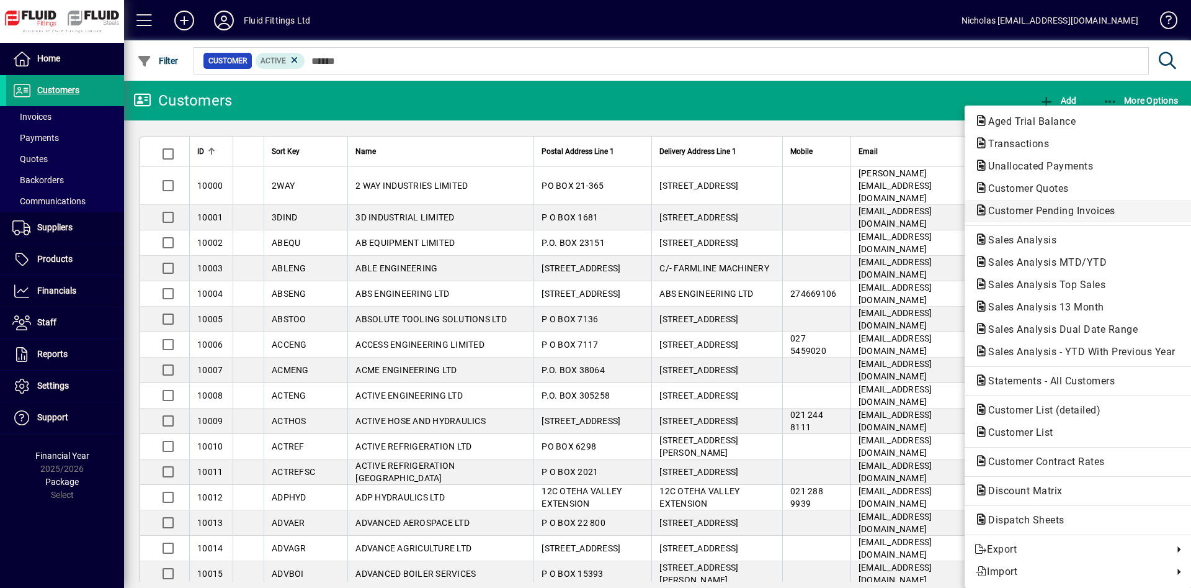
click at [1097, 212] on span "Customer Pending Invoices" at bounding box center [1048, 211] width 147 height 12
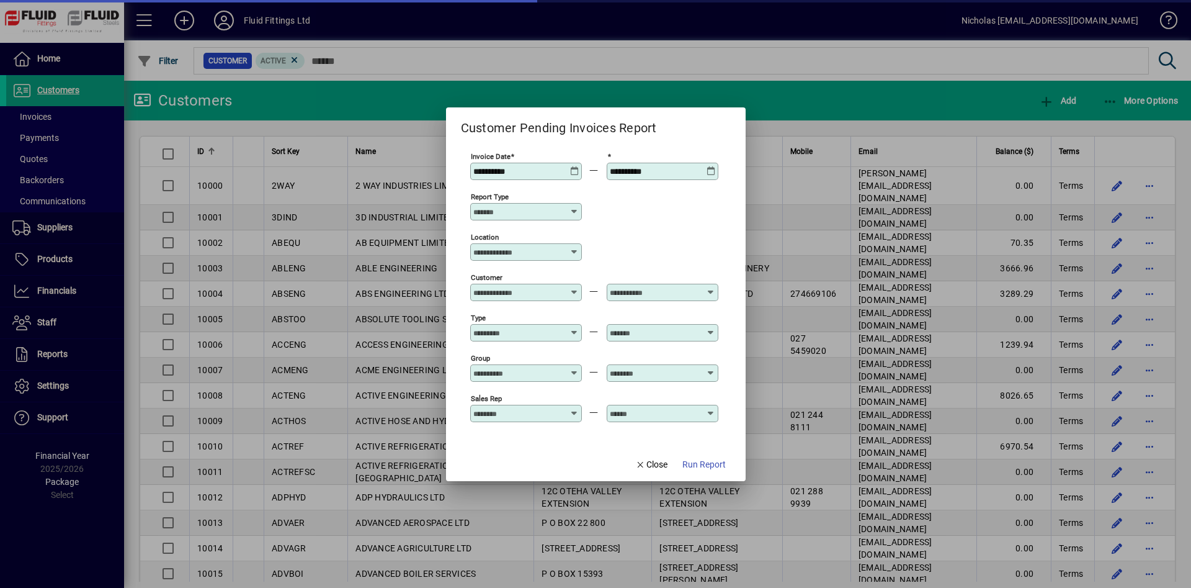
click at [531, 253] on input "Location" at bounding box center [521, 252] width 96 height 10
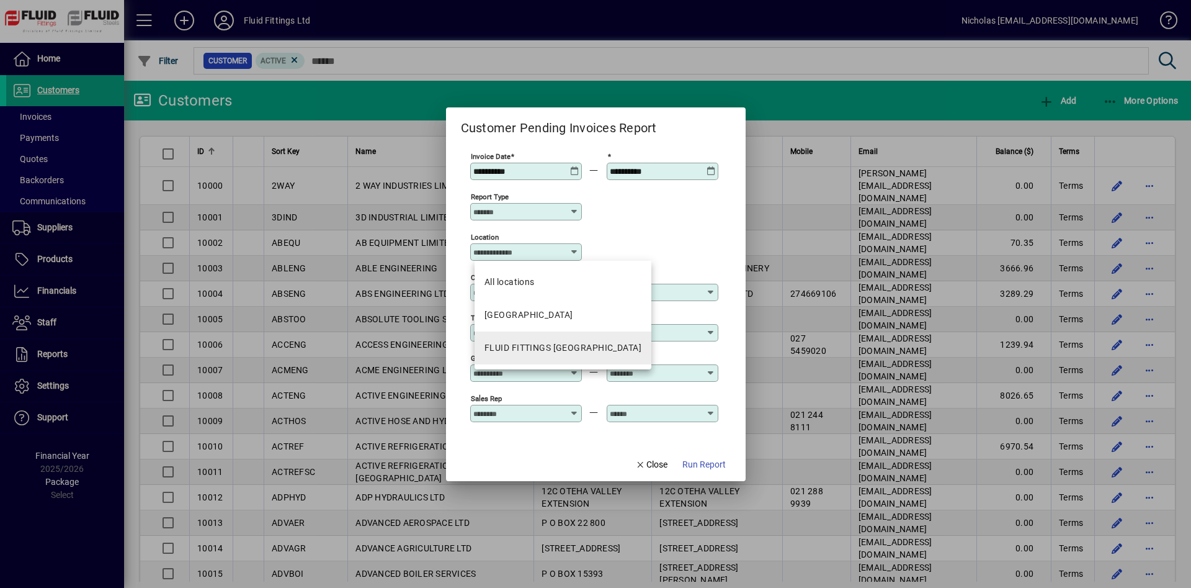
click at [568, 350] on div "FLUID FITTINGS [GEOGRAPHIC_DATA]" at bounding box center [563, 347] width 157 height 13
type input "**********"
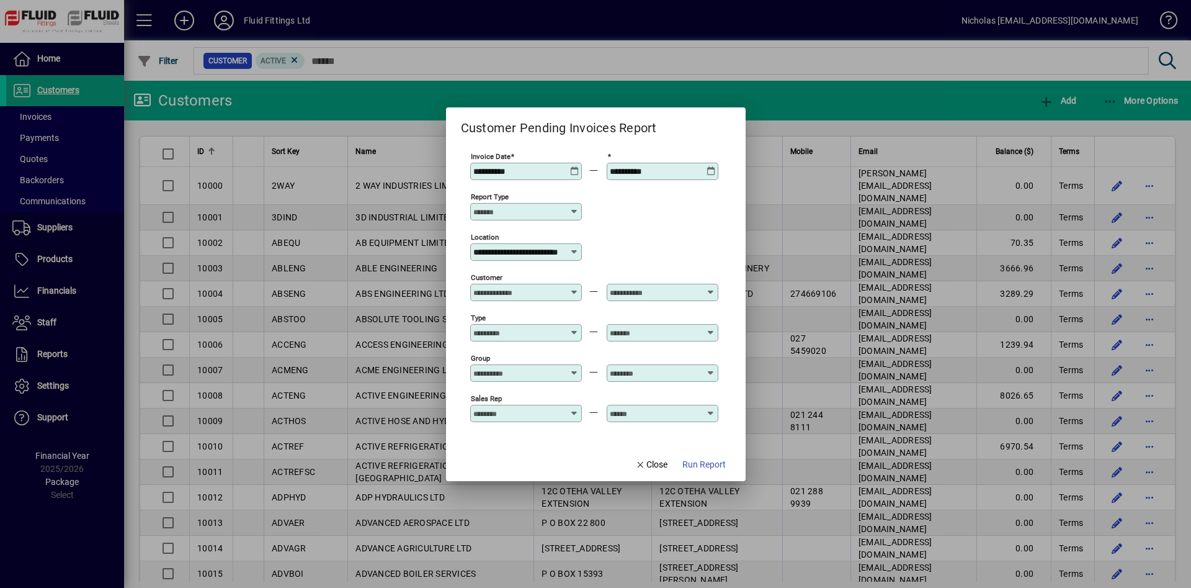
scroll to position [0, 37]
click at [697, 466] on span "Run Report" at bounding box center [703, 464] width 43 height 13
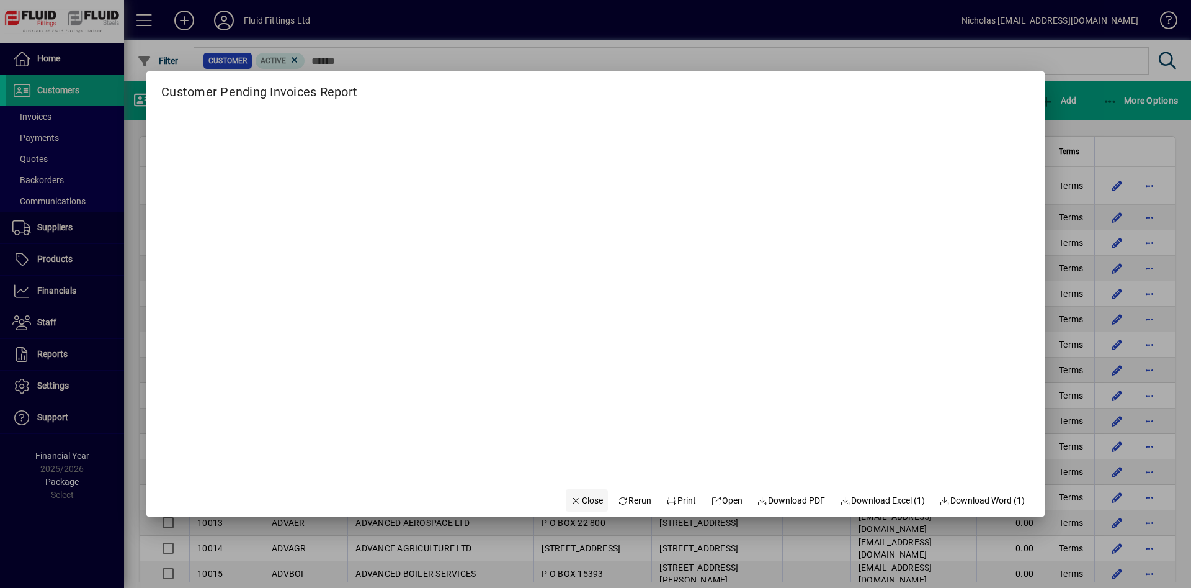
click at [571, 495] on span "Close" at bounding box center [587, 500] width 32 height 13
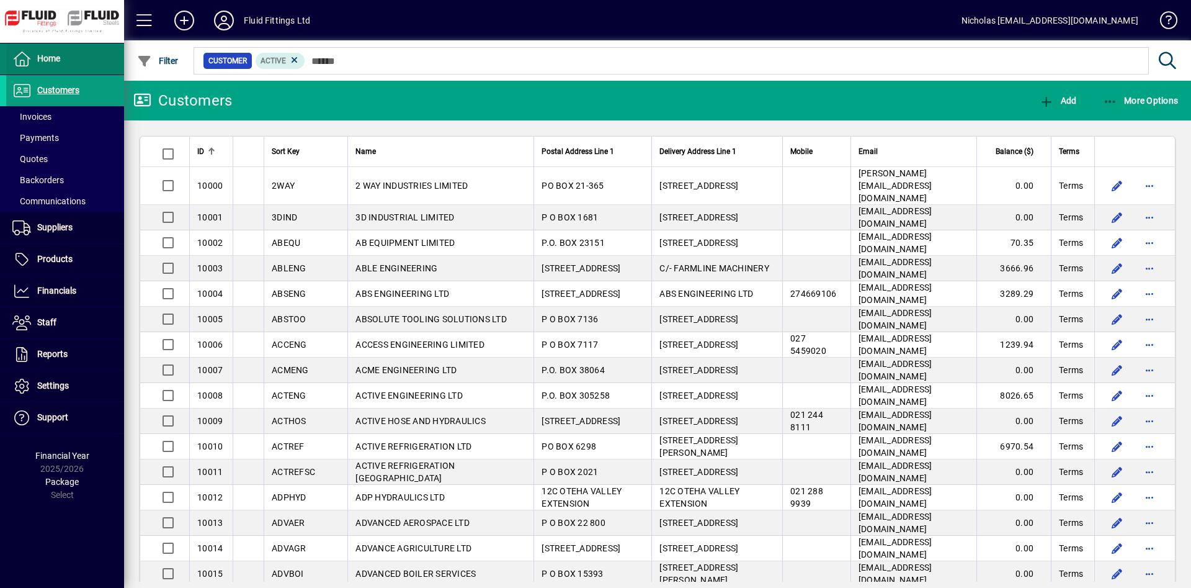
click at [84, 73] on span at bounding box center [65, 59] width 118 height 30
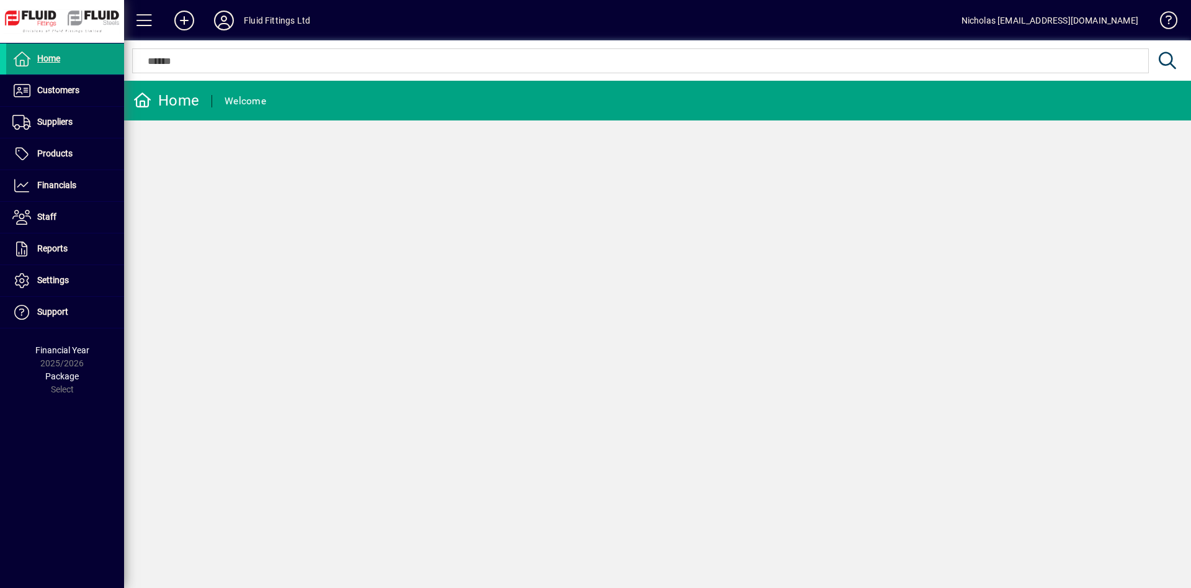
click at [527, 259] on div "Home Welcome" at bounding box center [657, 334] width 1067 height 507
click at [68, 86] on span "Customers" at bounding box center [58, 90] width 42 height 10
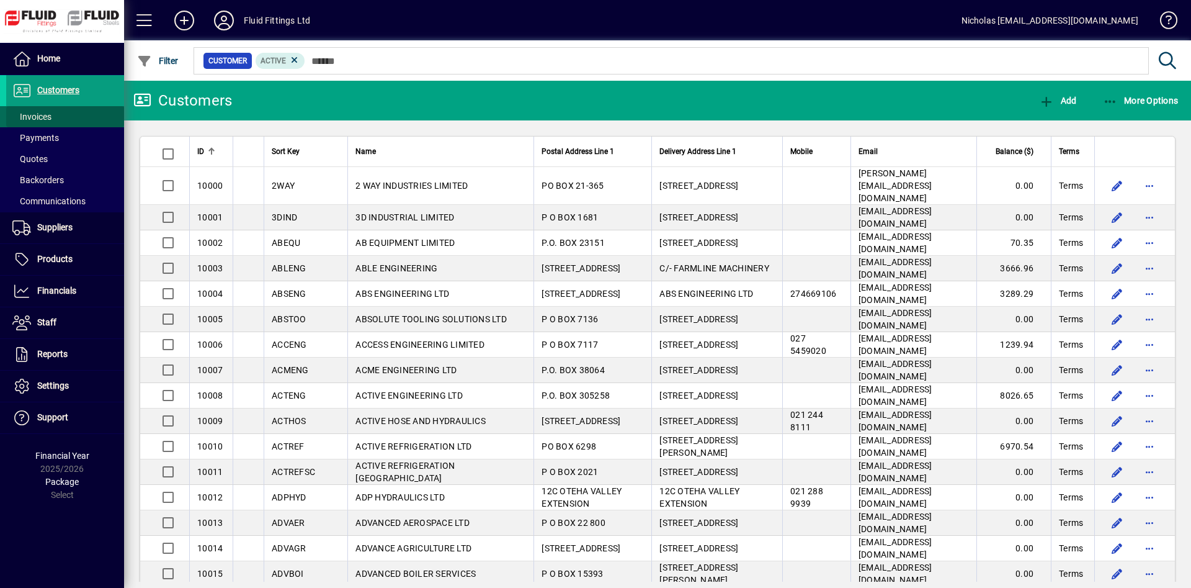
click at [81, 118] on span at bounding box center [65, 117] width 118 height 30
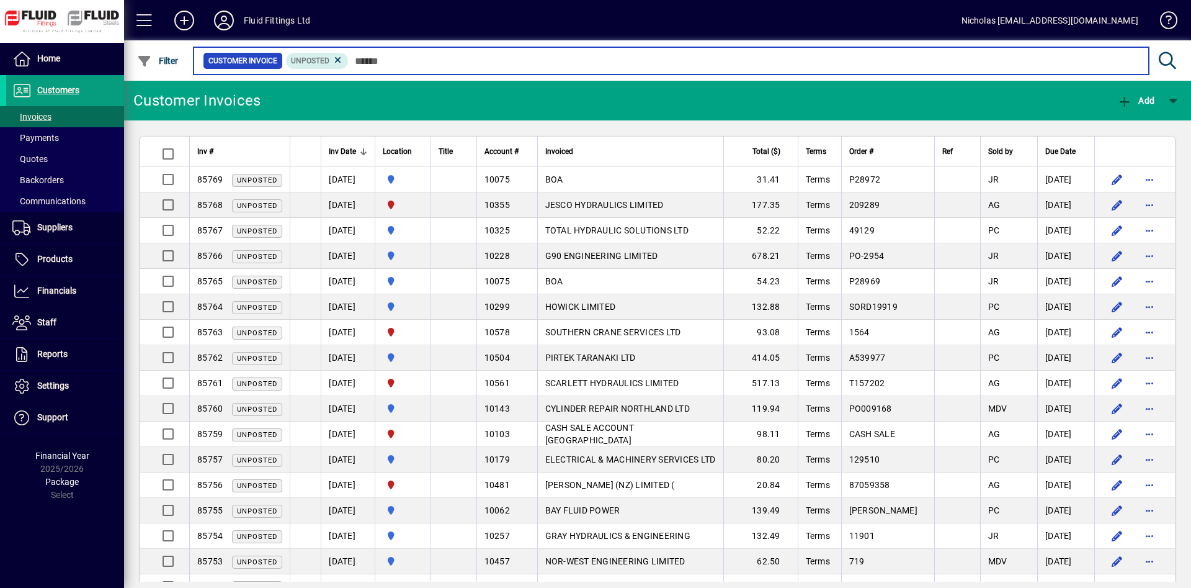
click at [467, 61] on input "text" at bounding box center [744, 60] width 790 height 17
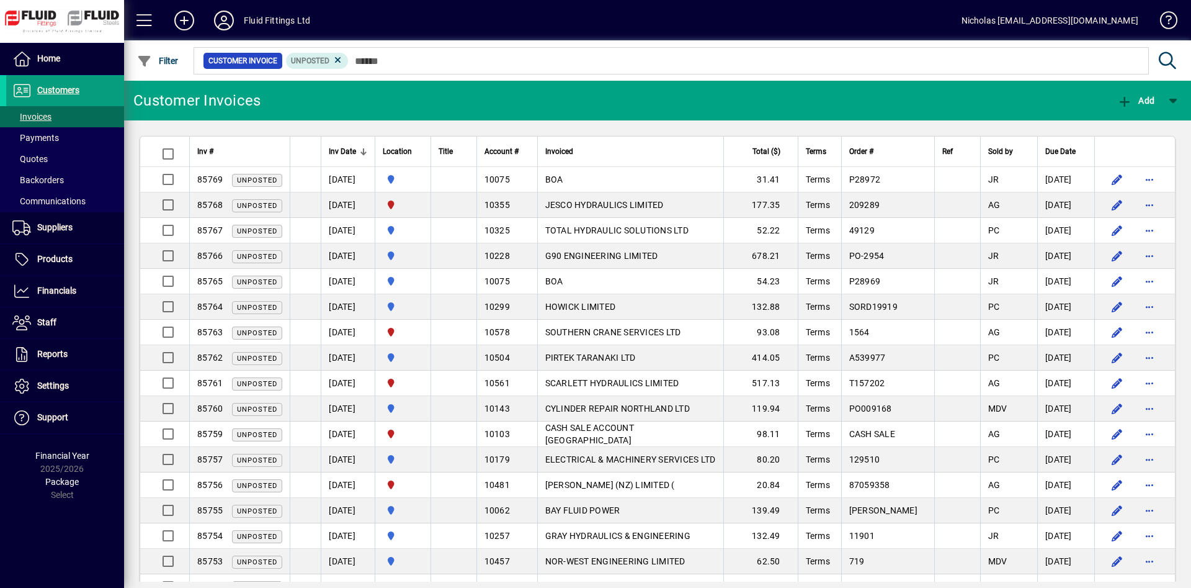
click at [423, 150] on div at bounding box center [421, 150] width 4 height 4
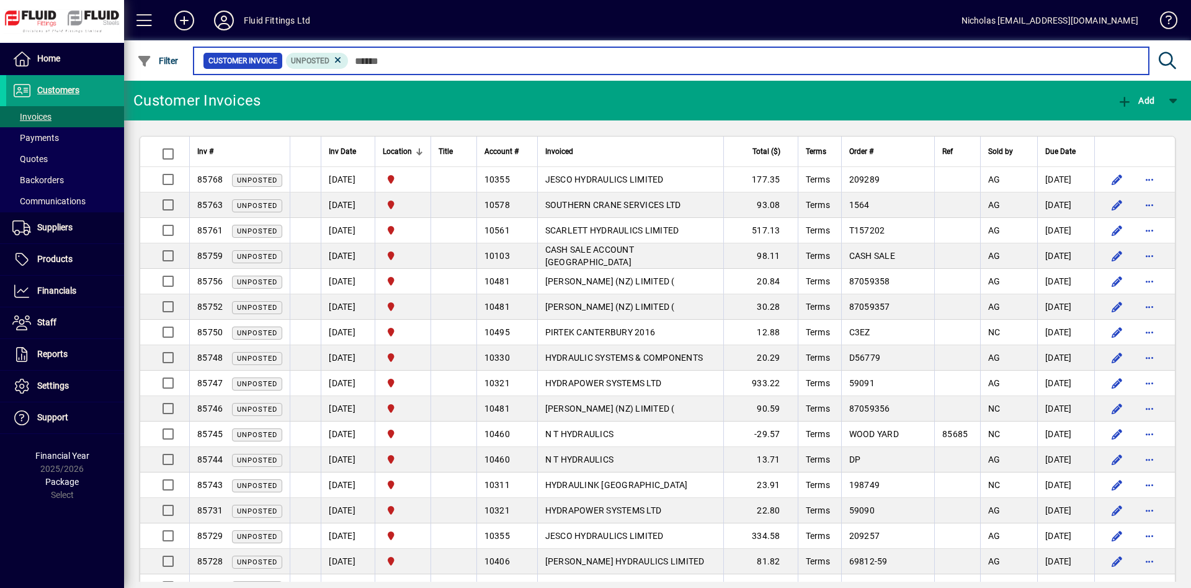
click at [468, 60] on input "text" at bounding box center [744, 60] width 790 height 17
click at [468, 59] on input "text" at bounding box center [744, 60] width 790 height 17
click at [453, 61] on input "text" at bounding box center [744, 60] width 790 height 17
click at [444, 61] on input "text" at bounding box center [744, 60] width 790 height 17
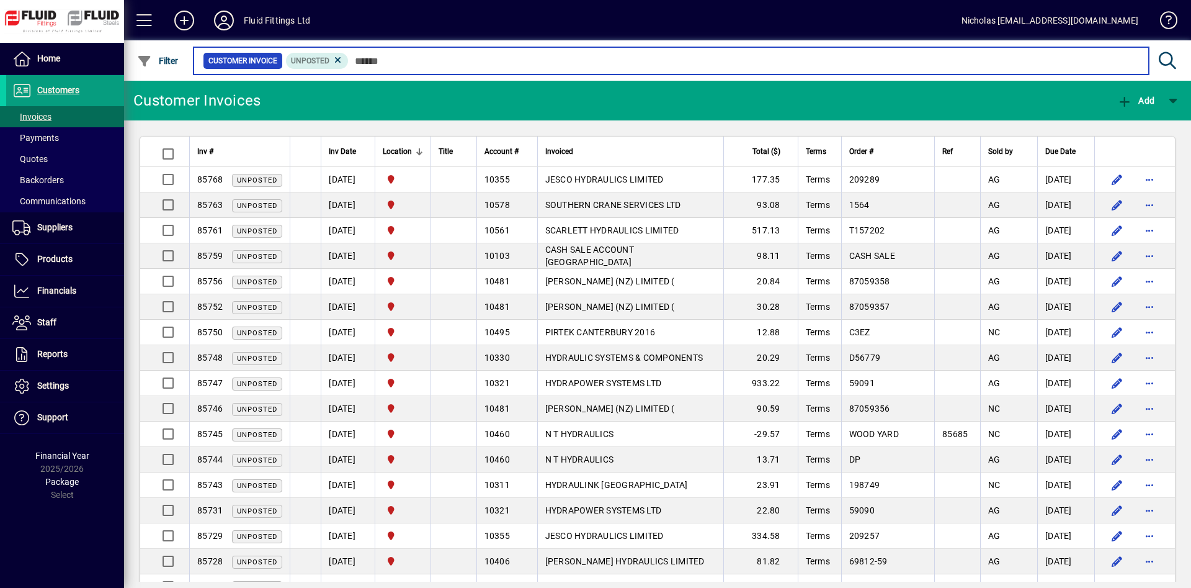
click at [438, 60] on input "text" at bounding box center [744, 60] width 790 height 17
click at [495, 55] on input "text" at bounding box center [744, 60] width 790 height 17
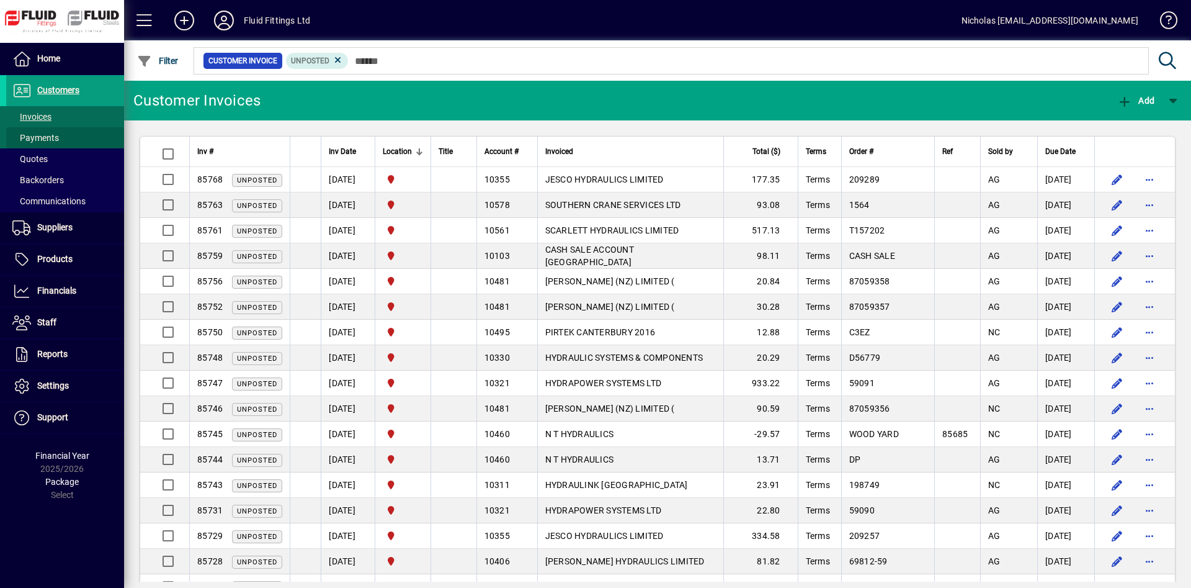
drag, startPoint x: 78, startPoint y: 136, endPoint x: 82, endPoint y: 128, distance: 8.3
click at [80, 136] on span at bounding box center [65, 138] width 118 height 30
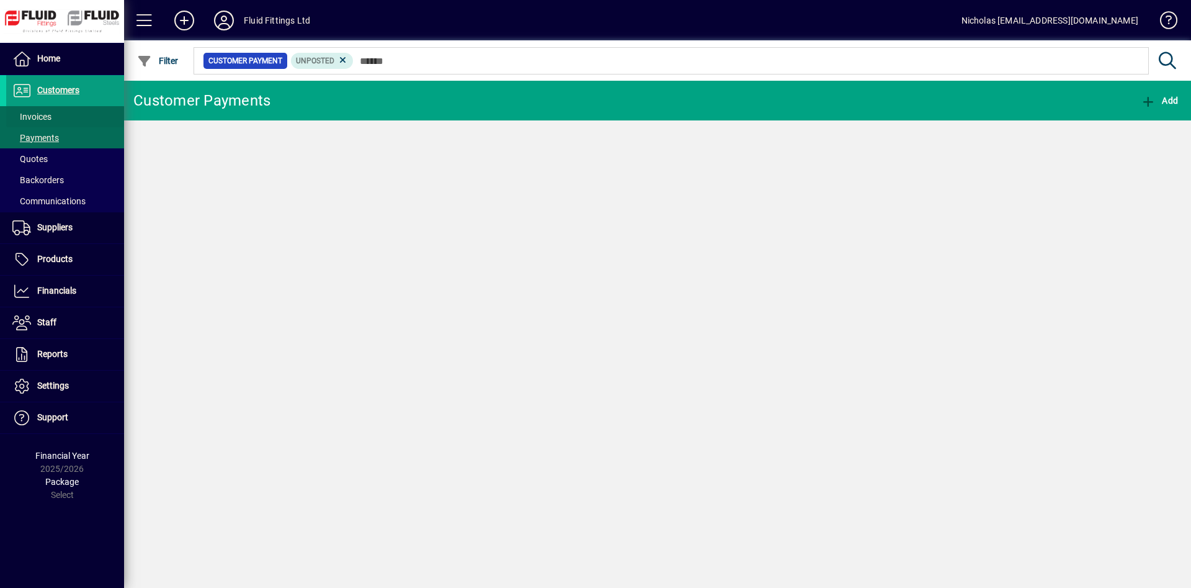
click at [83, 120] on span at bounding box center [65, 117] width 118 height 30
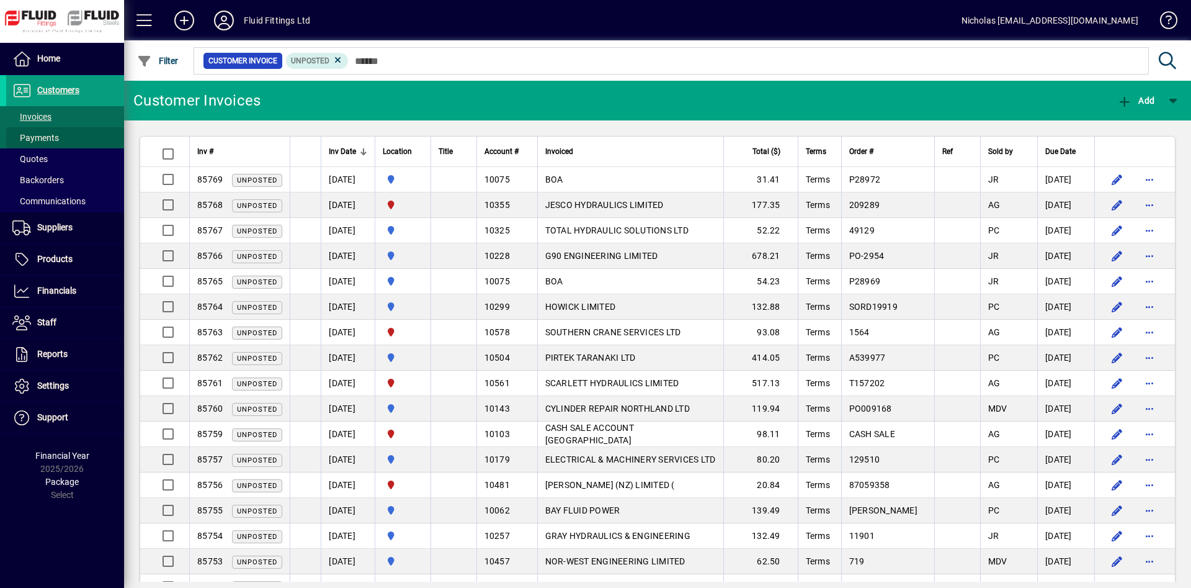
click at [38, 141] on span "Payments" at bounding box center [35, 138] width 47 height 10
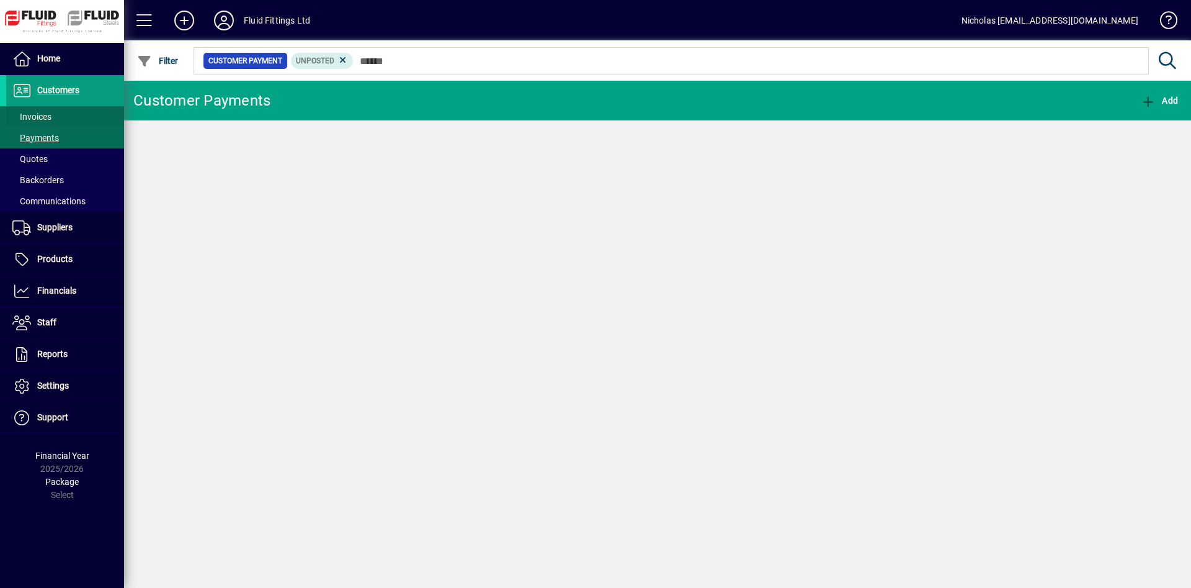
click at [58, 117] on span at bounding box center [65, 117] width 118 height 30
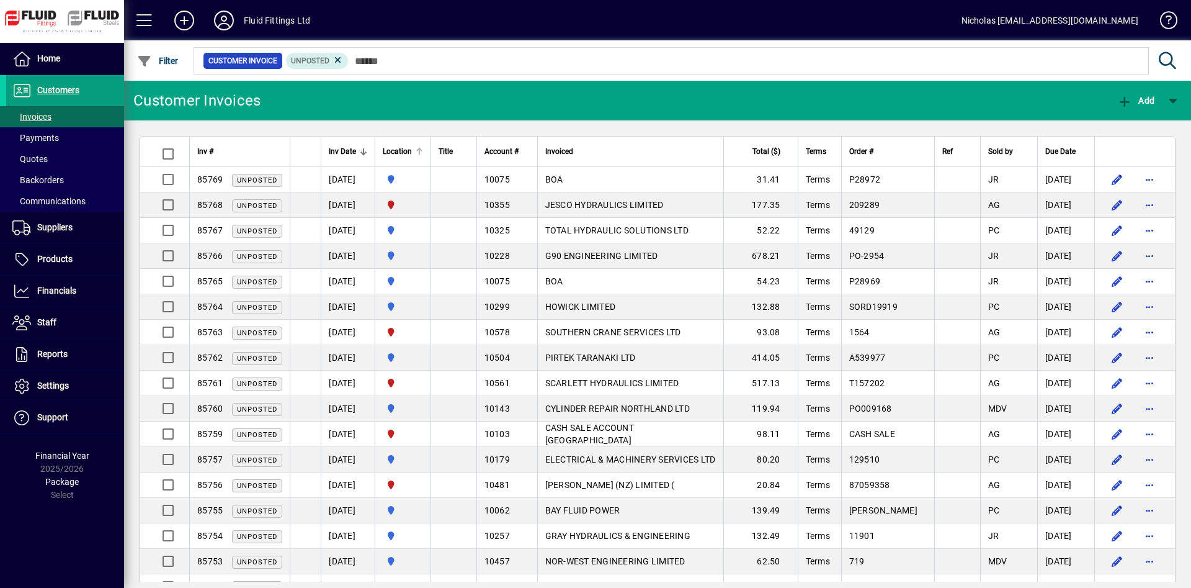
click at [423, 148] on div at bounding box center [419, 148] width 7 height 1
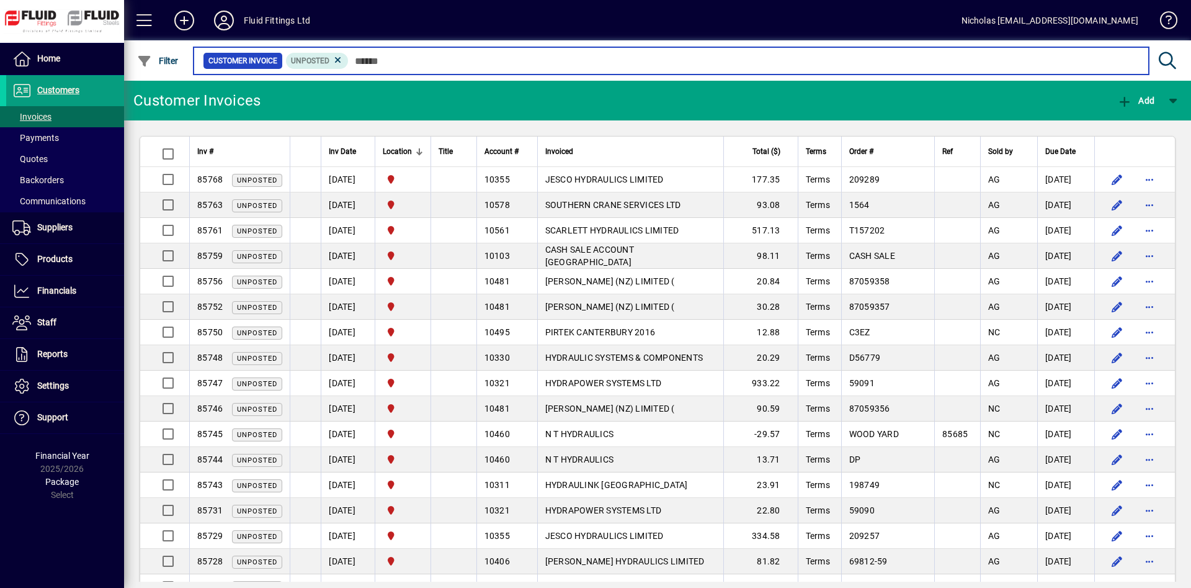
click at [748, 62] on input "text" at bounding box center [744, 60] width 790 height 17
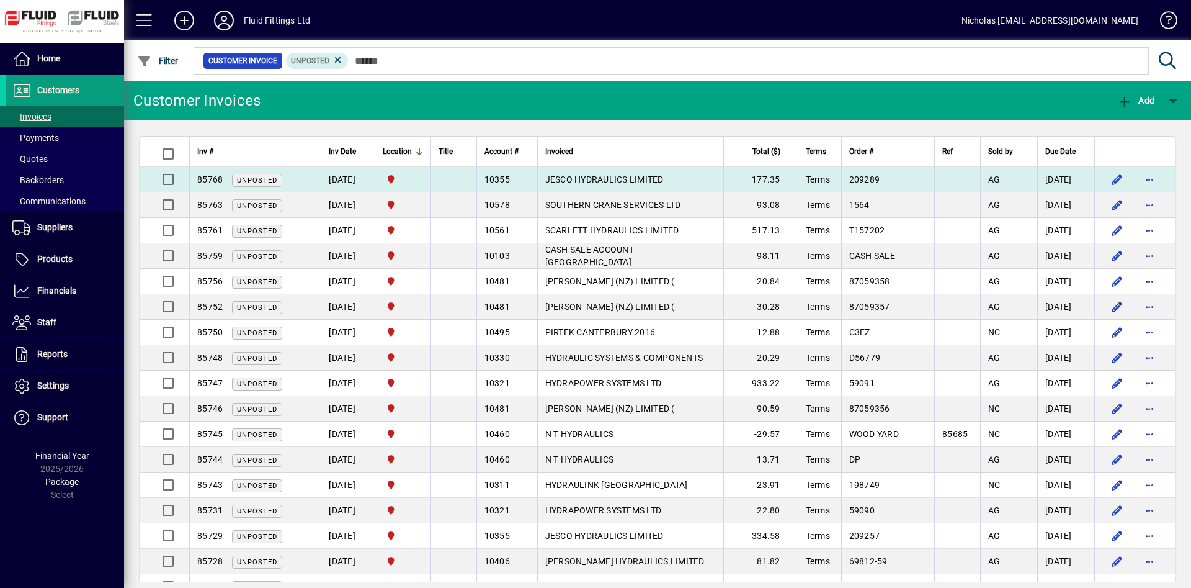
click at [699, 181] on td "JESCO HYDRAULICS LIMITED" at bounding box center [630, 179] width 186 height 25
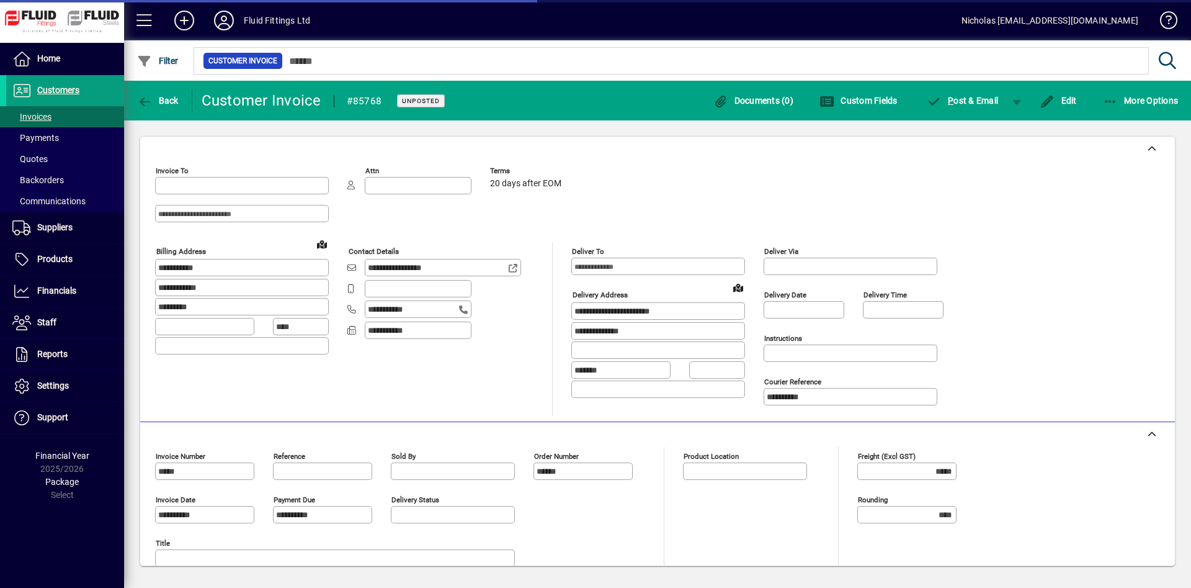
type input "**********"
type input "*********"
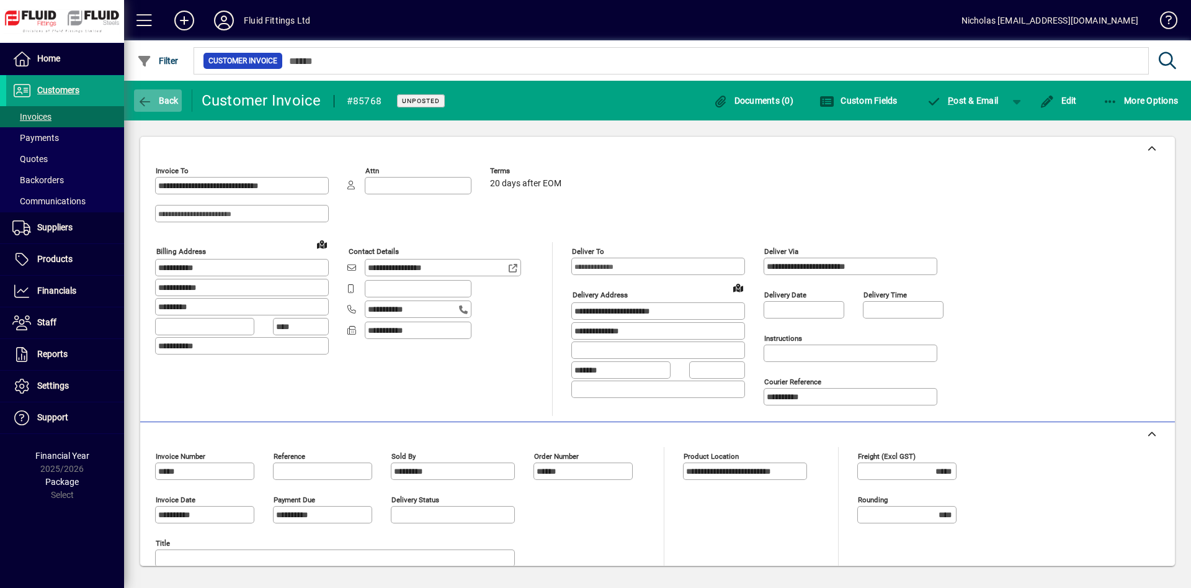
click at [165, 114] on span "button" at bounding box center [158, 101] width 48 height 30
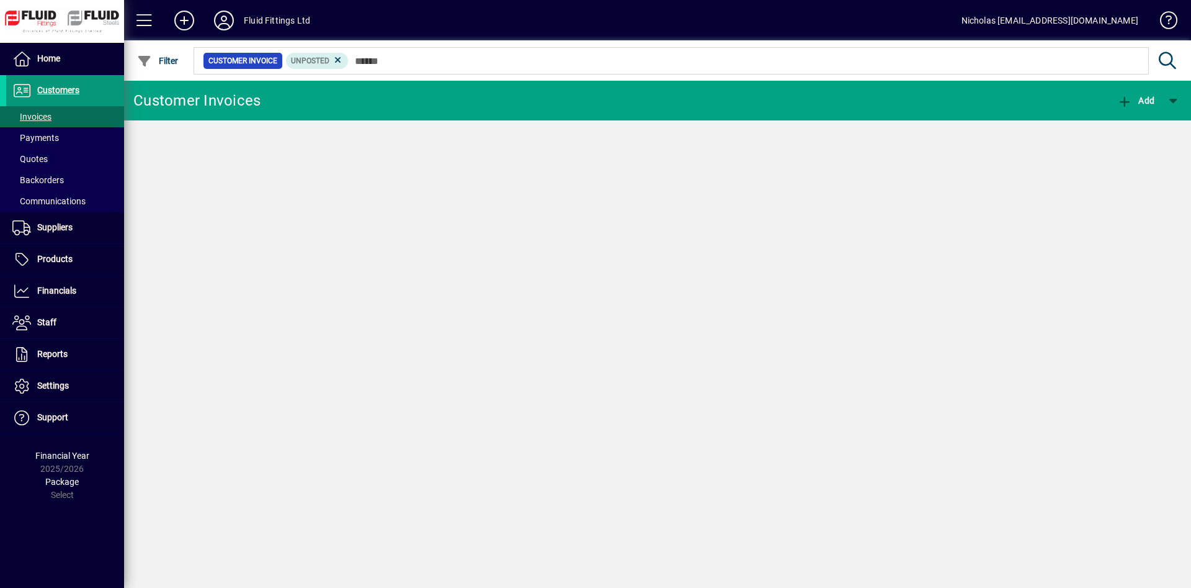
click at [94, 97] on span at bounding box center [65, 91] width 118 height 30
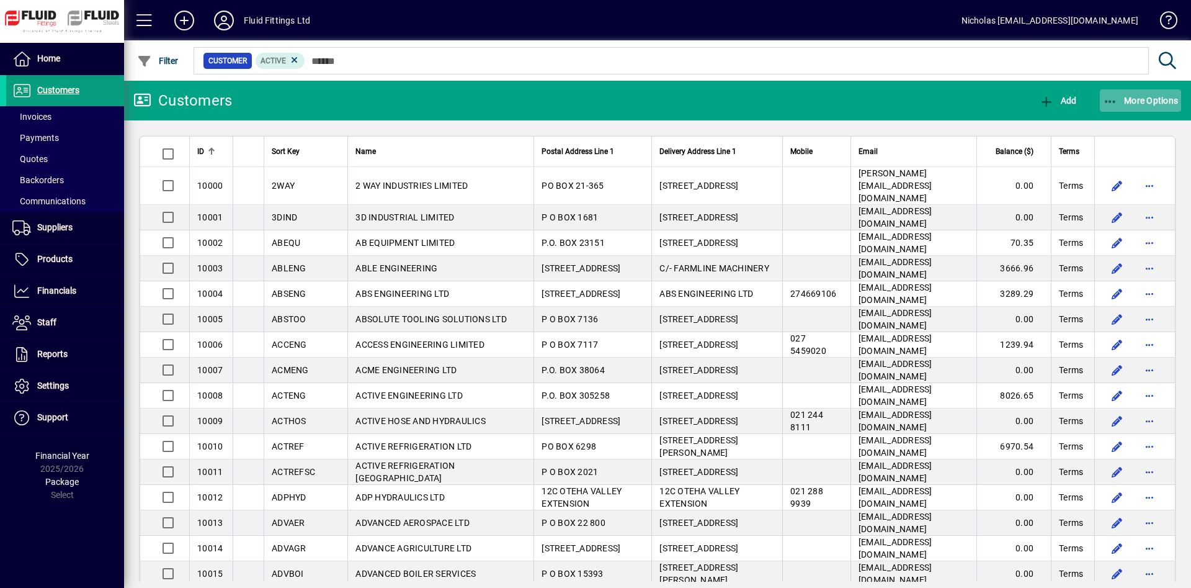
click at [1136, 102] on span "More Options" at bounding box center [1141, 101] width 76 height 10
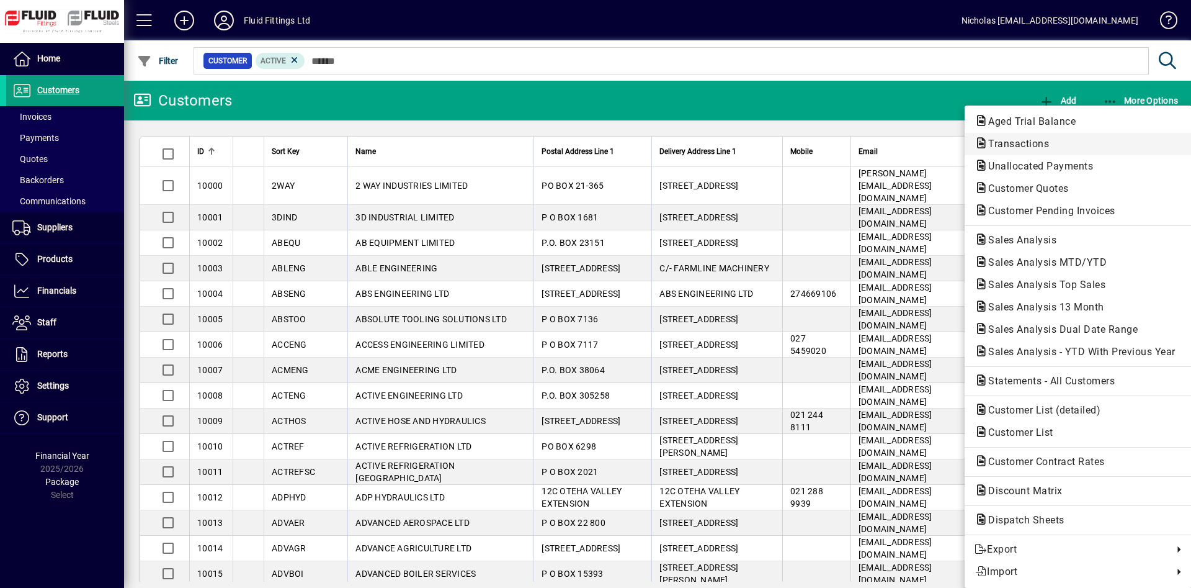
click at [1078, 145] on span "Transactions" at bounding box center [1078, 143] width 207 height 15
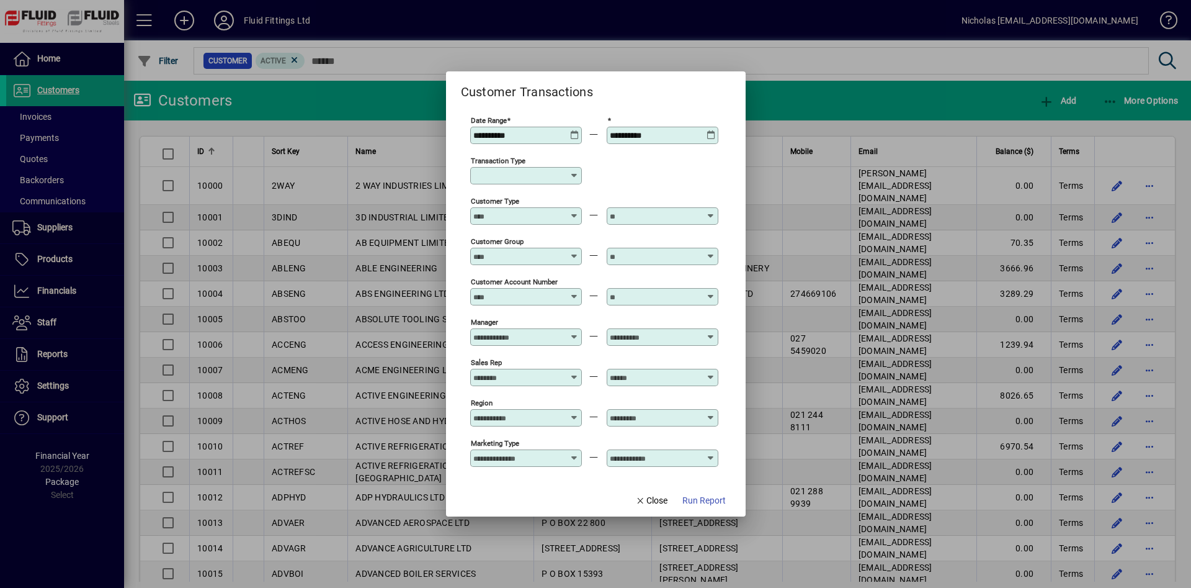
click at [528, 179] on input "Transaction Type" at bounding box center [521, 176] width 96 height 10
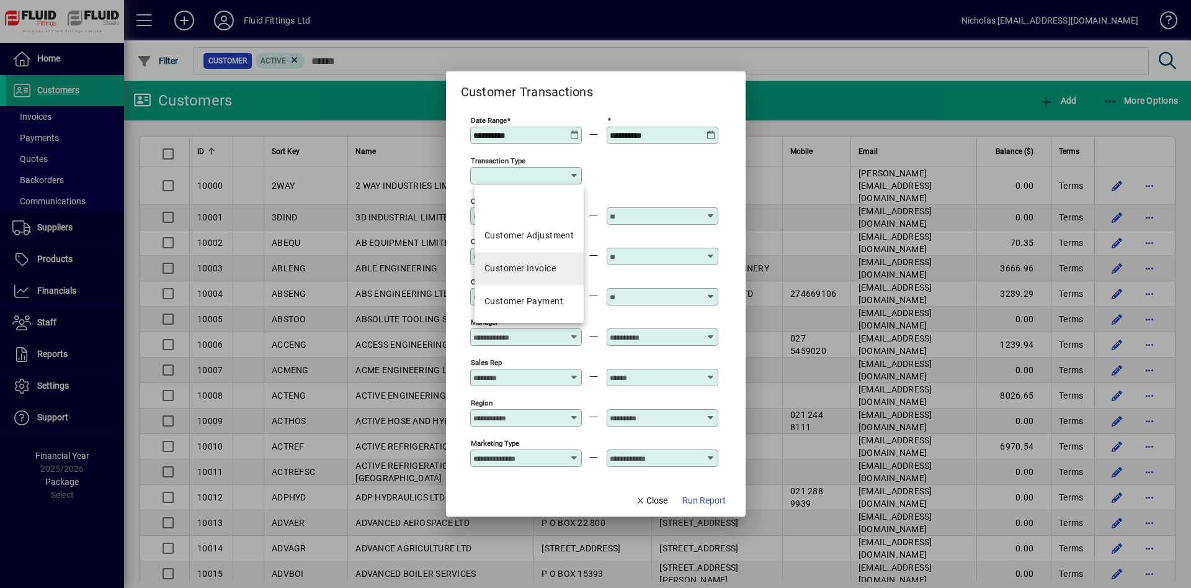
click at [529, 267] on div "Customer Invoice" at bounding box center [520, 268] width 71 height 13
type input "**********"
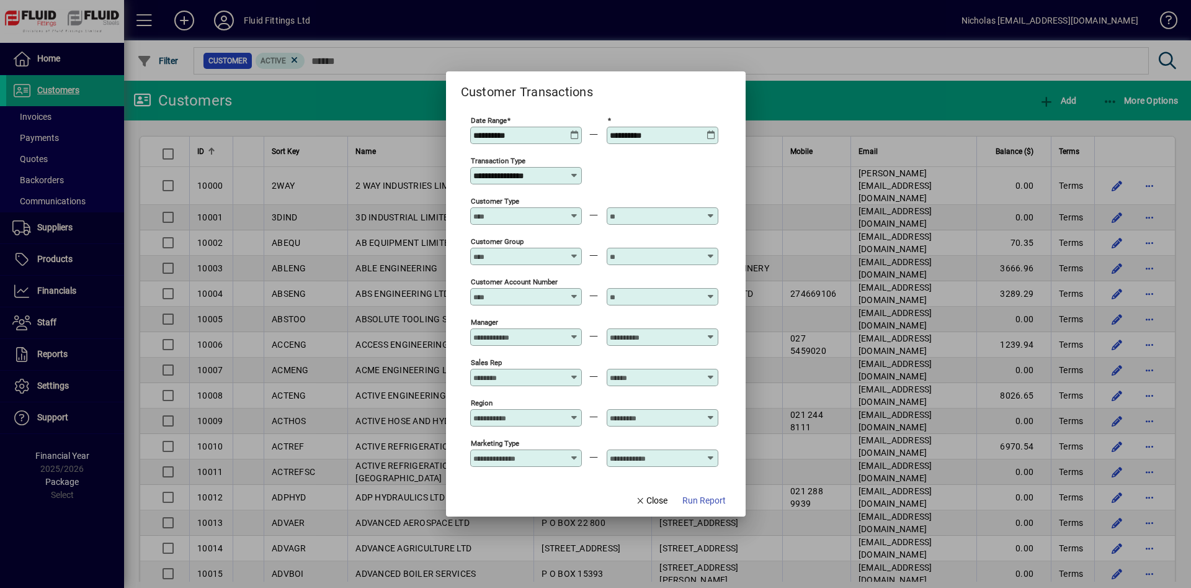
scroll to position [90, 0]
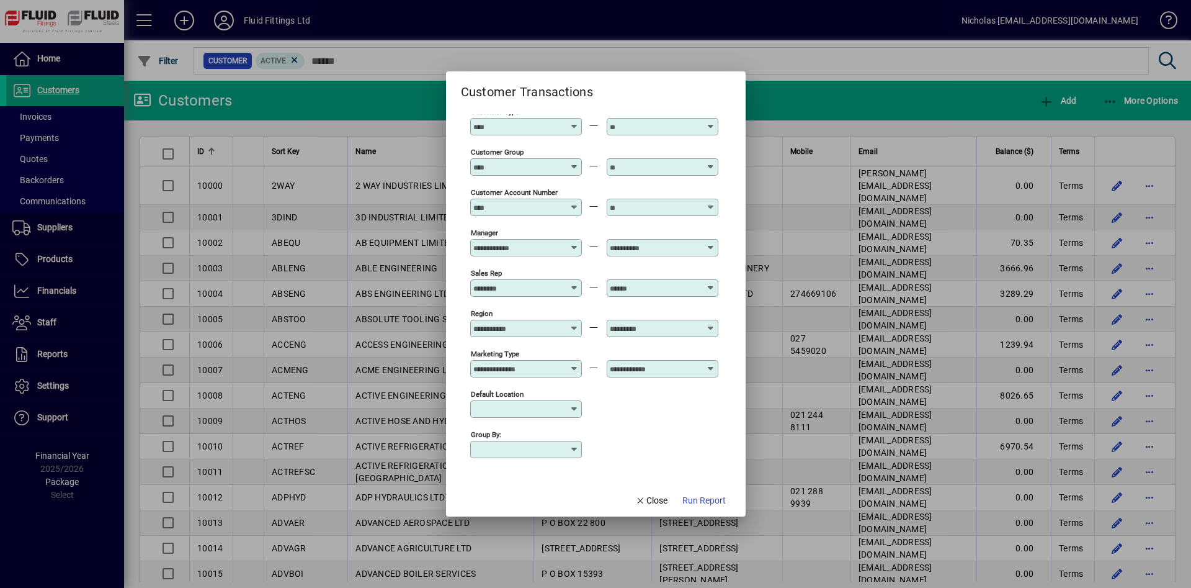
click at [544, 406] on input "Default Location" at bounding box center [521, 409] width 96 height 10
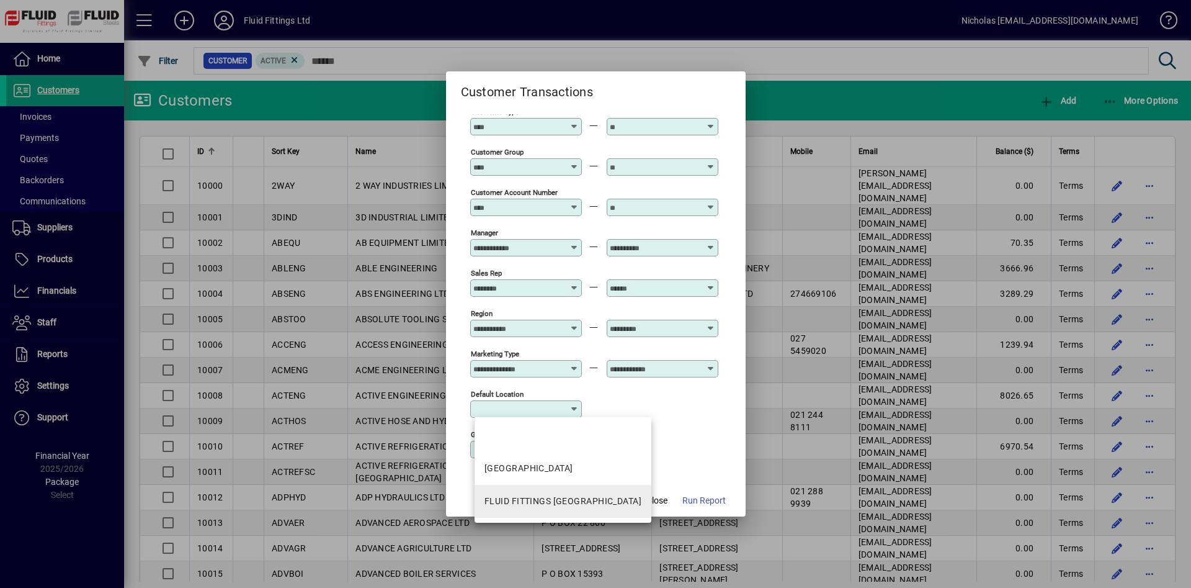
click at [590, 499] on div "FLUID FITTINGS [GEOGRAPHIC_DATA]" at bounding box center [563, 500] width 157 height 13
type input "**********"
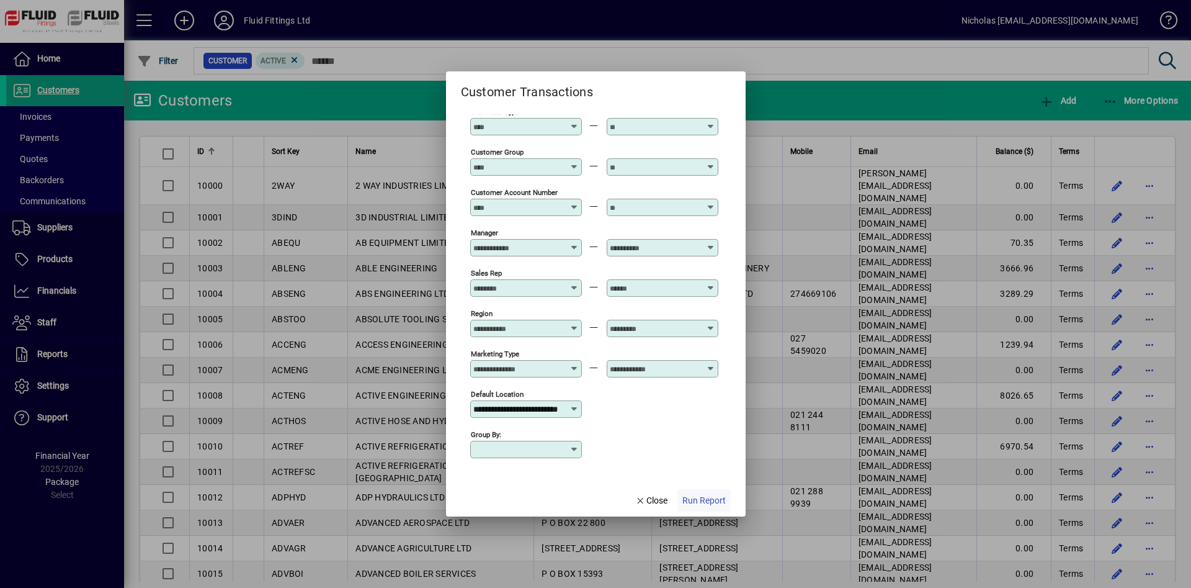
click at [694, 504] on span "Run Report" at bounding box center [703, 500] width 43 height 13
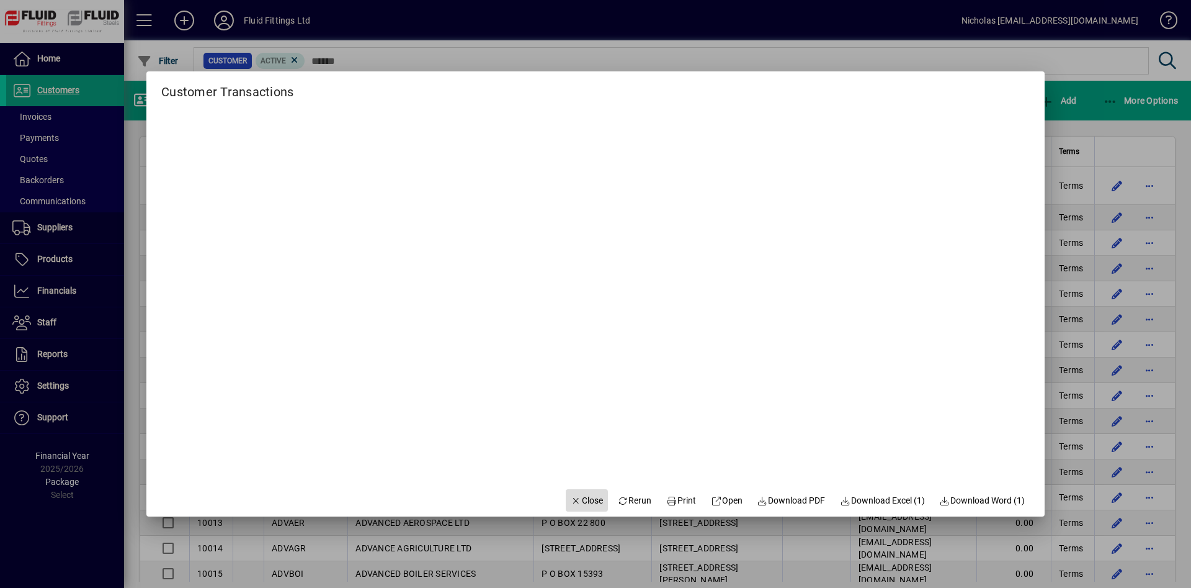
click at [582, 502] on span "Close" at bounding box center [587, 500] width 32 height 13
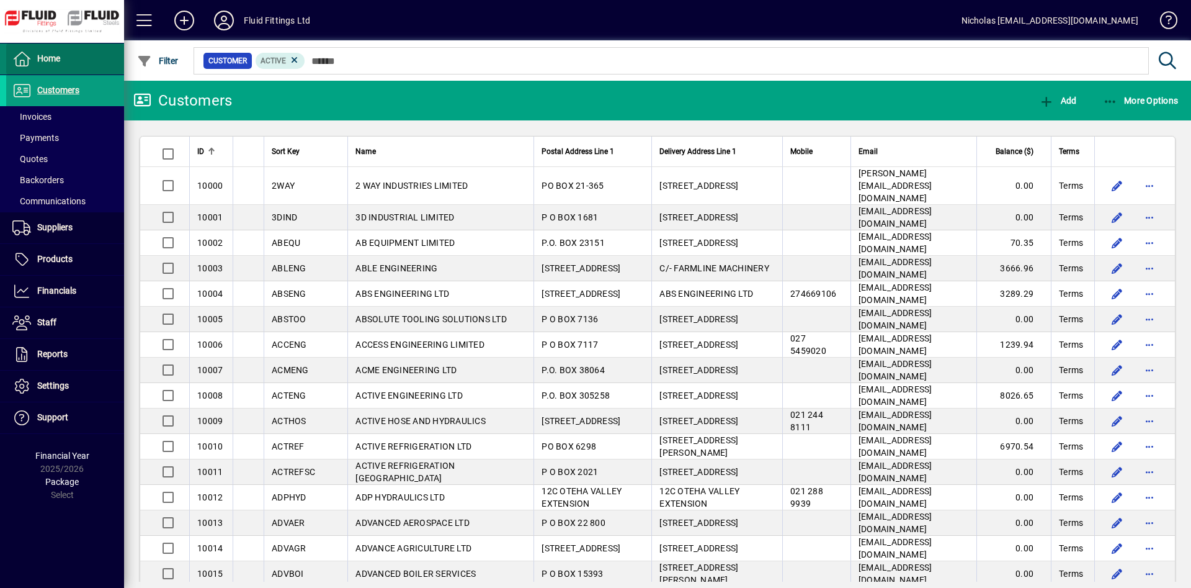
click at [94, 60] on span at bounding box center [65, 59] width 118 height 30
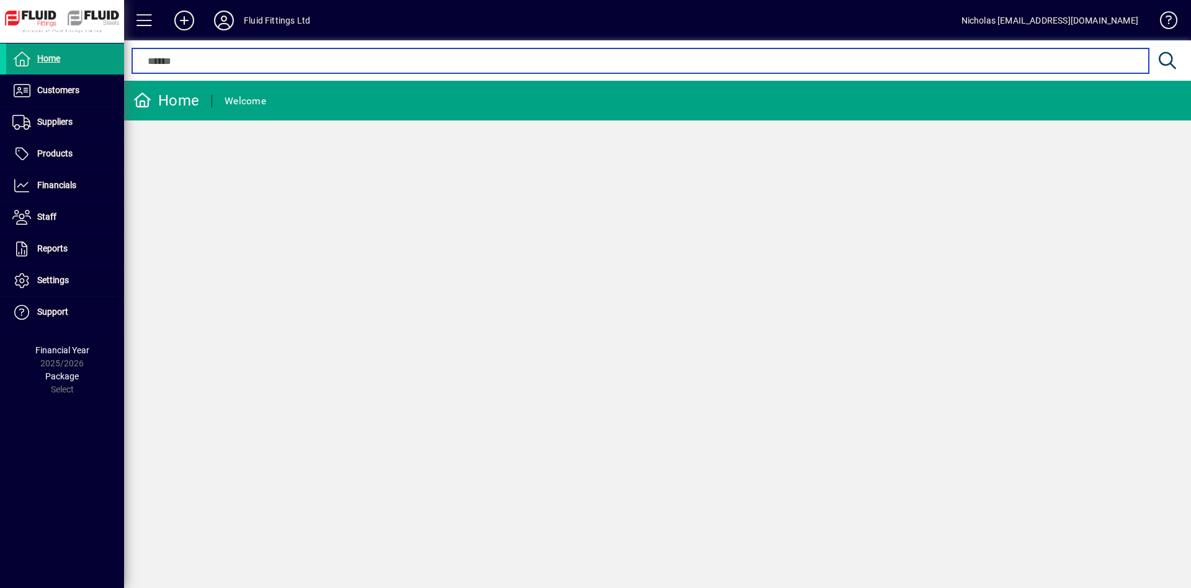
click at [364, 65] on input "text" at bounding box center [640, 60] width 998 height 15
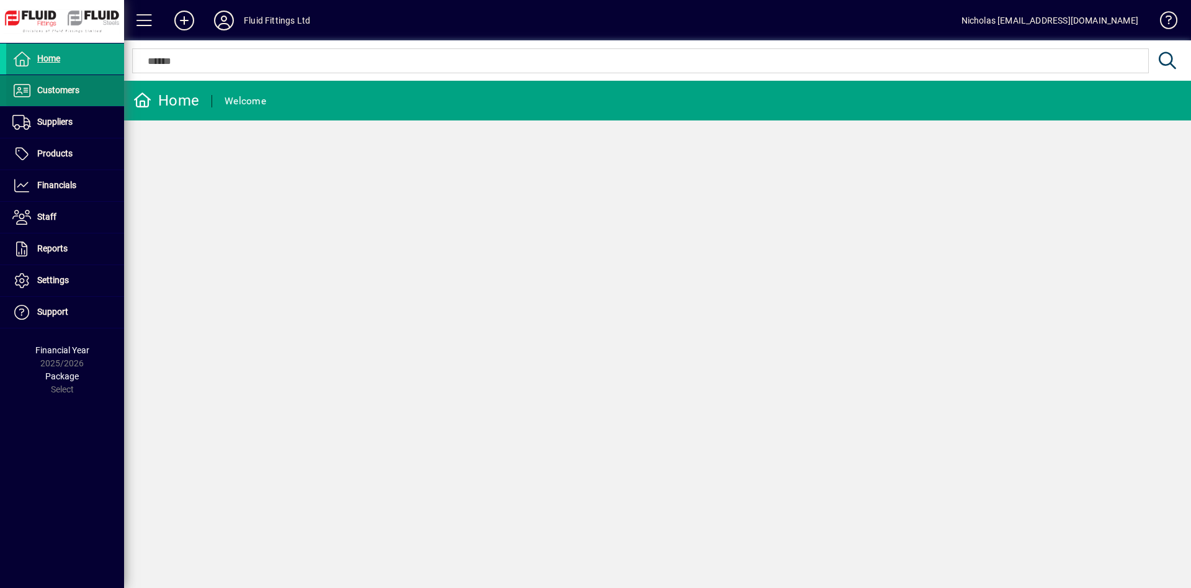
click at [92, 81] on span at bounding box center [65, 91] width 118 height 30
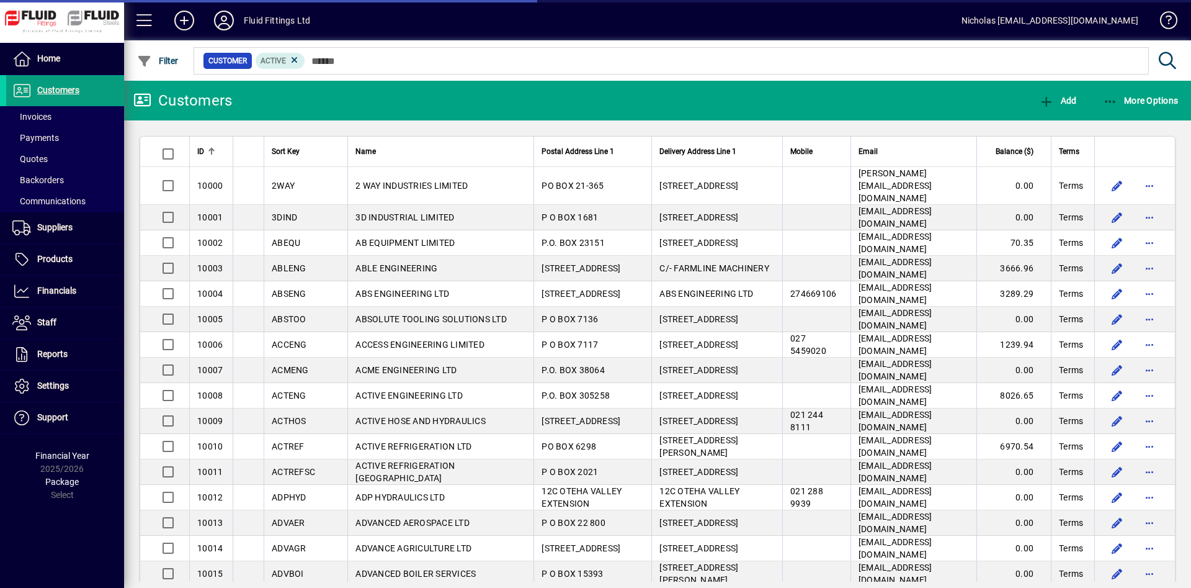
drag, startPoint x: 74, startPoint y: 120, endPoint x: 496, endPoint y: 80, distance: 423.7
click at [76, 118] on span at bounding box center [65, 117] width 118 height 30
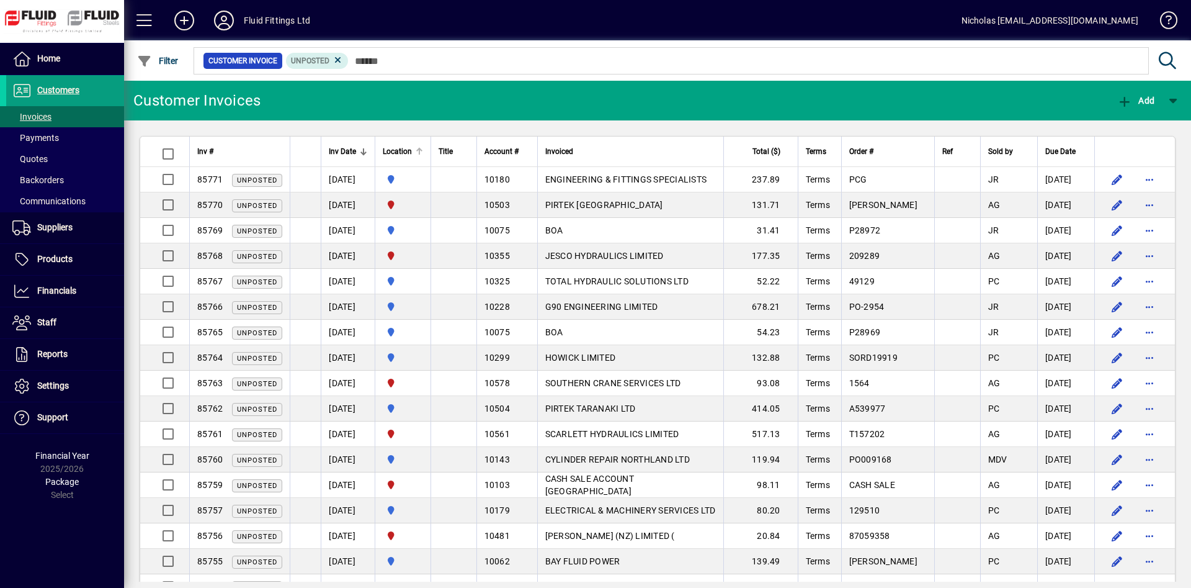
click at [420, 150] on div at bounding box center [418, 150] width 4 height 4
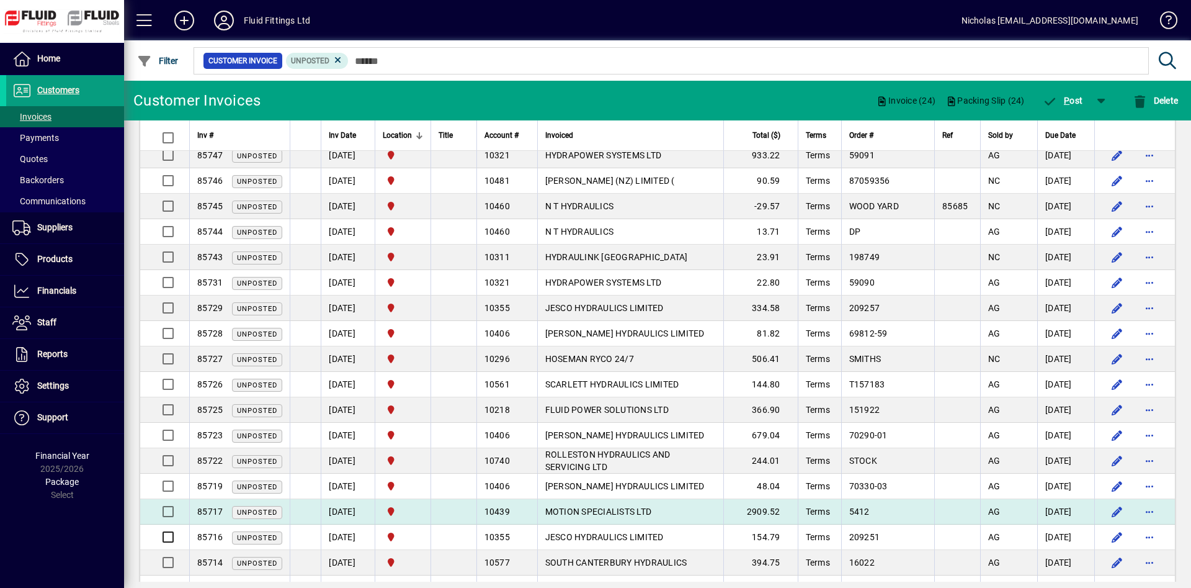
scroll to position [380, 0]
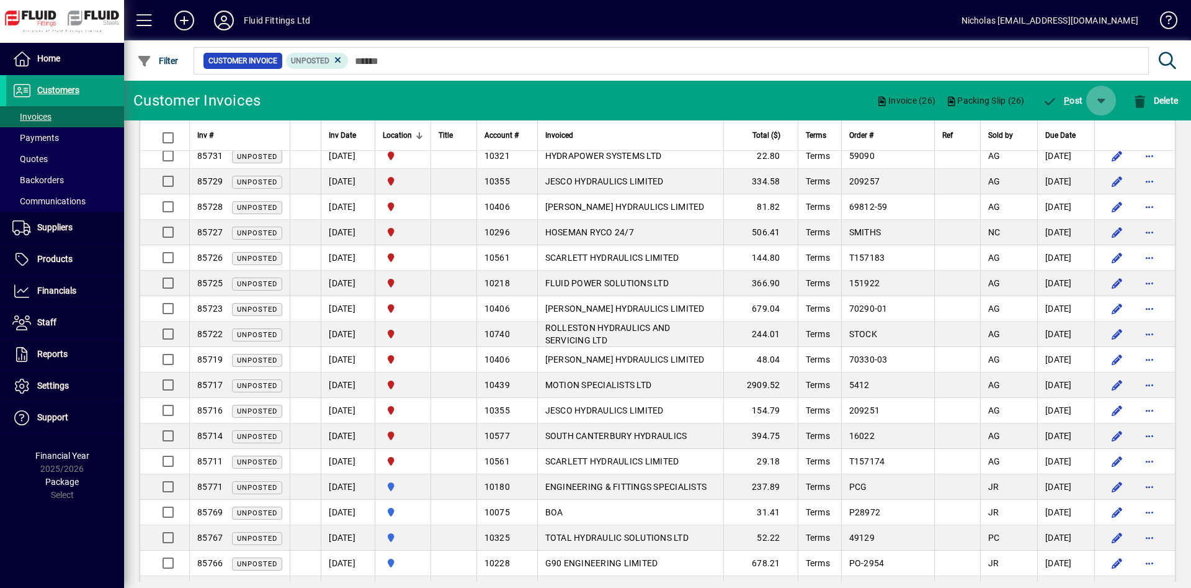
click at [1098, 102] on span "button" at bounding box center [1101, 101] width 30 height 30
click at [1076, 128] on span "P ost & Email" at bounding box center [1064, 133] width 74 height 10
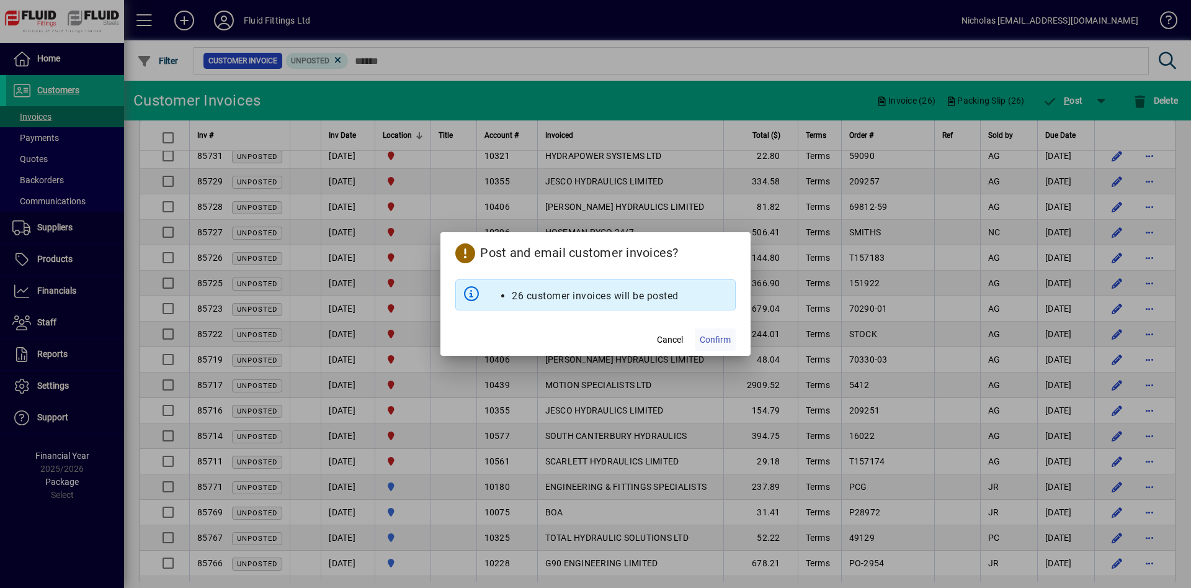
click at [723, 339] on span "Confirm" at bounding box center [715, 339] width 31 height 13
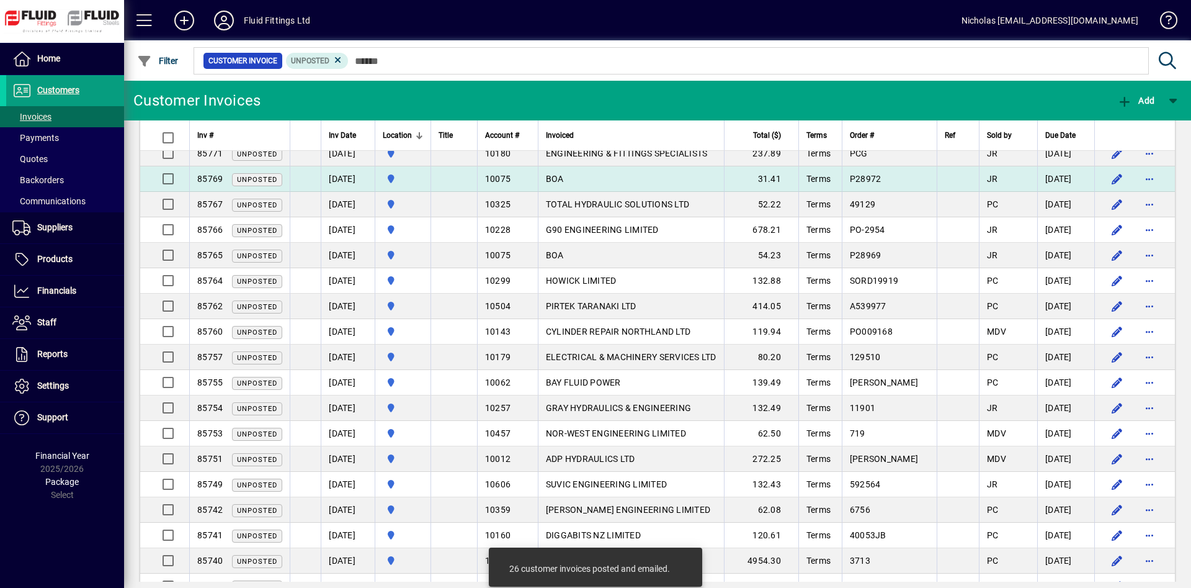
scroll to position [0, 0]
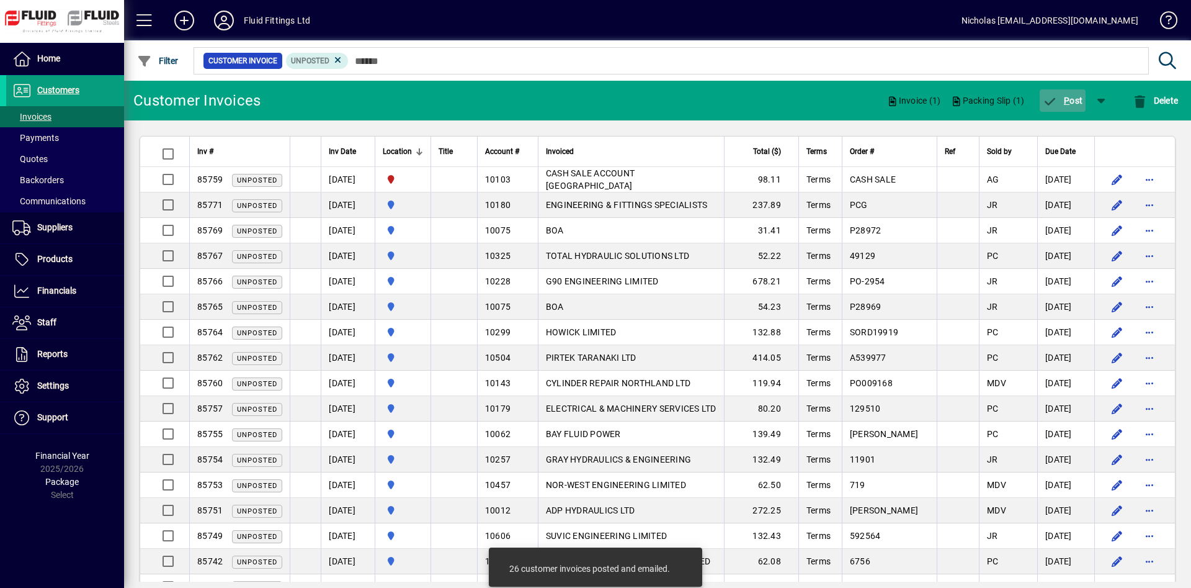
click at [1071, 104] on span "P ost" at bounding box center [1063, 101] width 40 height 10
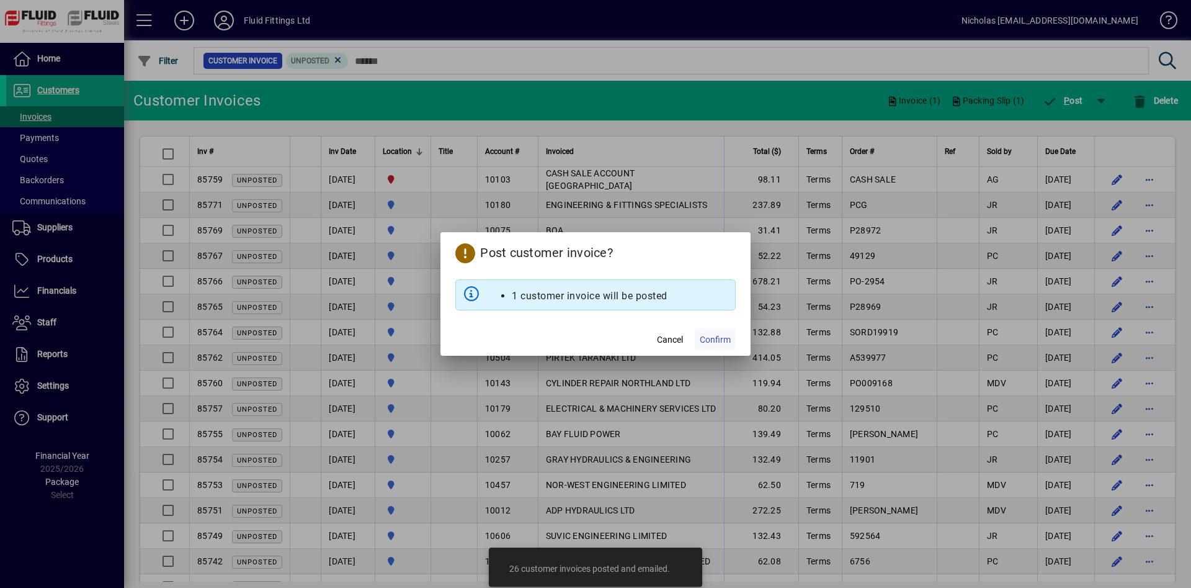
click at [722, 344] on span "Confirm" at bounding box center [715, 339] width 31 height 13
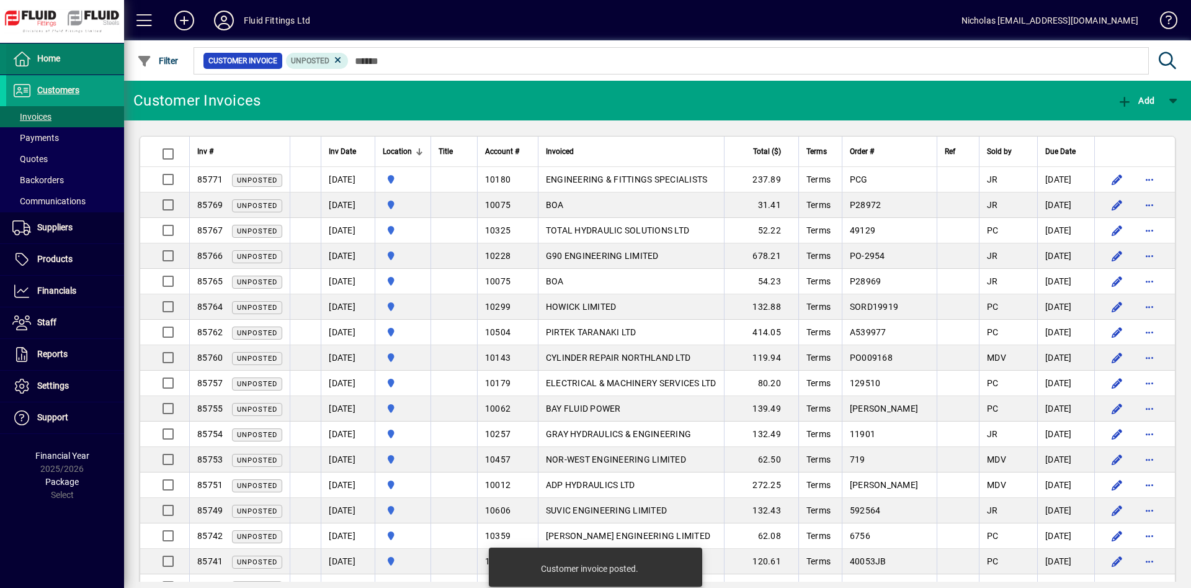
click at [117, 69] on span at bounding box center [65, 59] width 118 height 30
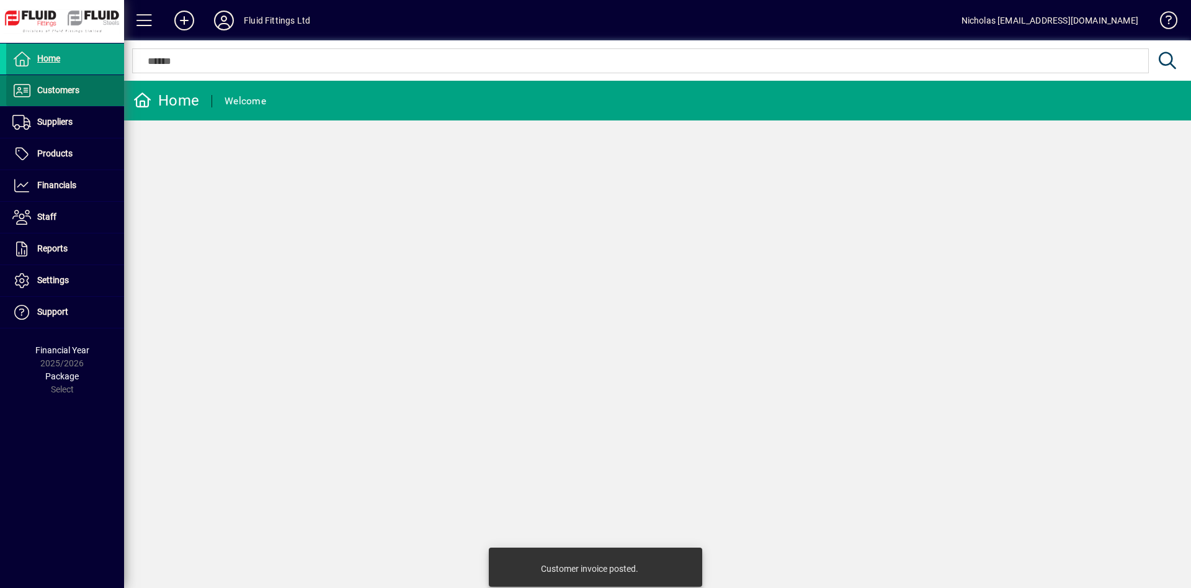
click at [114, 93] on span at bounding box center [65, 91] width 118 height 30
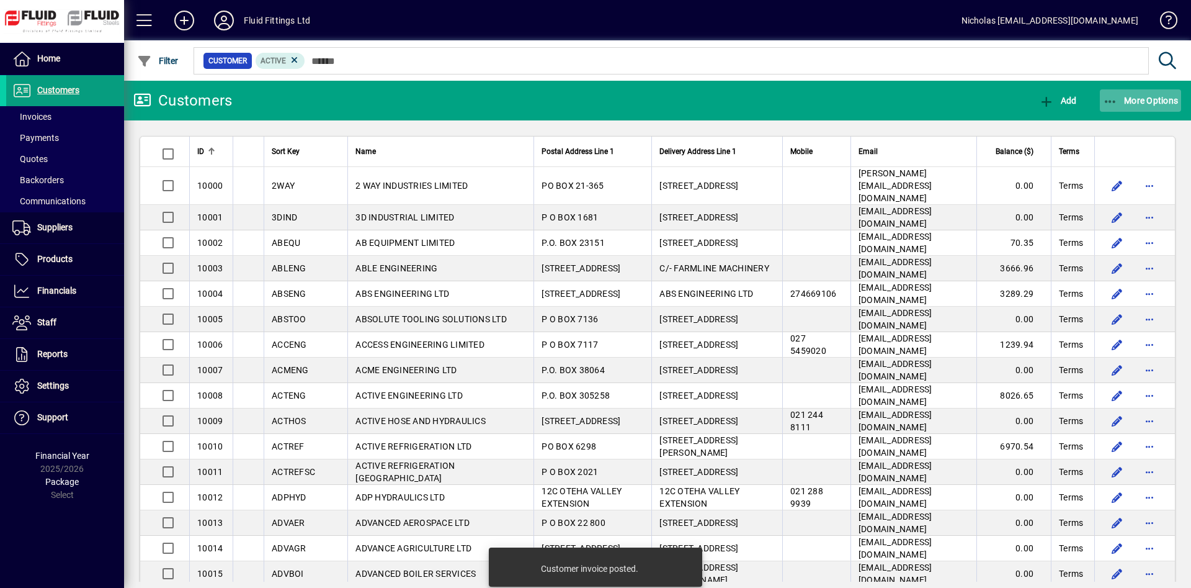
click at [1117, 97] on span "More Options" at bounding box center [1141, 101] width 76 height 10
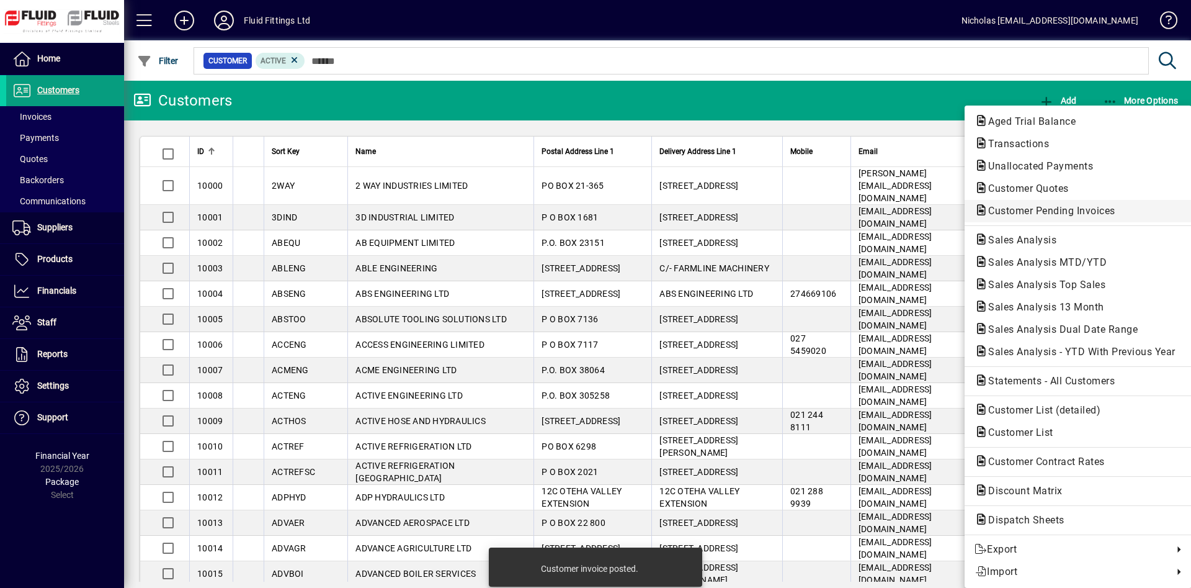
click at [1086, 202] on button "Customer Pending Invoices" at bounding box center [1078, 211] width 227 height 22
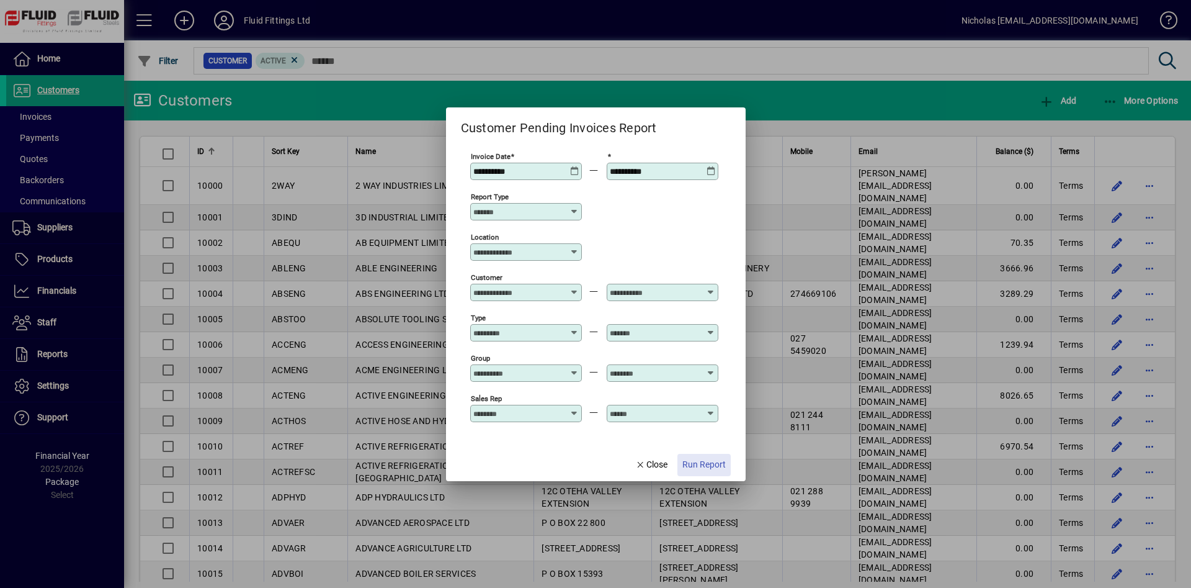
click at [709, 470] on span "Run Report" at bounding box center [703, 464] width 43 height 13
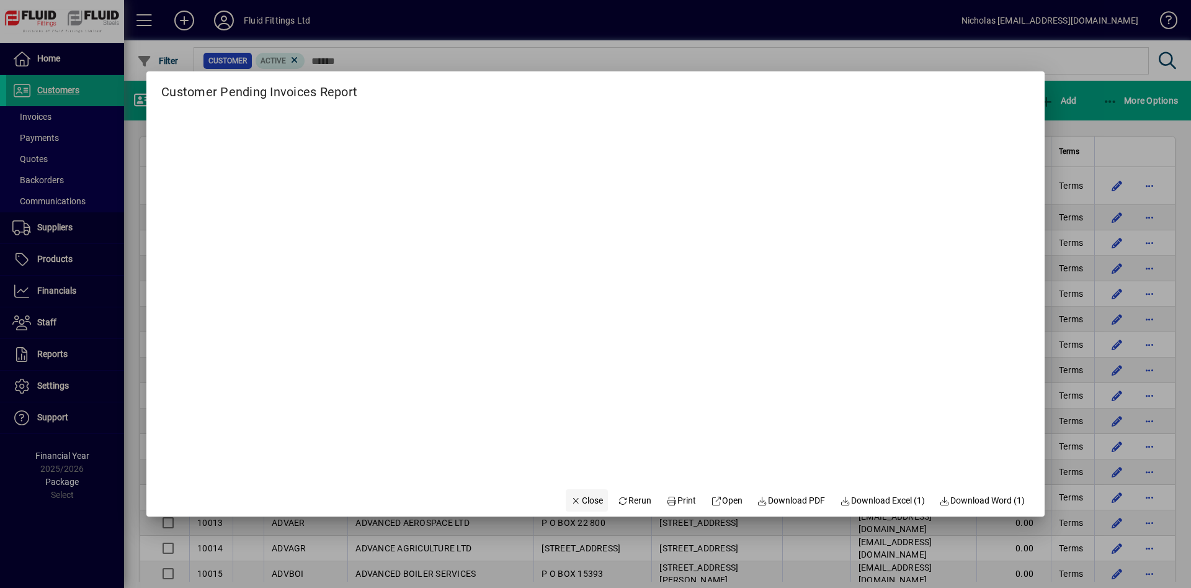
click at [576, 505] on span "Close" at bounding box center [587, 500] width 32 height 13
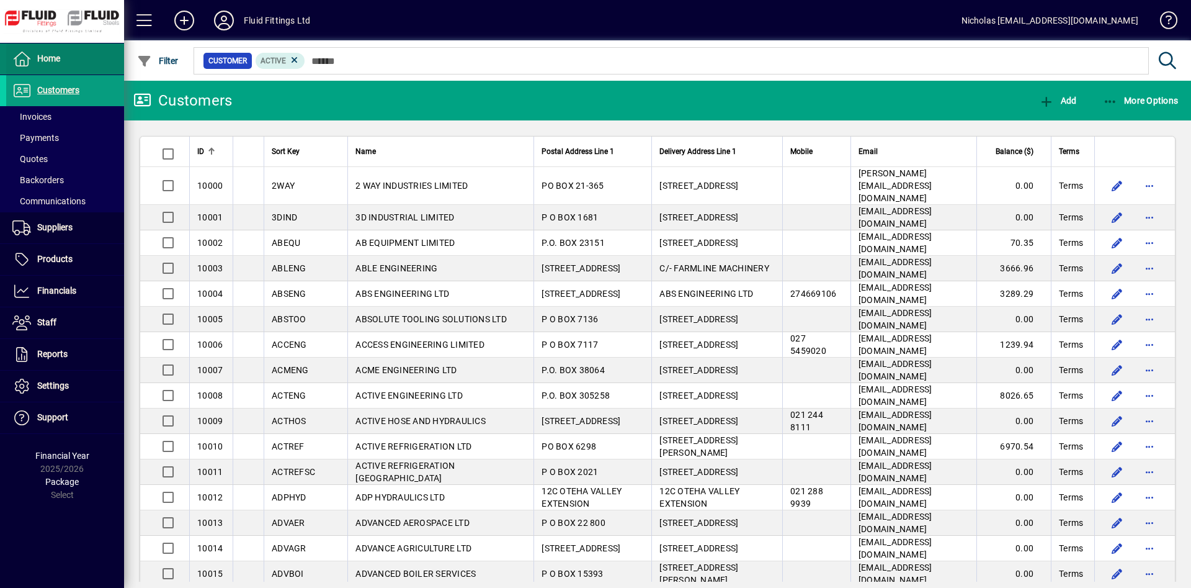
click at [84, 49] on span at bounding box center [65, 59] width 118 height 30
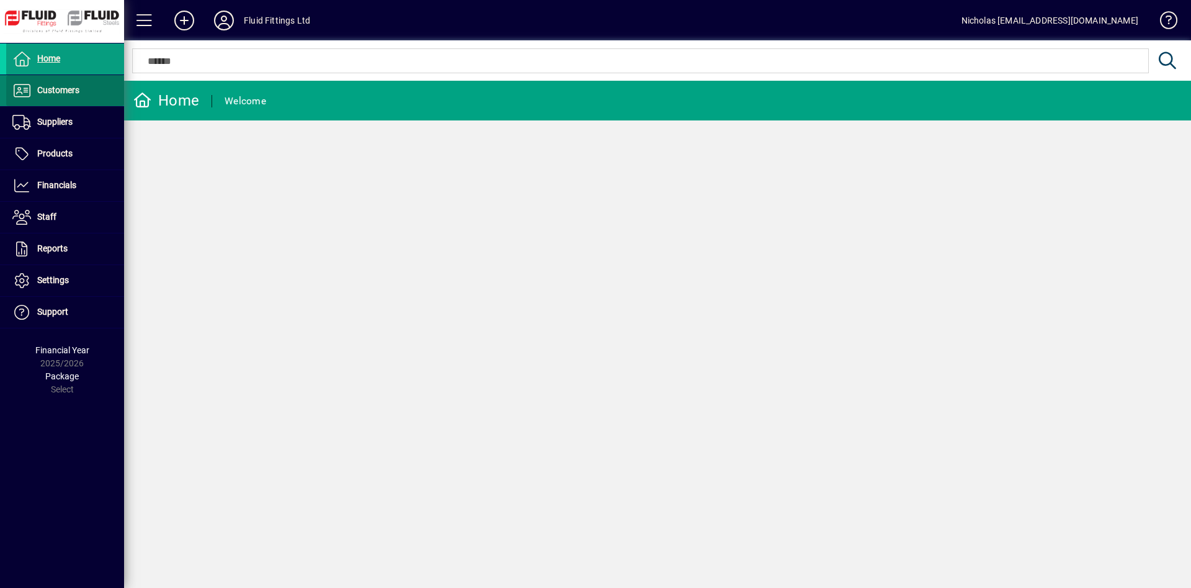
click at [99, 98] on span at bounding box center [65, 91] width 118 height 30
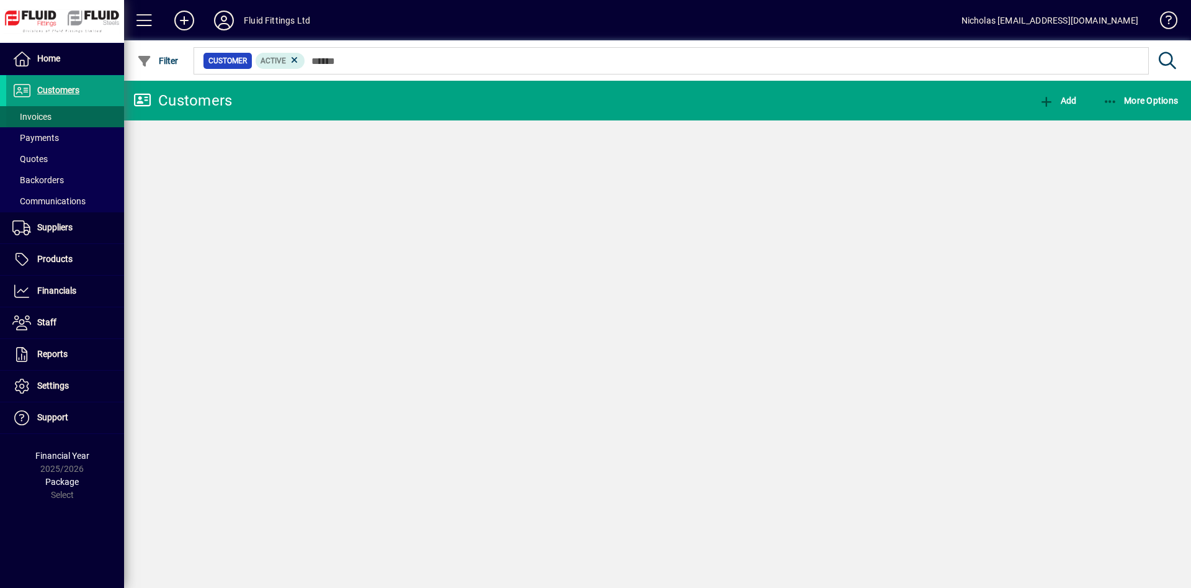
click at [95, 110] on span at bounding box center [65, 117] width 118 height 30
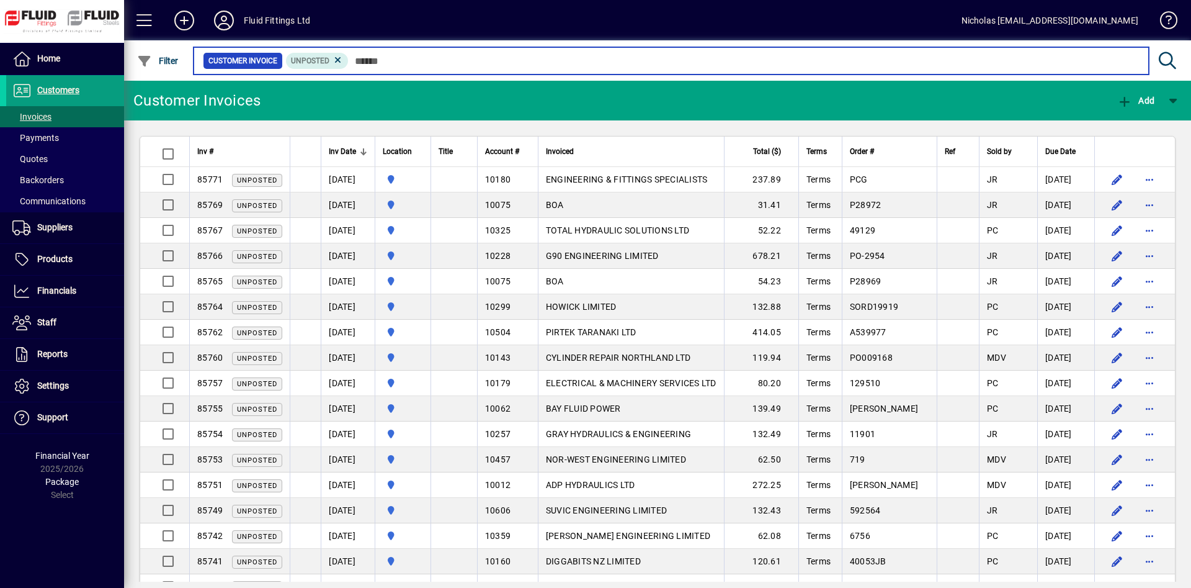
click at [378, 68] on input "text" at bounding box center [744, 60] width 790 height 17
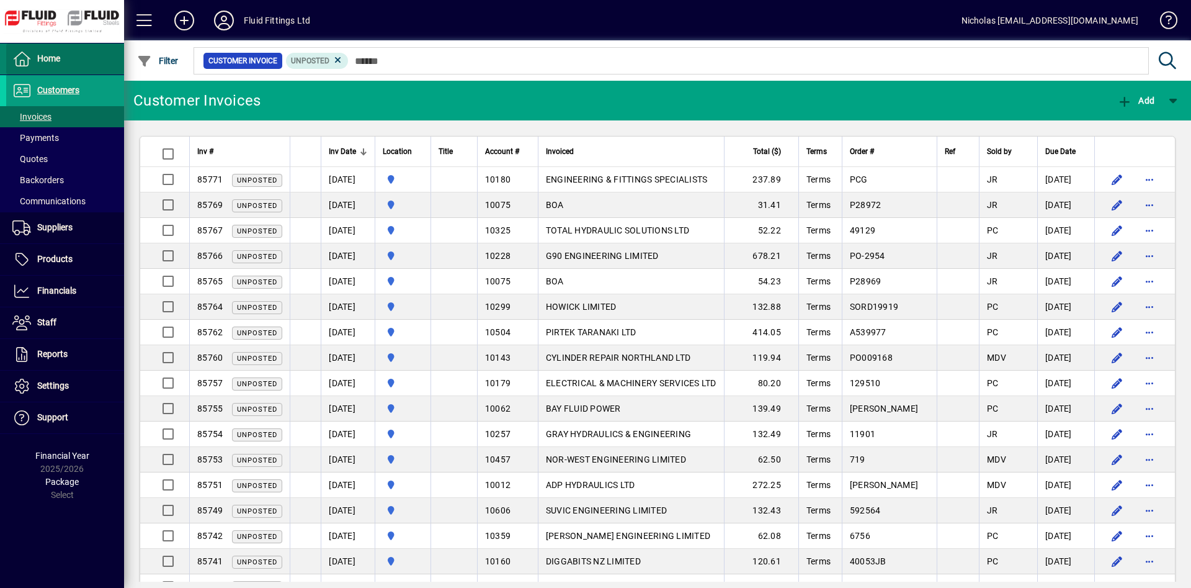
click at [103, 71] on span at bounding box center [65, 59] width 118 height 30
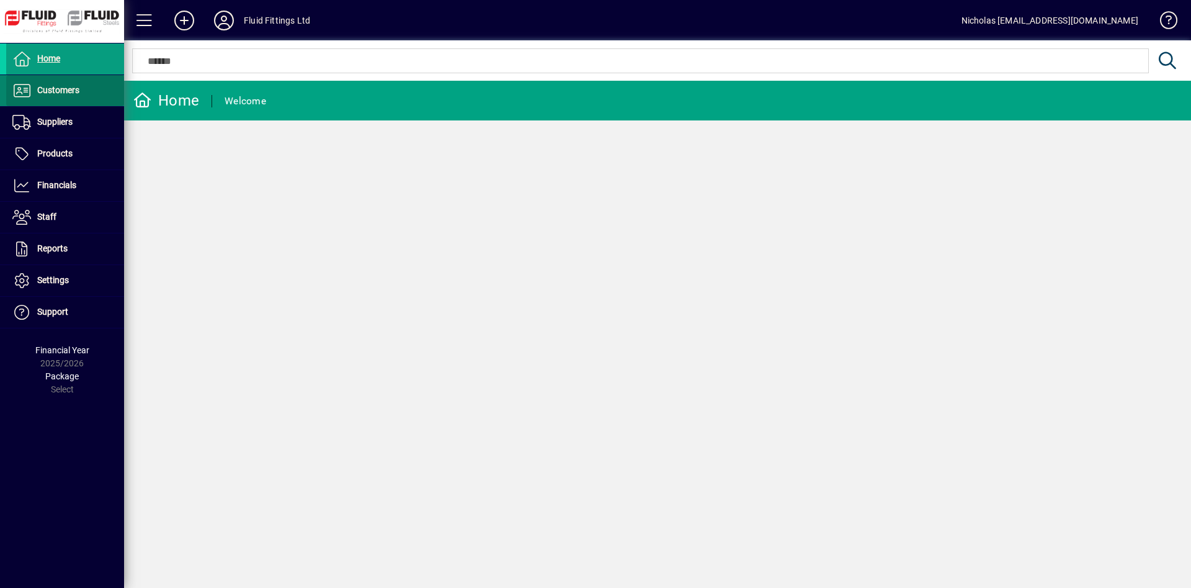
click at [103, 90] on span at bounding box center [65, 91] width 118 height 30
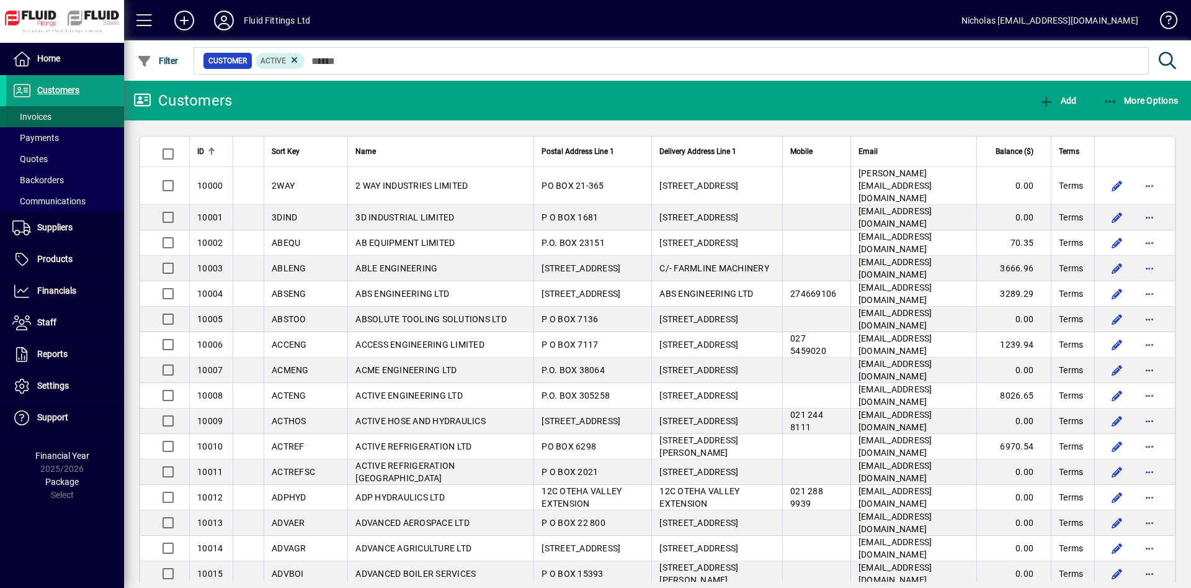
click at [88, 120] on span at bounding box center [65, 117] width 118 height 30
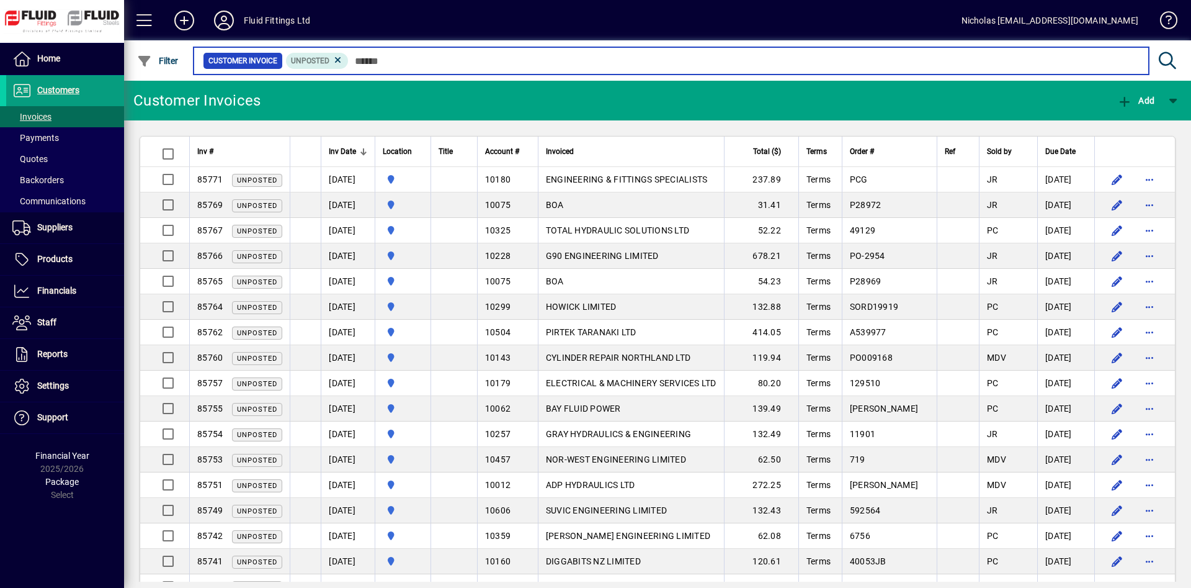
click at [434, 55] on input "text" at bounding box center [744, 60] width 790 height 17
click at [432, 63] on input "text" at bounding box center [744, 60] width 790 height 17
click at [433, 60] on input "text" at bounding box center [744, 60] width 790 height 17
click at [491, 59] on input "text" at bounding box center [744, 60] width 790 height 17
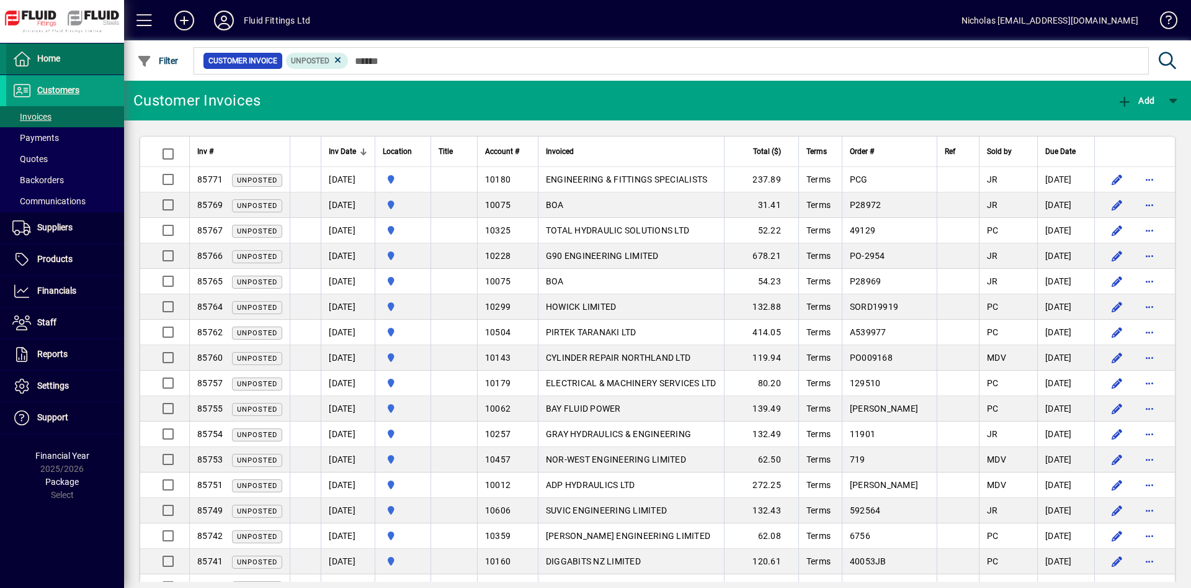
click at [86, 55] on span at bounding box center [65, 59] width 118 height 30
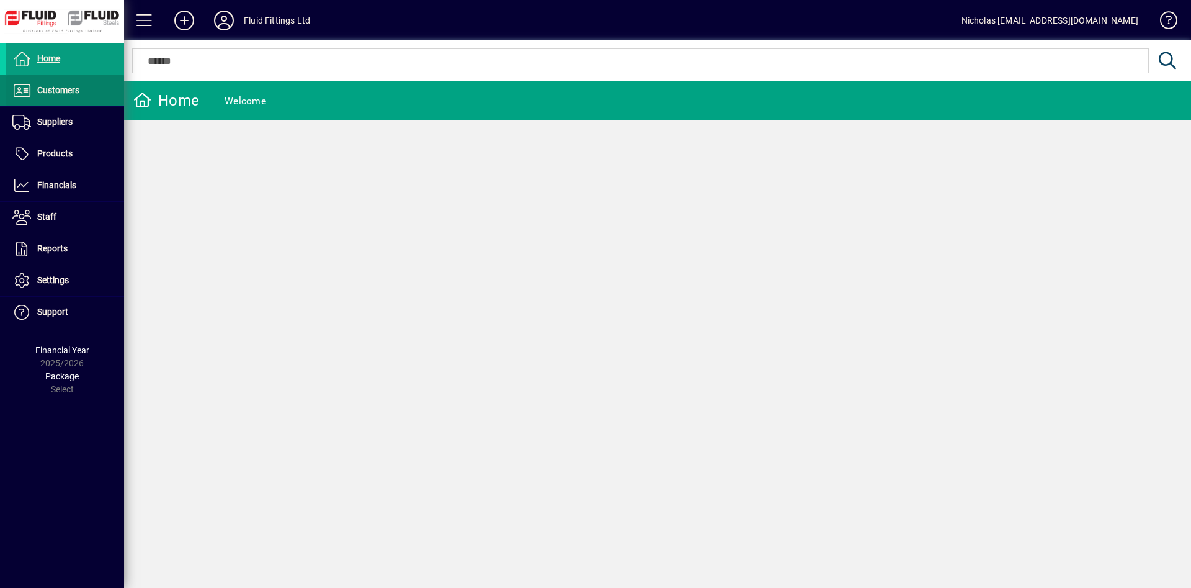
click at [88, 92] on span at bounding box center [65, 91] width 118 height 30
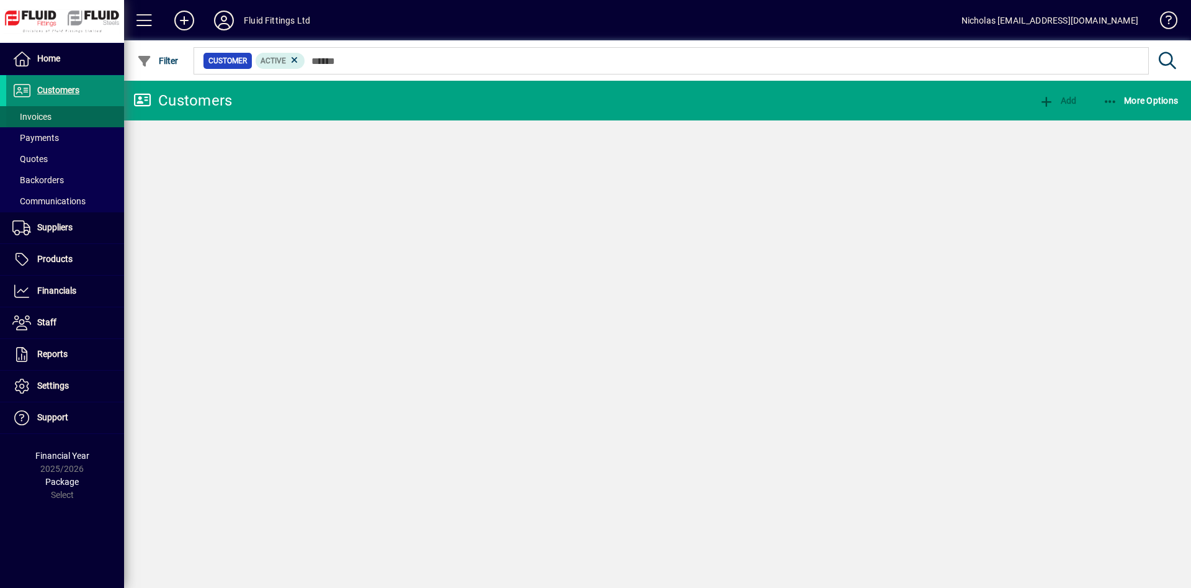
click at [87, 112] on span at bounding box center [65, 117] width 118 height 30
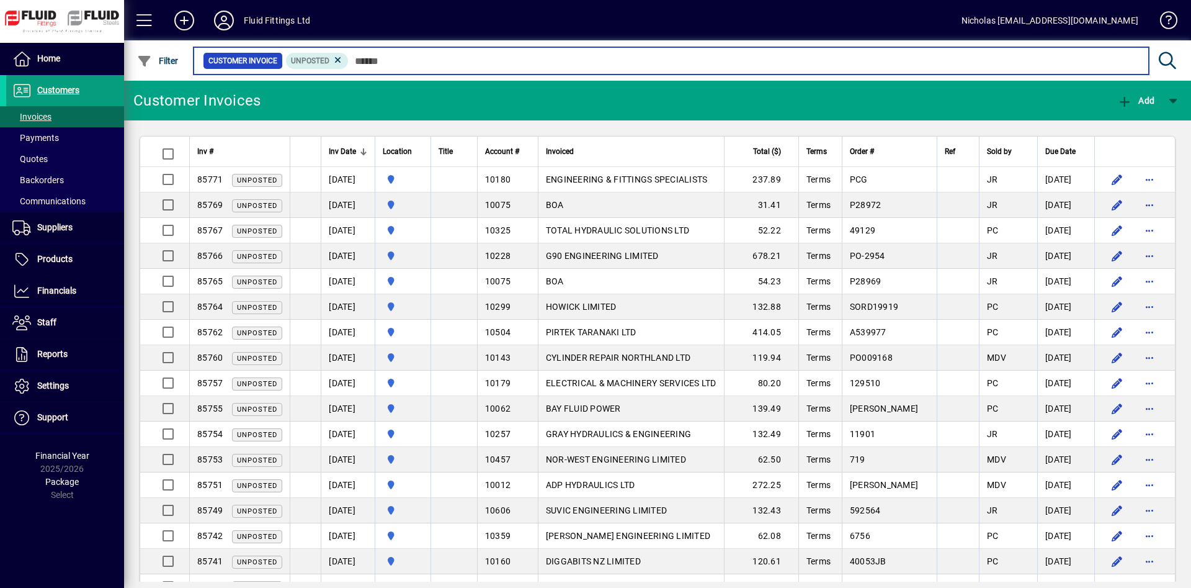
click at [395, 58] on input "text" at bounding box center [744, 60] width 790 height 17
click at [391, 62] on input "text" at bounding box center [744, 60] width 790 height 17
click at [393, 61] on input "text" at bounding box center [744, 60] width 790 height 17
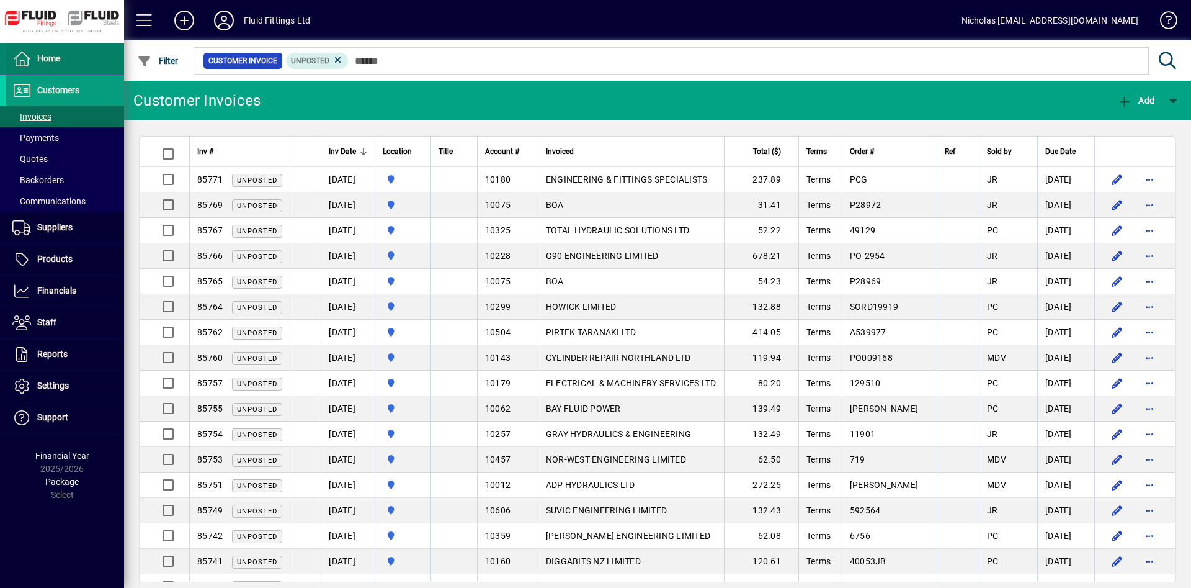
click at [48, 56] on span "Home" at bounding box center [48, 58] width 23 height 10
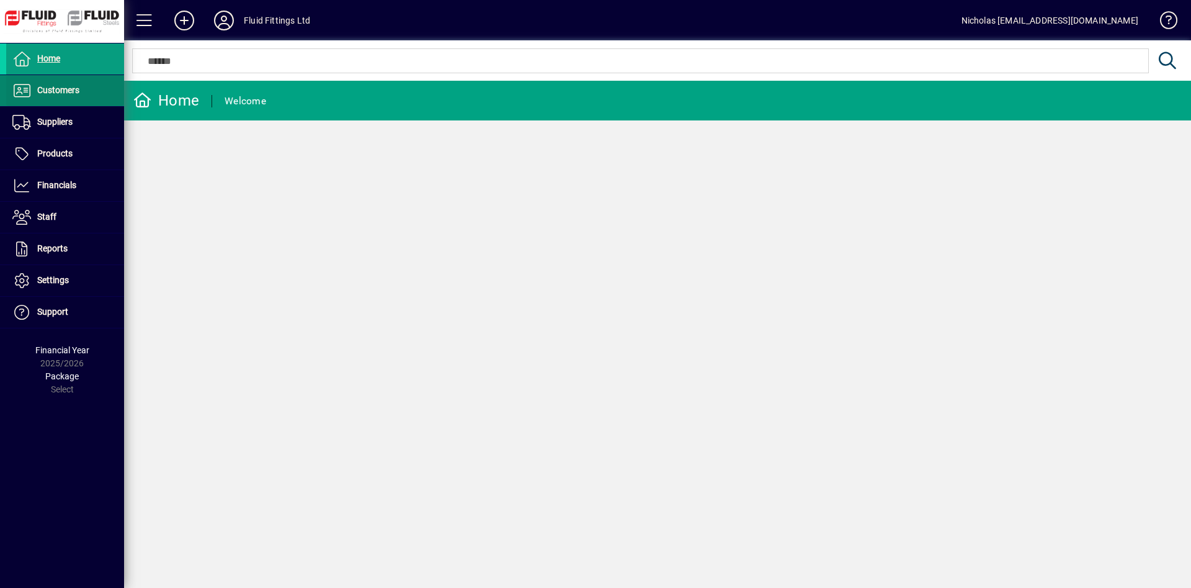
click at [92, 91] on span at bounding box center [65, 91] width 118 height 30
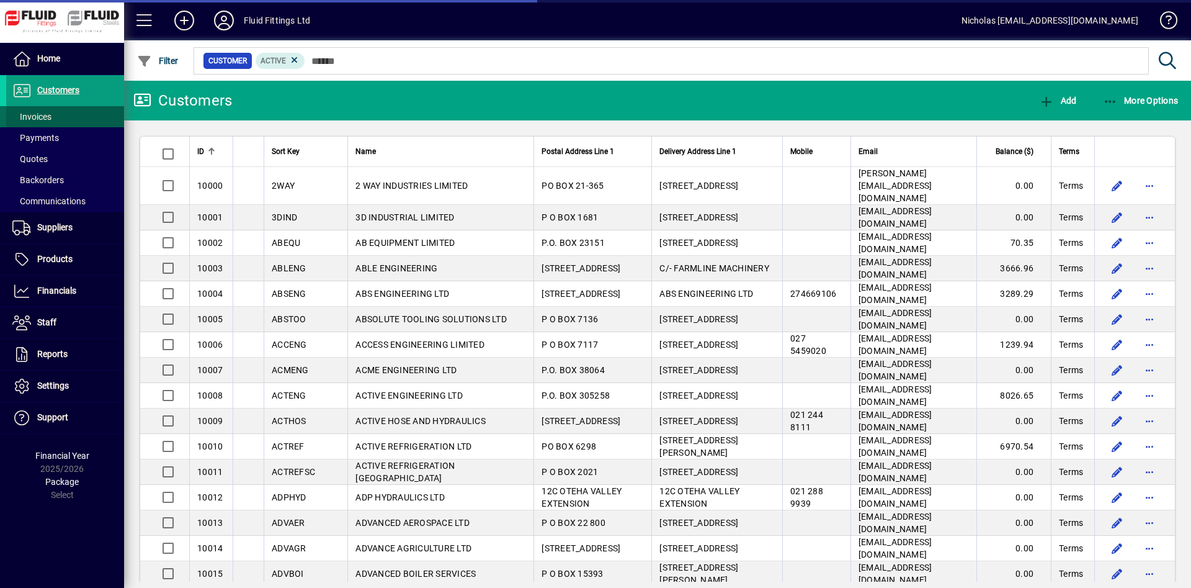
click at [86, 111] on span at bounding box center [65, 117] width 118 height 30
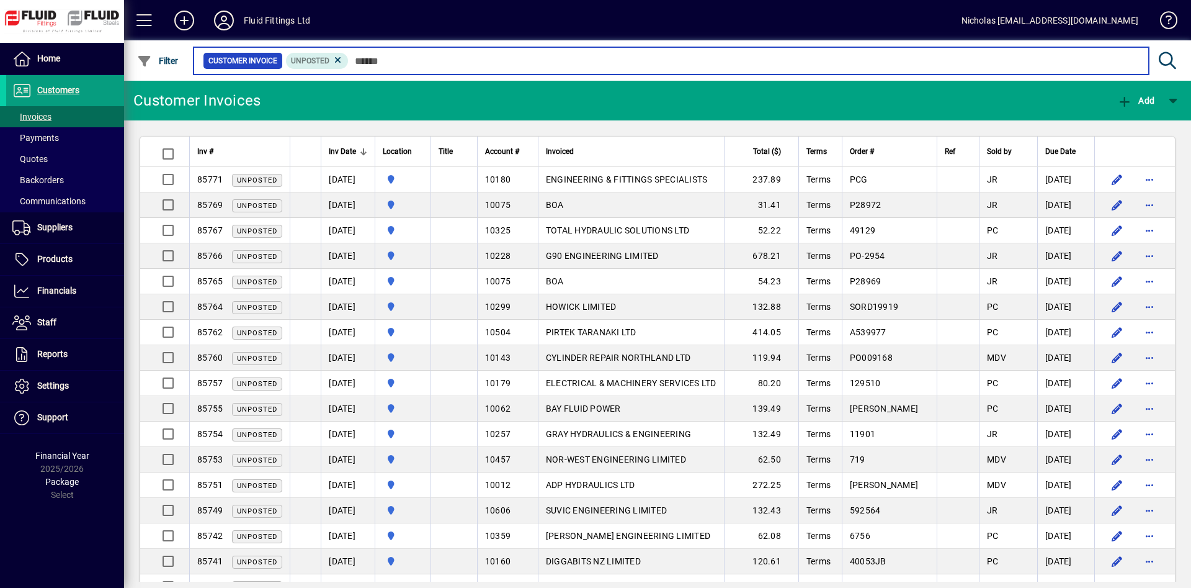
click at [444, 59] on input "text" at bounding box center [744, 60] width 790 height 17
click at [431, 65] on input "text" at bounding box center [744, 60] width 790 height 17
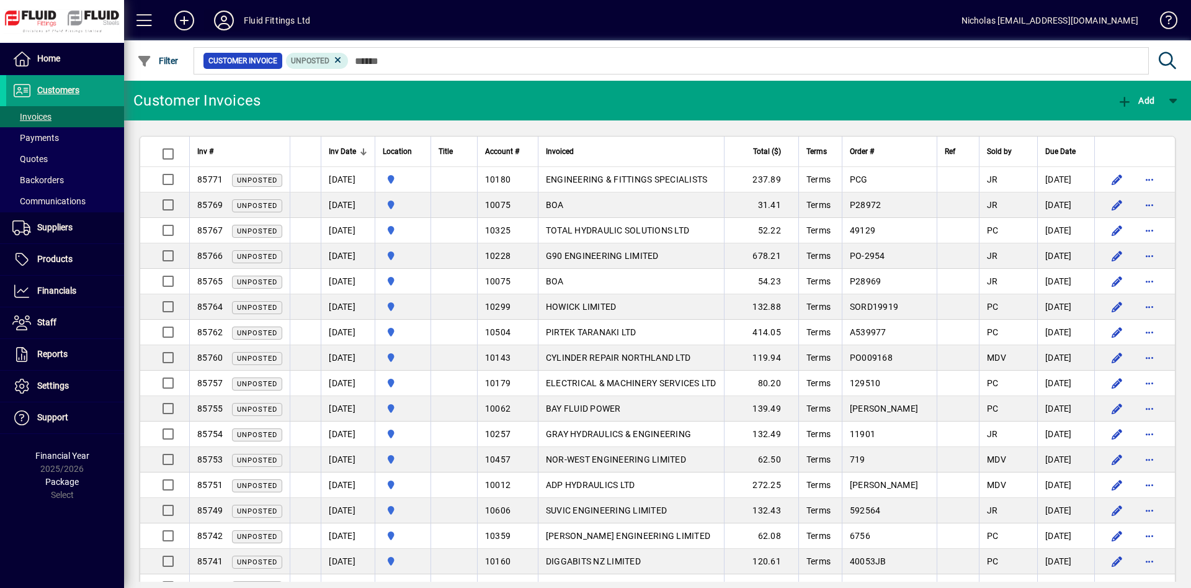
click at [229, 28] on icon at bounding box center [224, 21] width 25 height 20
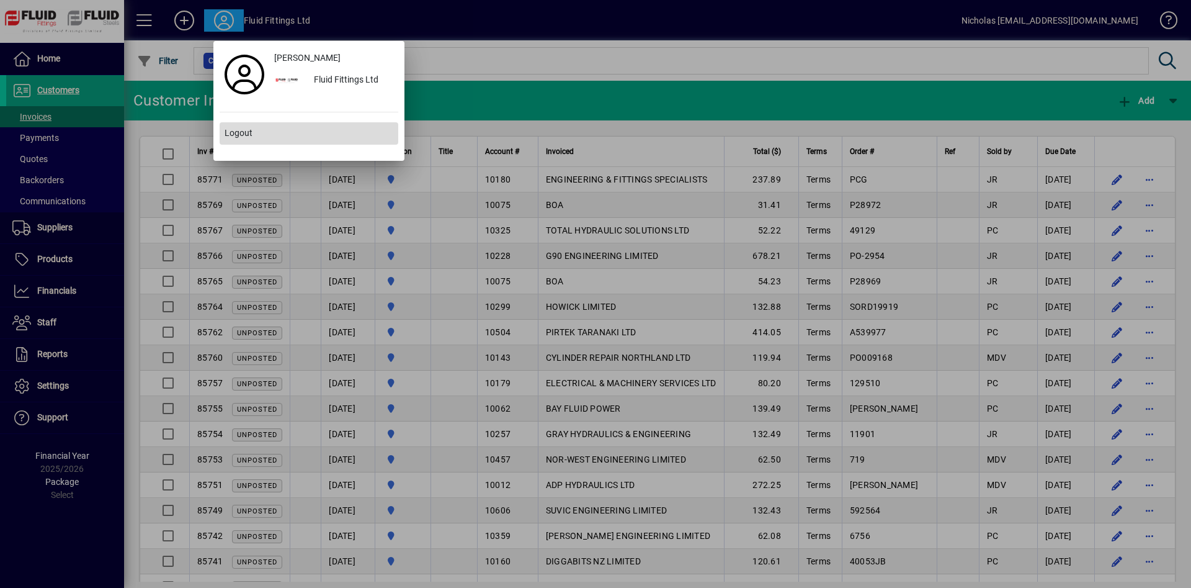
click at [282, 130] on span at bounding box center [309, 133] width 179 height 30
